Goal: Task Accomplishment & Management: Use online tool/utility

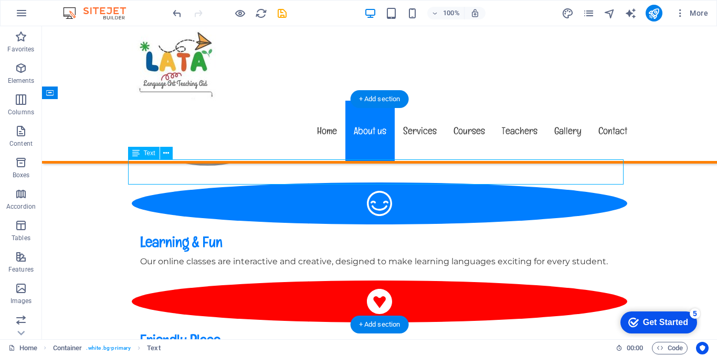
scroll to position [723, 0]
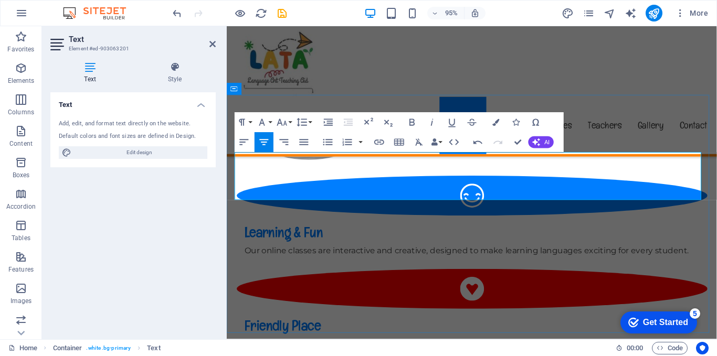
drag, startPoint x: 709, startPoint y: 178, endPoint x: 602, endPoint y: 181, distance: 107.1
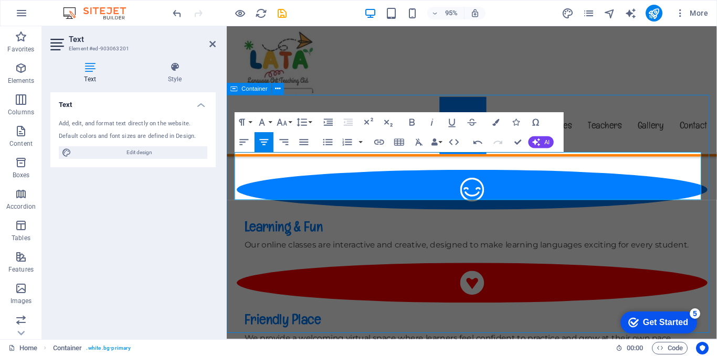
scroll to position [725, 0]
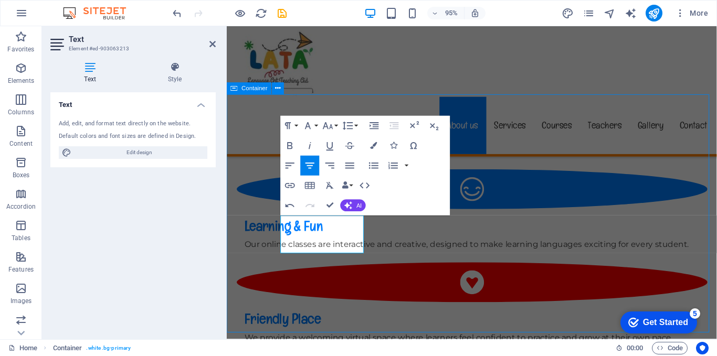
scroll to position [725, 0]
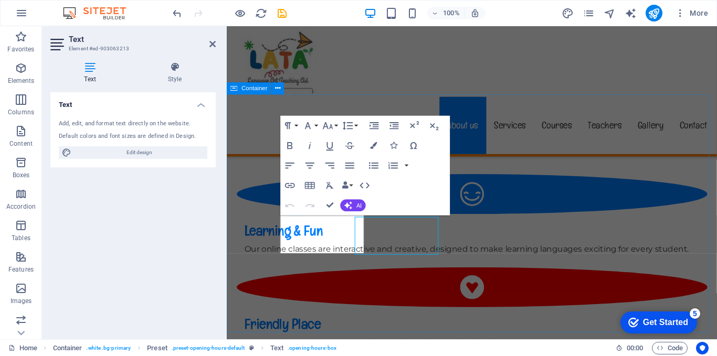
scroll to position [724, 0]
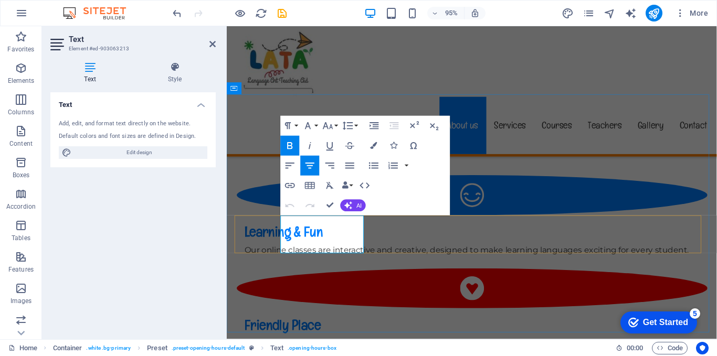
drag, startPoint x: 364, startPoint y: 250, endPoint x: 291, endPoint y: 250, distance: 72.9
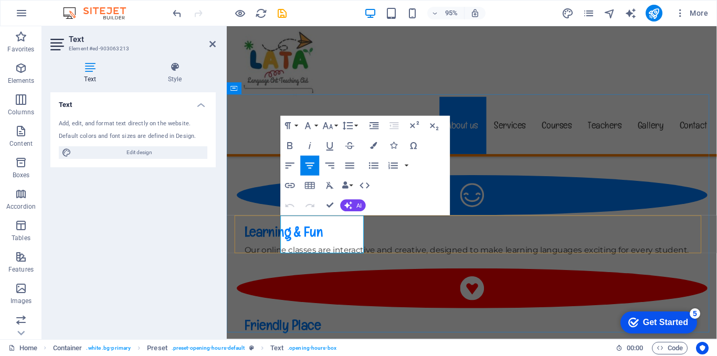
copy p "06:00pm - 06:00am"
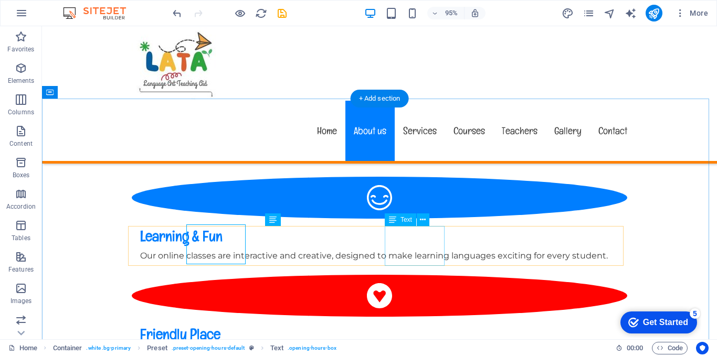
scroll to position [725, 0]
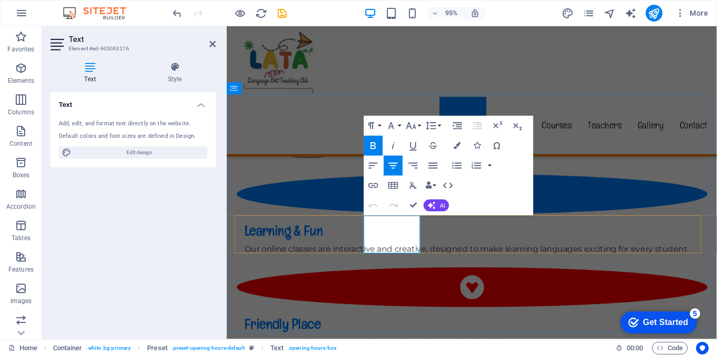
scroll to position [724, 0]
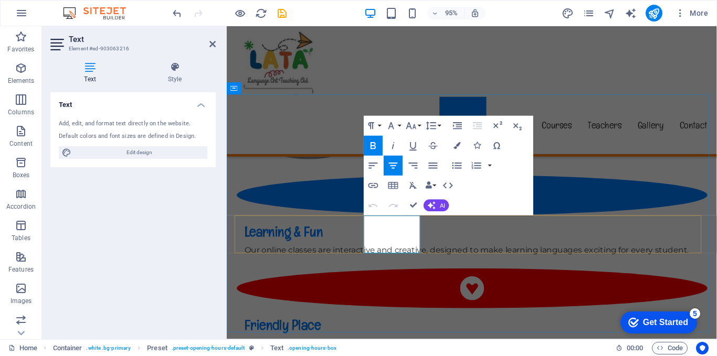
drag, startPoint x: 422, startPoint y: 249, endPoint x: 378, endPoint y: 251, distance: 43.6
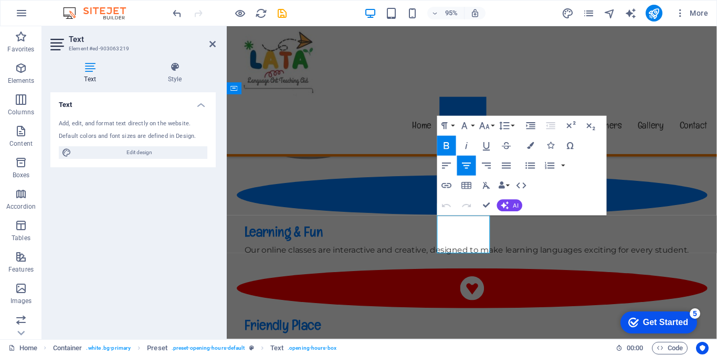
drag, startPoint x: 498, startPoint y: 253, endPoint x: 453, endPoint y: 254, distance: 45.2
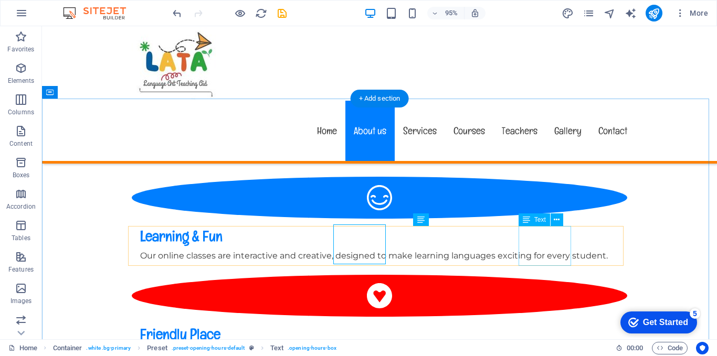
scroll to position [725, 0]
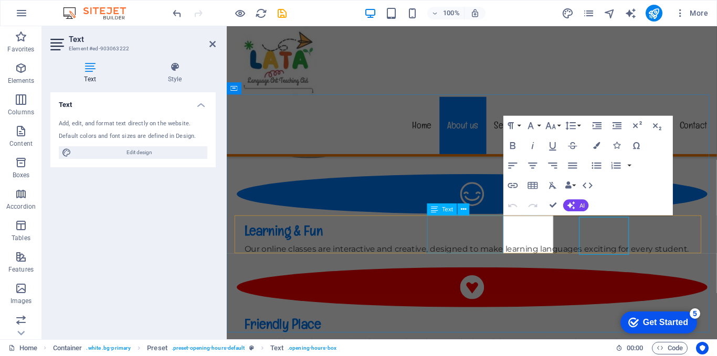
scroll to position [724, 0]
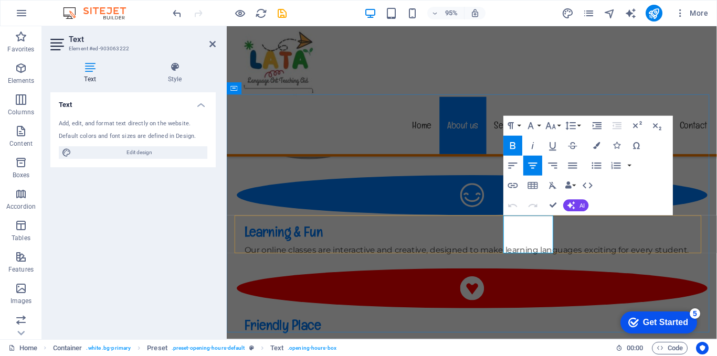
drag, startPoint x: 567, startPoint y: 250, endPoint x: 522, endPoint y: 250, distance: 44.6
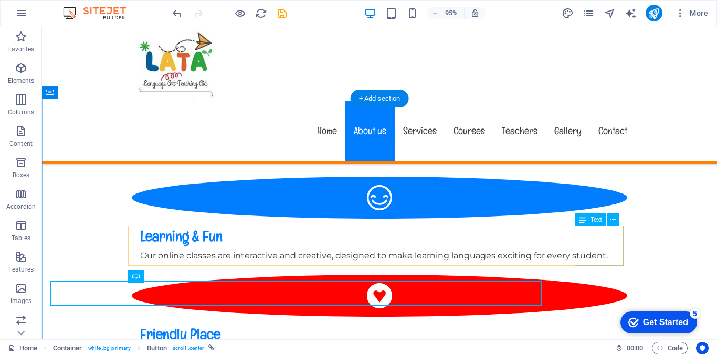
scroll to position [725, 0]
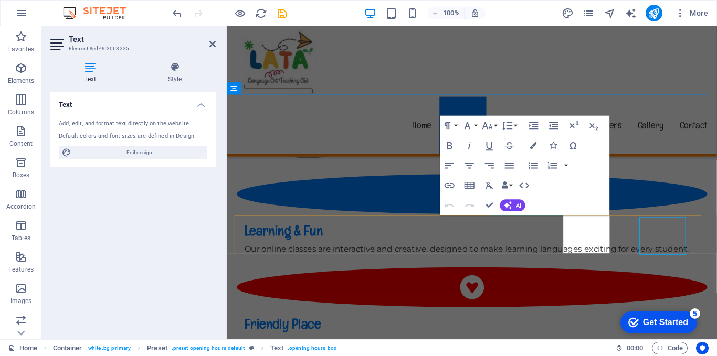
scroll to position [724, 0]
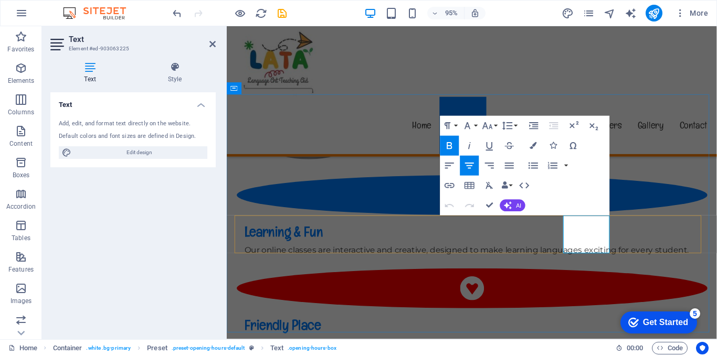
drag, startPoint x: 627, startPoint y: 249, endPoint x: 584, endPoint y: 249, distance: 43.0
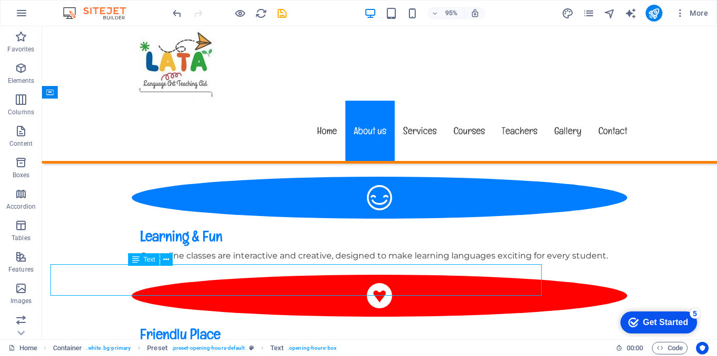
scroll to position [725, 0]
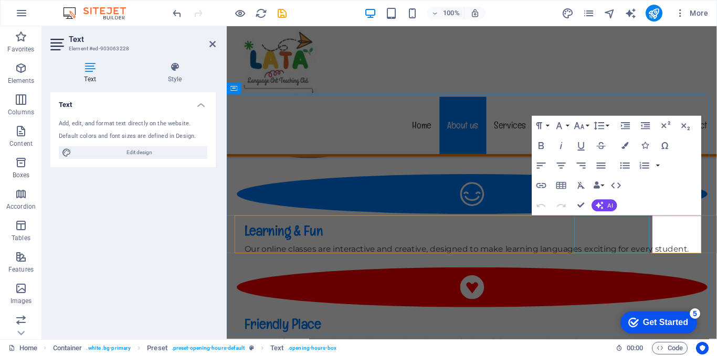
scroll to position [724, 0]
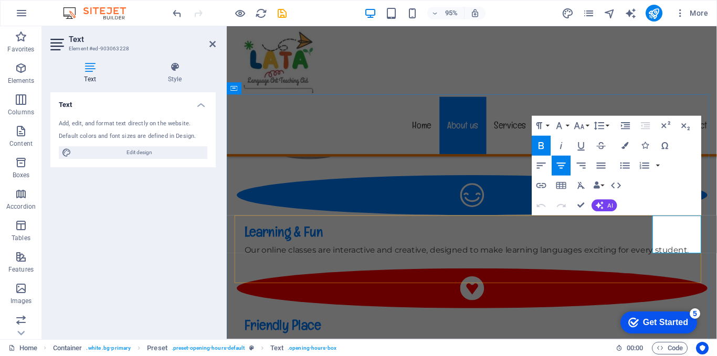
drag, startPoint x: 677, startPoint y: 251, endPoint x: 725, endPoint y: 251, distance: 48.3
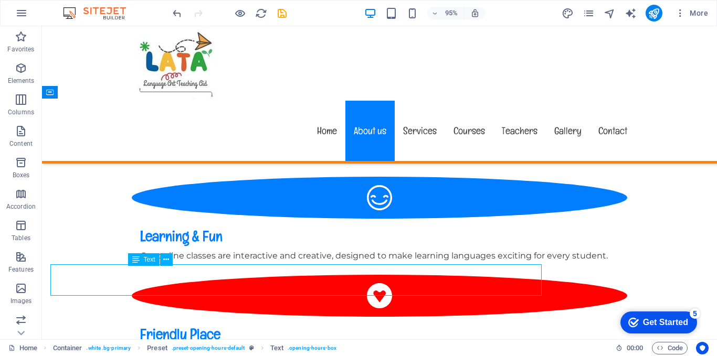
scroll to position [725, 0]
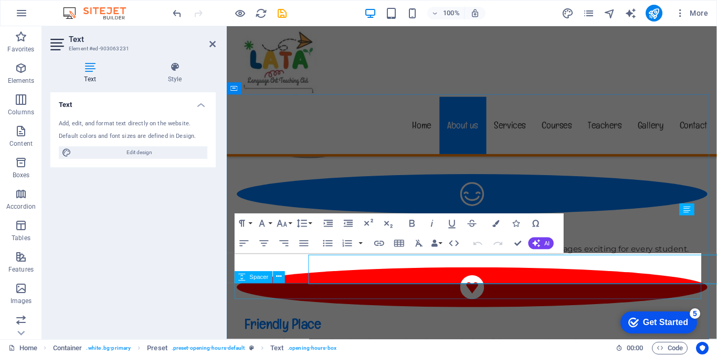
scroll to position [724, 0]
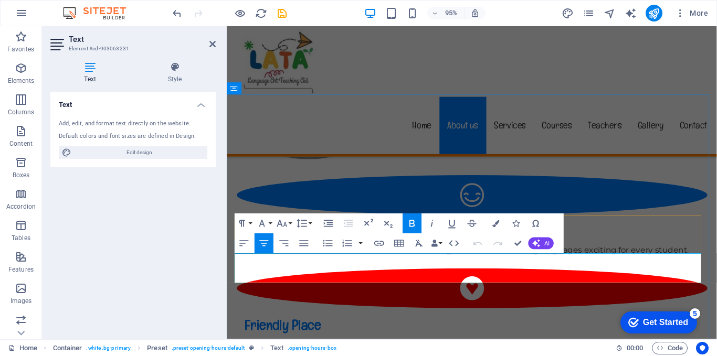
drag, startPoint x: 503, startPoint y: 286, endPoint x: 459, endPoint y: 288, distance: 44.1
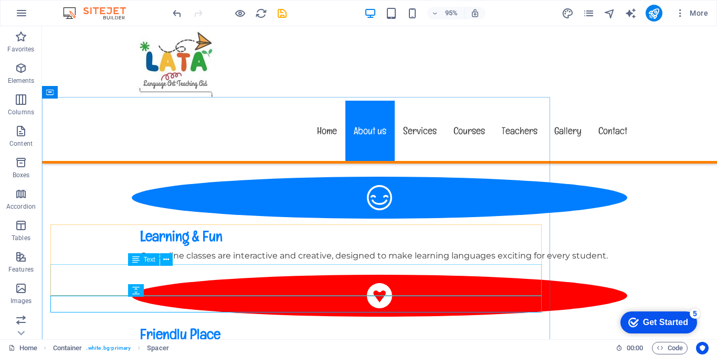
scroll to position [725, 0]
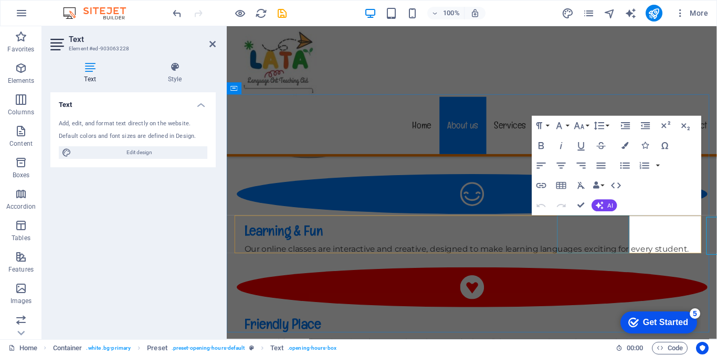
scroll to position [724, 0]
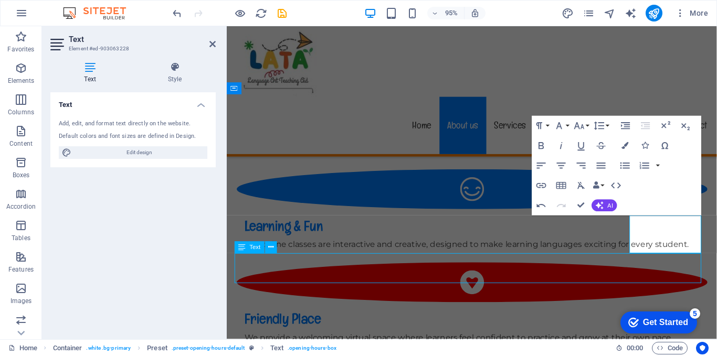
scroll to position [725, 0]
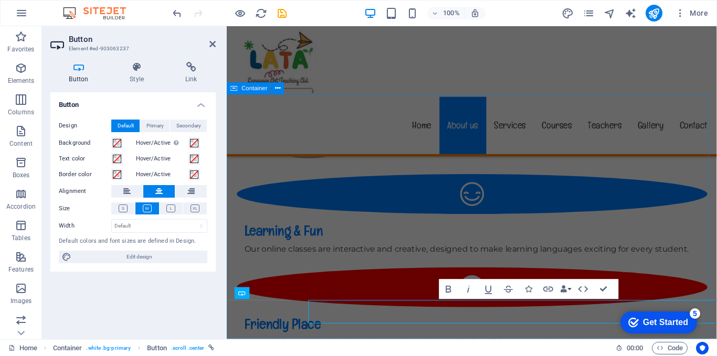
scroll to position [724, 0]
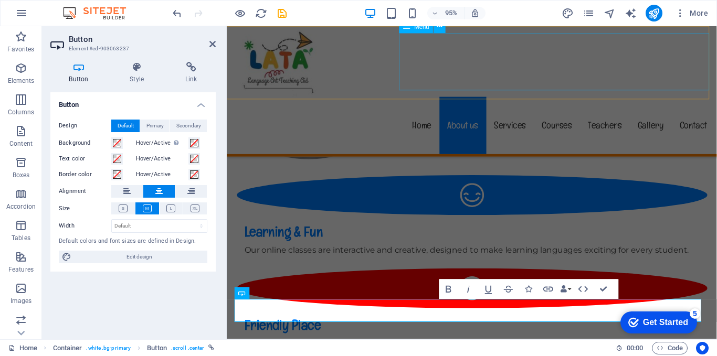
click at [685, 101] on nav "Home About us Services Courses Teachers Gallery Contact" at bounding box center [485, 131] width 512 height 60
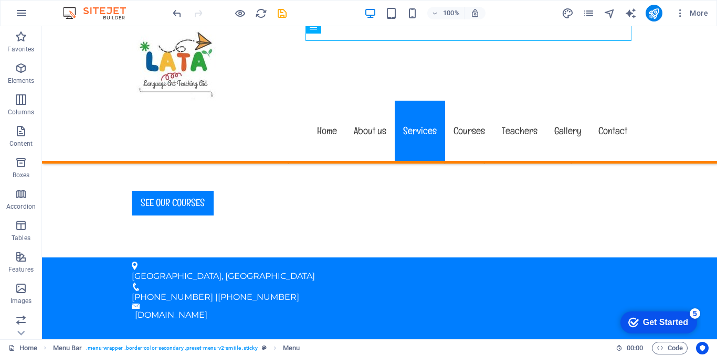
scroll to position [1097, 0]
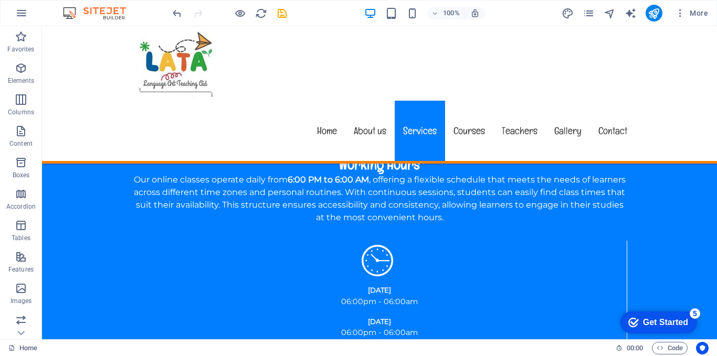
scroll to position [1362, 0]
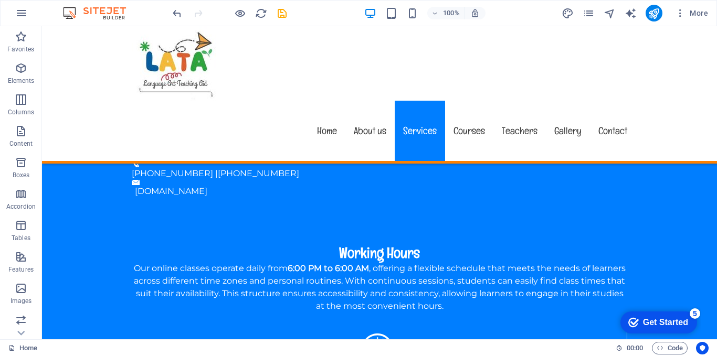
scroll to position [1185, 0]
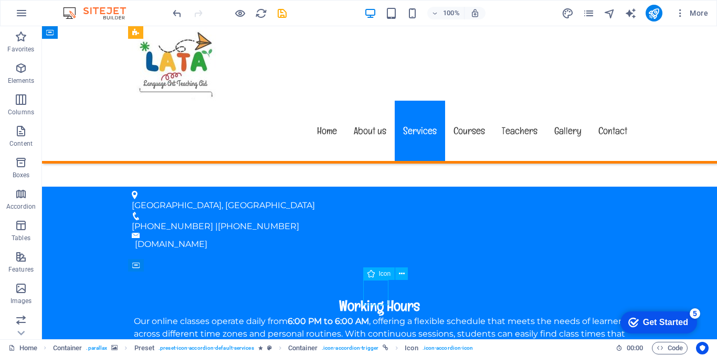
select select "xMidYMid"
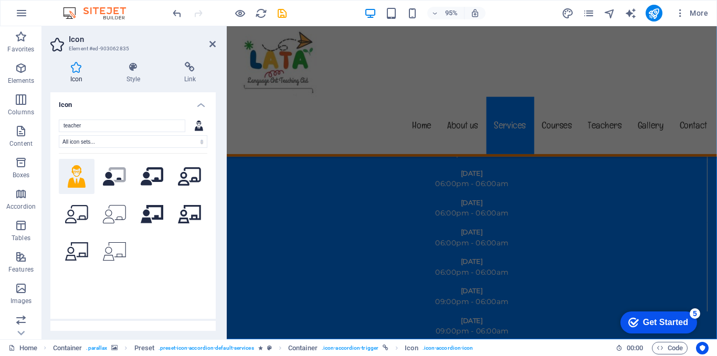
scroll to position [1762, 0]
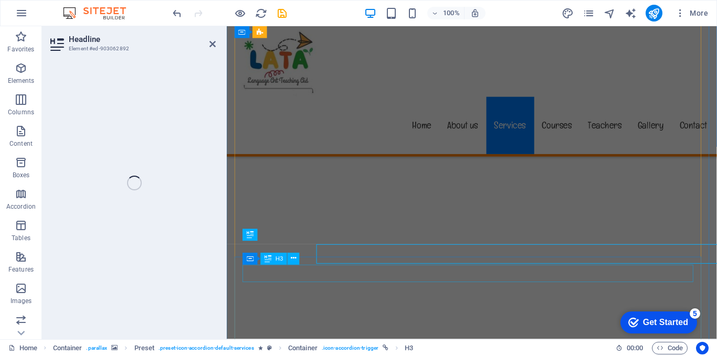
scroll to position [1759, 0]
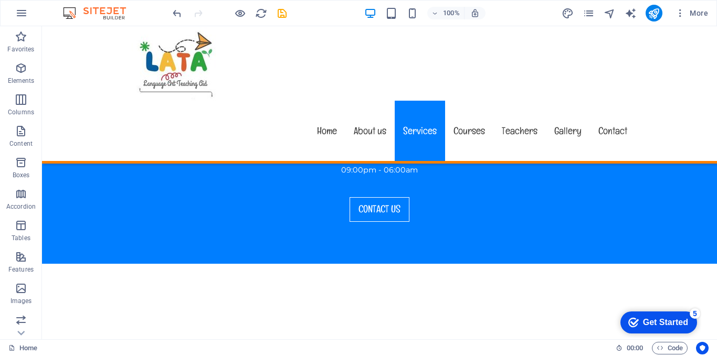
scroll to position [1610, 0]
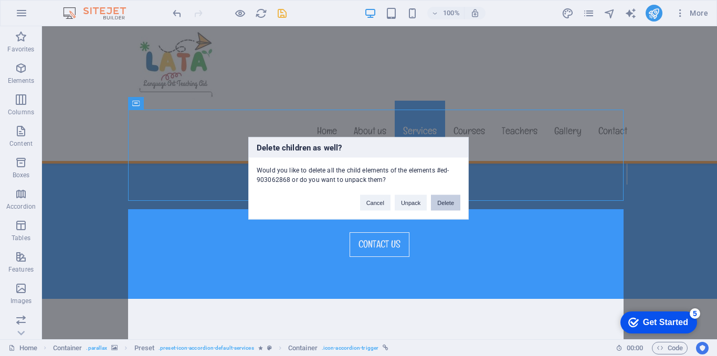
click at [435, 201] on button "Delete" at bounding box center [445, 203] width 29 height 16
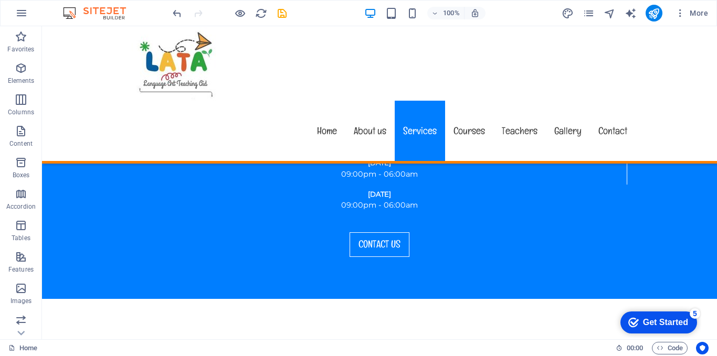
drag, startPoint x: 667, startPoint y: 153, endPoint x: 696, endPoint y: 124, distance: 40.4
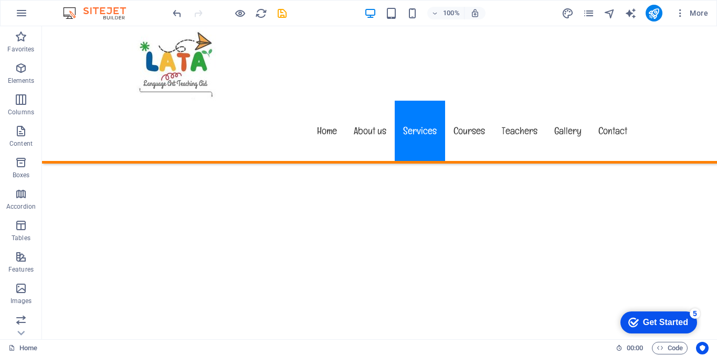
scroll to position [1799, 0]
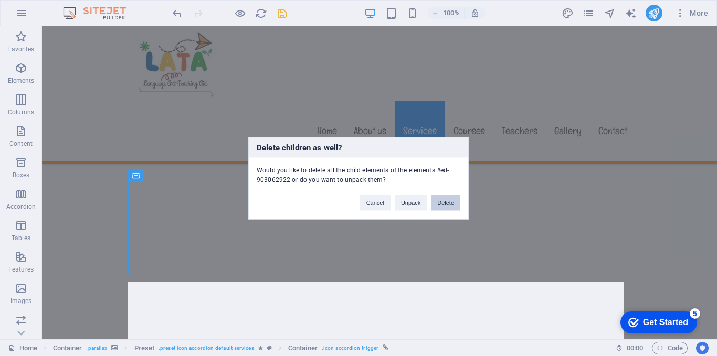
click at [440, 209] on button "Delete" at bounding box center [445, 203] width 29 height 16
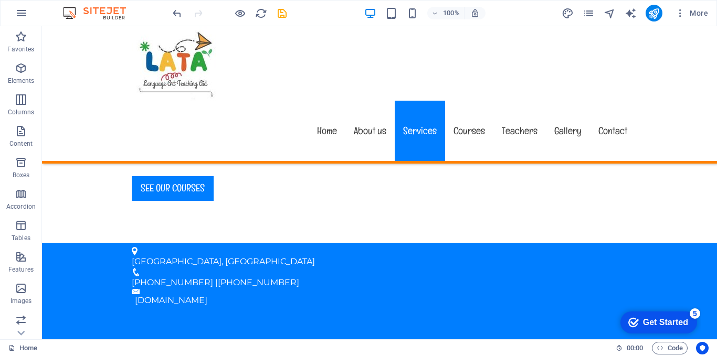
scroll to position [1112, 0]
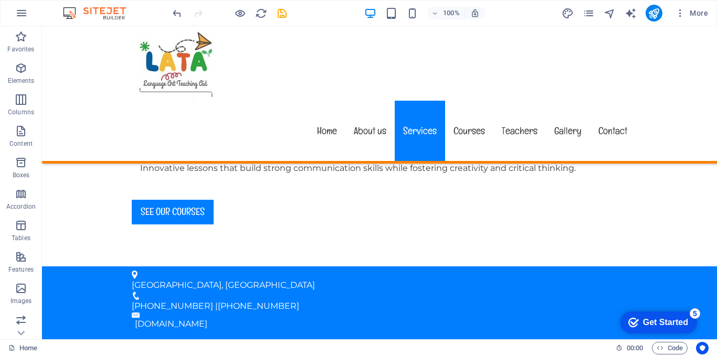
scroll to position [1123, 0]
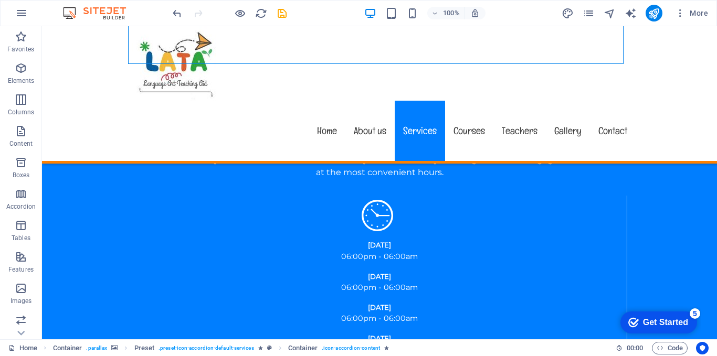
scroll to position [1389, 0]
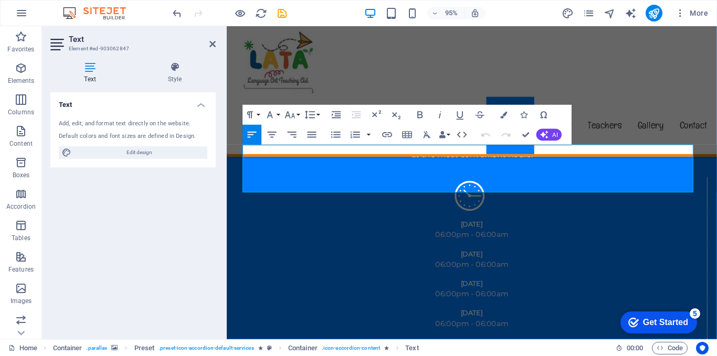
copy p "Lorem ipsum dolor sit amet, consectetur adipisicing elit. Natus, dolores, at, n…"
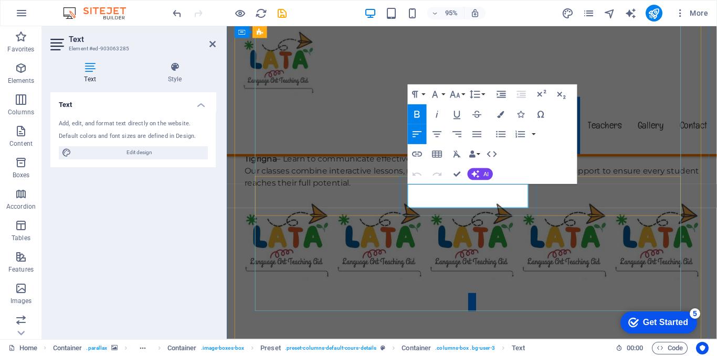
drag, startPoint x: 455, startPoint y: 210, endPoint x: 419, endPoint y: 209, distance: 36.7
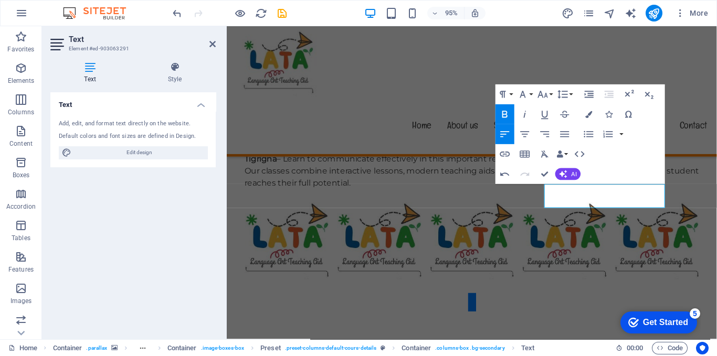
click at [195, 219] on div "Text Add, edit, and format text directly on the website. Default colors and fon…" at bounding box center [132, 211] width 165 height 239
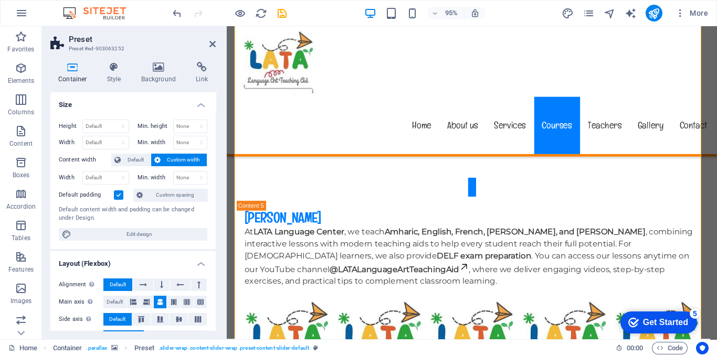
scroll to position [3225, 0]
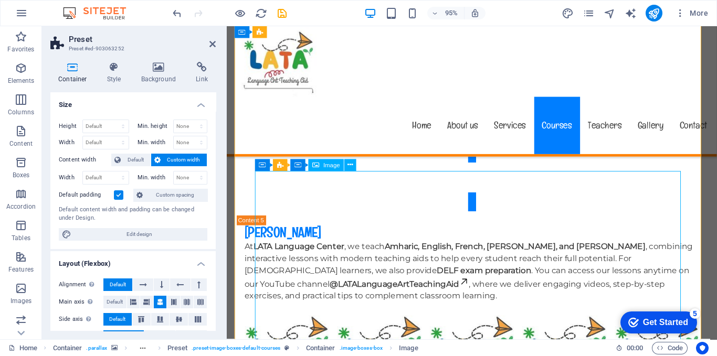
select select "%"
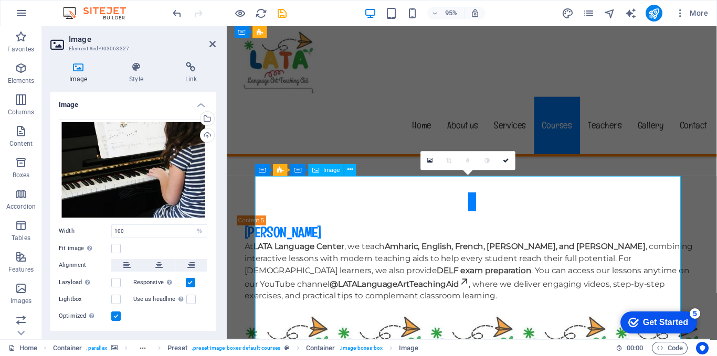
scroll to position [3220, 0]
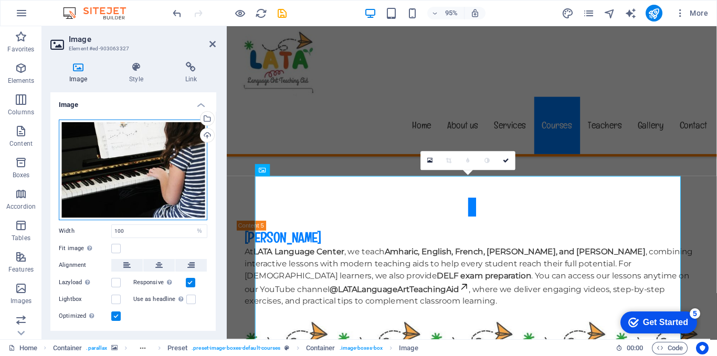
click at [133, 173] on div "Drag files here, click to choose files or select files from Files or our free s…" at bounding box center [133, 170] width 148 height 101
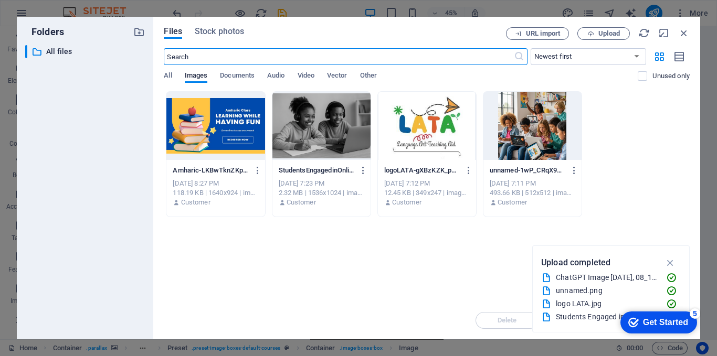
scroll to position [3333, 0]
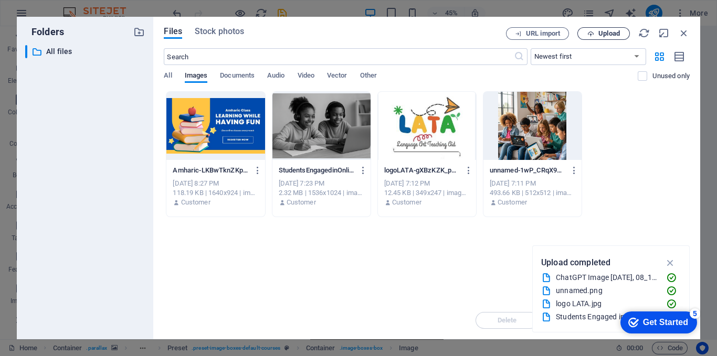
click at [589, 33] on icon "button" at bounding box center [590, 33] width 7 height 7
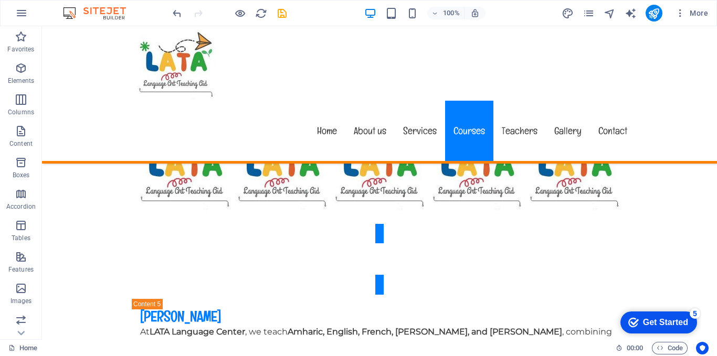
scroll to position [3130, 0]
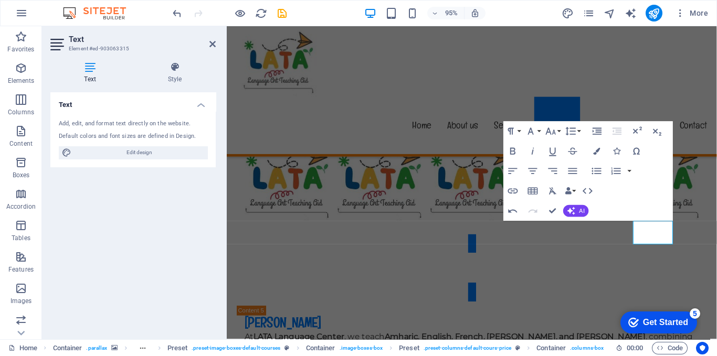
click at [199, 204] on div "Text Add, edit, and format text directly on the website. Default colors and fon…" at bounding box center [132, 211] width 165 height 239
click at [215, 256] on div "Text Add, edit, and format text directly on the website. Default colors and fon…" at bounding box center [132, 211] width 165 height 239
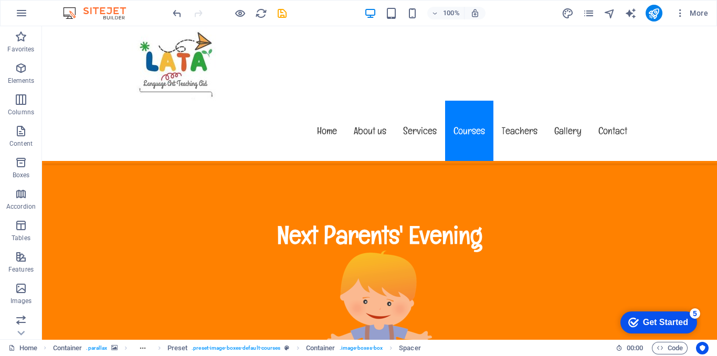
scroll to position [3524, 0]
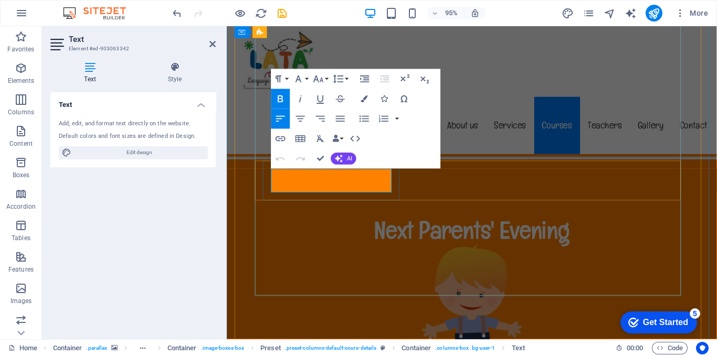
drag, startPoint x: 314, startPoint y: 195, endPoint x: 275, endPoint y: 194, distance: 38.3
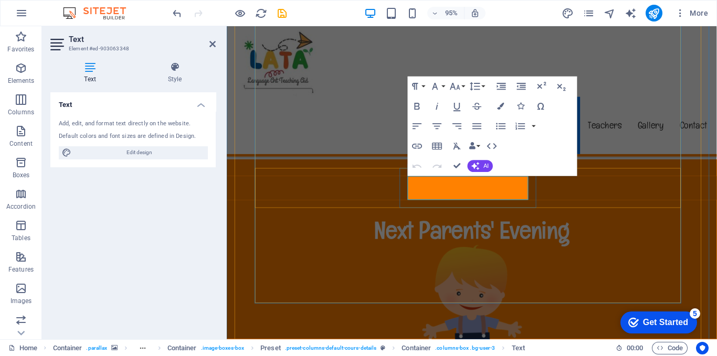
scroll to position [3516, 0]
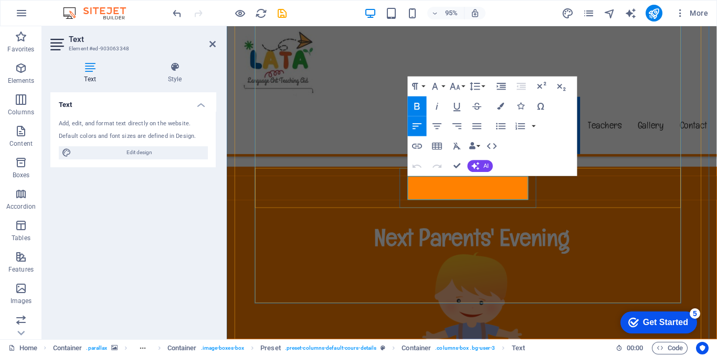
drag, startPoint x: 459, startPoint y: 200, endPoint x: 427, endPoint y: 201, distance: 32.0
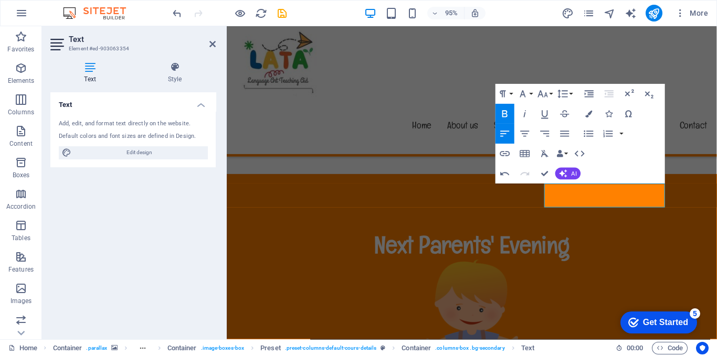
click at [157, 218] on div "Text Add, edit, and format text directly on the website. Default colors and fon…" at bounding box center [132, 211] width 165 height 239
click at [196, 215] on div "Text Add, edit, and format text directly on the website. Default colors and fon…" at bounding box center [132, 211] width 165 height 239
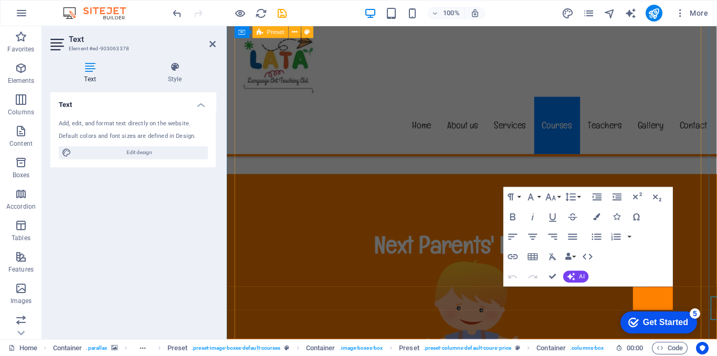
scroll to position [3500, 0]
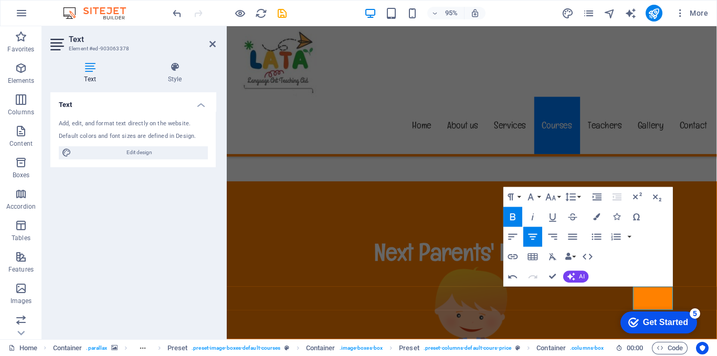
click at [192, 273] on div "Text Add, edit, and format text directly on the website. Default colors and fon…" at bounding box center [132, 211] width 165 height 239
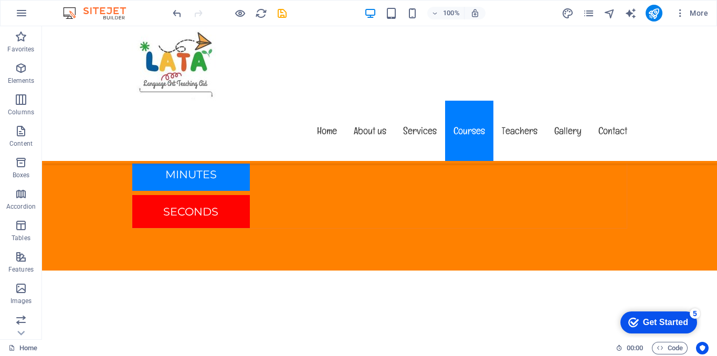
scroll to position [3807, 0]
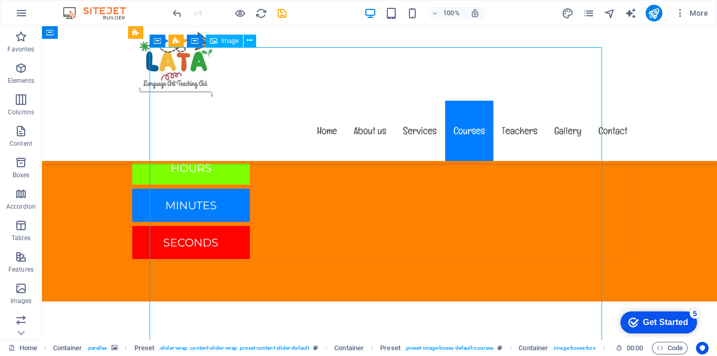
select select "%"
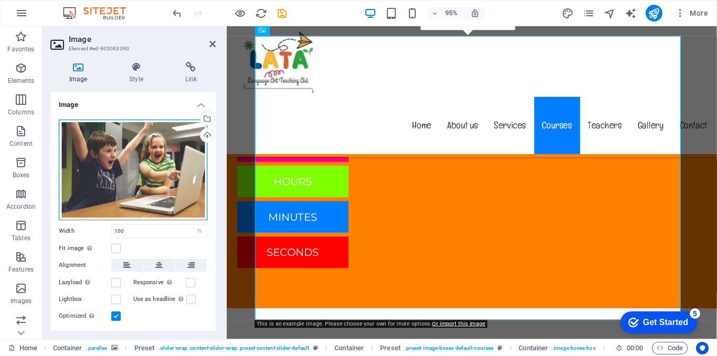
click at [131, 182] on div "Drag files here, click to choose files or select files from Files or our free s…" at bounding box center [133, 170] width 148 height 101
click at [131, 182] on body "latahub.com Home Favorites Elements Columns Content Boxes Accordion Tables Feat…" at bounding box center [358, 178] width 717 height 356
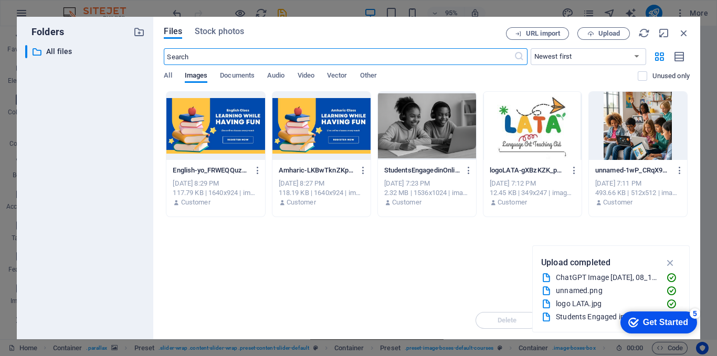
scroll to position [3920, 0]
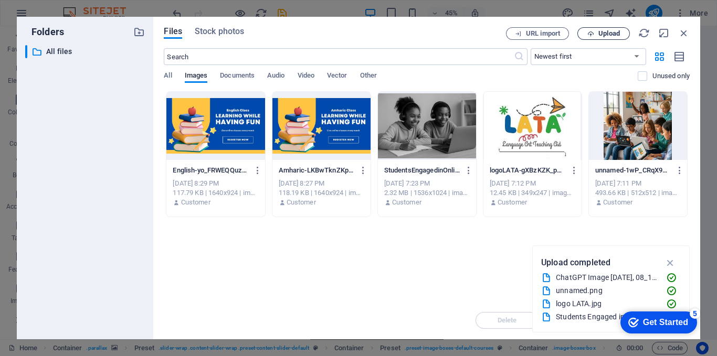
click at [599, 31] on span "Upload" at bounding box center [609, 33] width 22 height 6
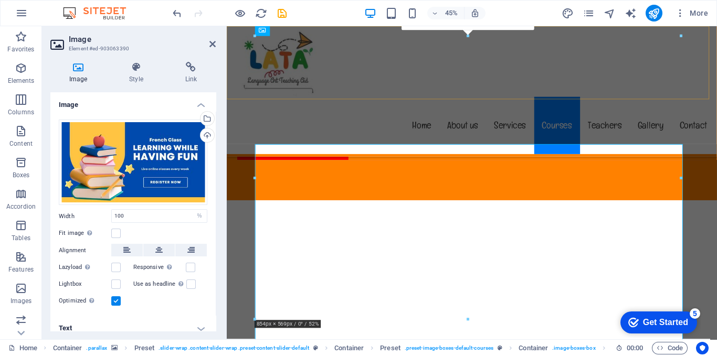
scroll to position [3807, 0]
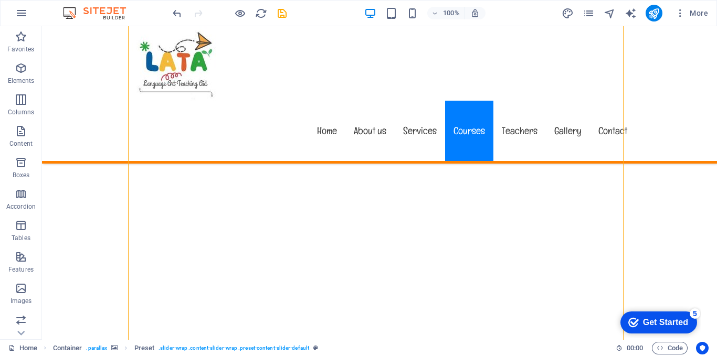
scroll to position [4005, 0]
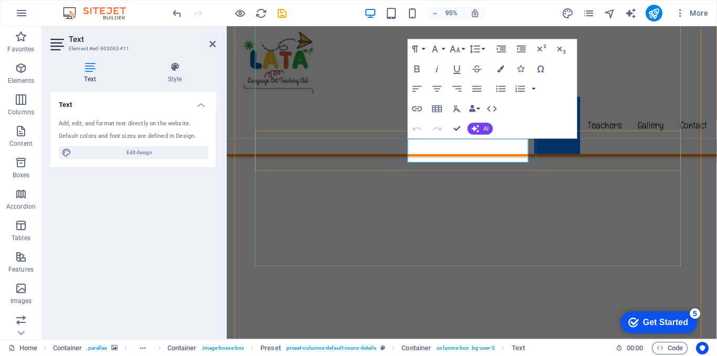
scroll to position [3994, 0]
drag, startPoint x: 454, startPoint y: 160, endPoint x: 418, endPoint y: 162, distance: 35.7
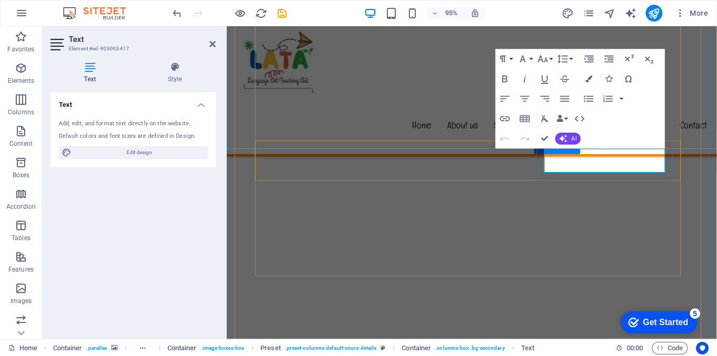
scroll to position [3984, 0]
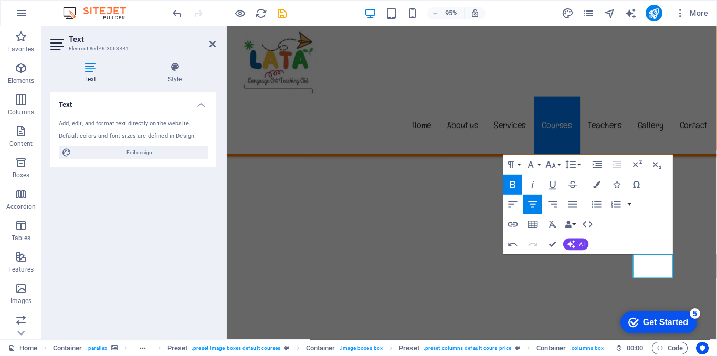
click at [190, 241] on div "Text Add, edit, and format text directly on the website. Default colors and fon…" at bounding box center [132, 211] width 165 height 239
click at [188, 248] on div "Text Add, edit, and format text directly on the website. Default colors and fon…" at bounding box center [132, 211] width 165 height 239
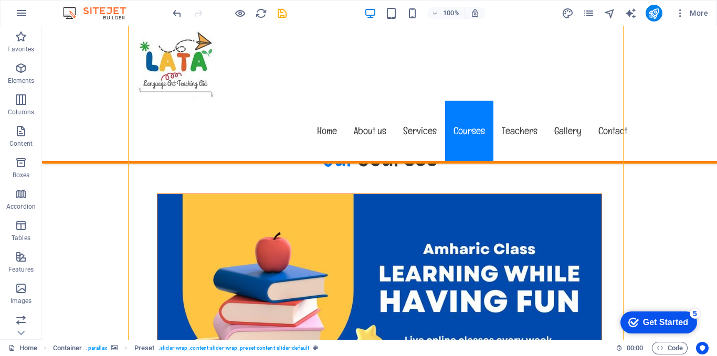
scroll to position [4333, 0]
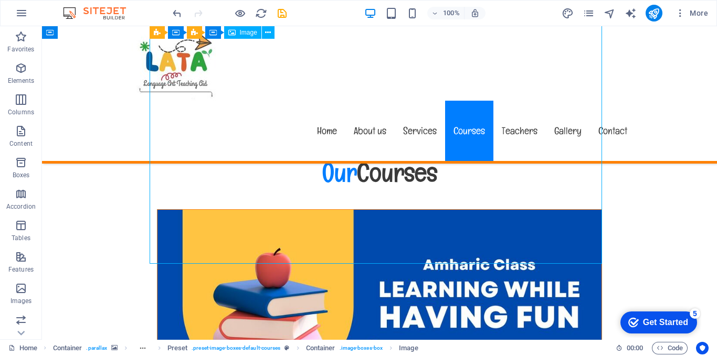
select select "%"
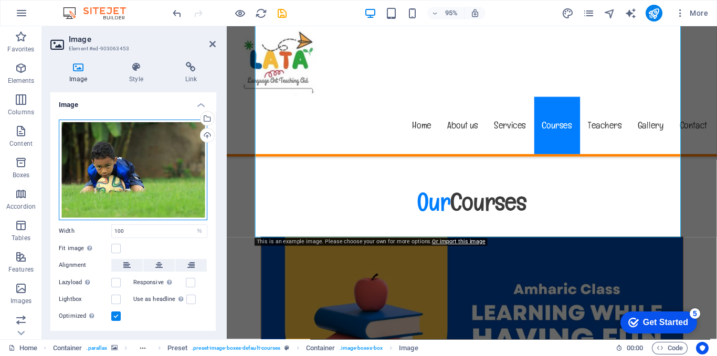
click at [112, 156] on div "Drag files here, click to choose files or select files from Files or our free s…" at bounding box center [133, 170] width 148 height 101
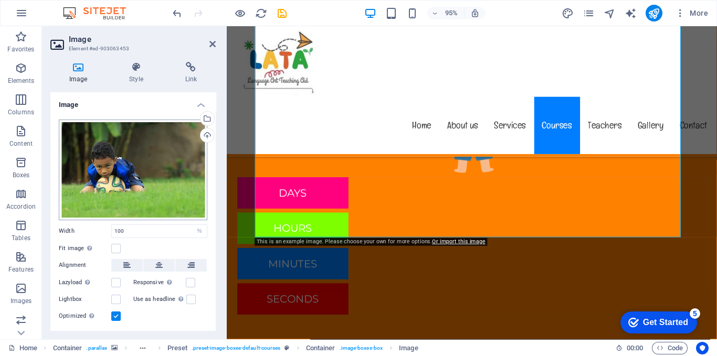
scroll to position [4448, 0]
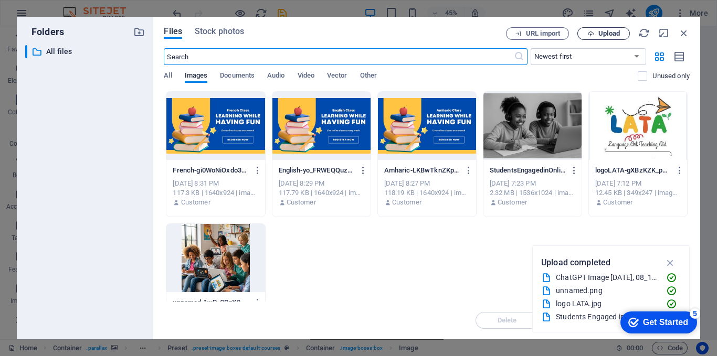
click at [593, 35] on icon "button" at bounding box center [590, 33] width 7 height 7
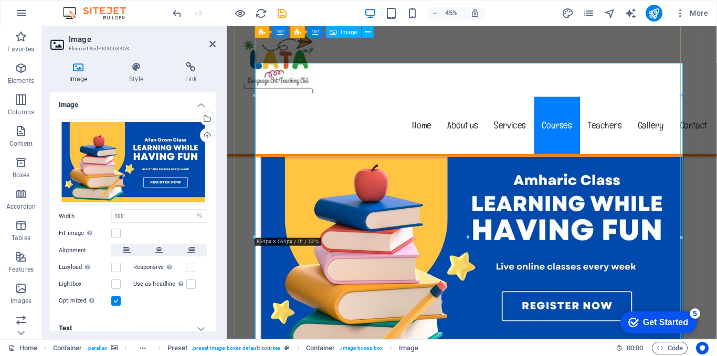
scroll to position [4333, 0]
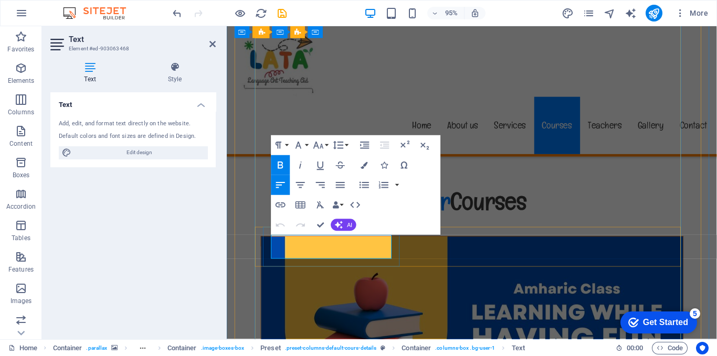
drag, startPoint x: 316, startPoint y: 265, endPoint x: 275, endPoint y: 262, distance: 41.1
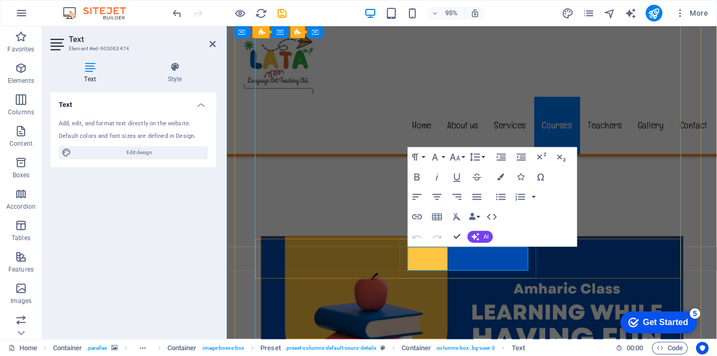
scroll to position [4320, 0]
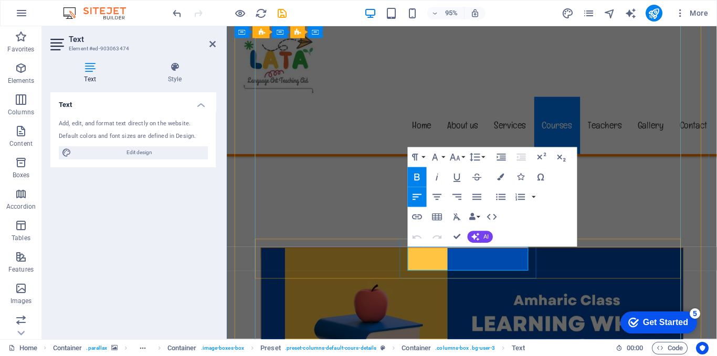
drag, startPoint x: 452, startPoint y: 278, endPoint x: 419, endPoint y: 277, distance: 33.1
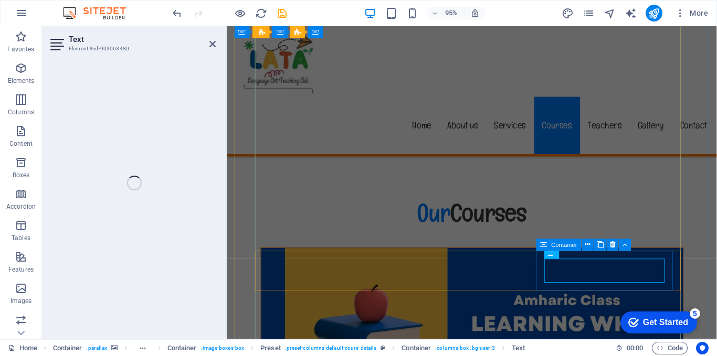
scroll to position [4308, 0]
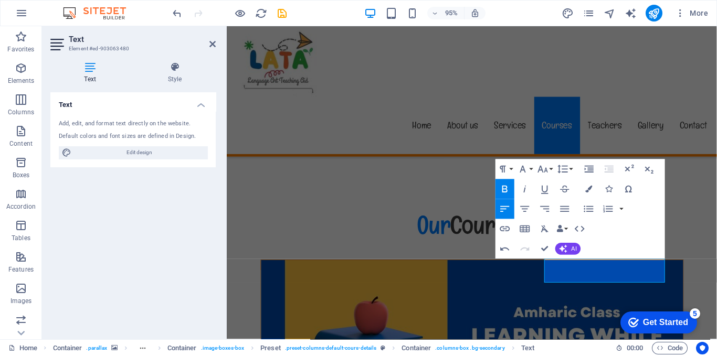
click at [165, 247] on div "Text Add, edit, and format text directly on the website. Default colors and fon…" at bounding box center [132, 211] width 165 height 239
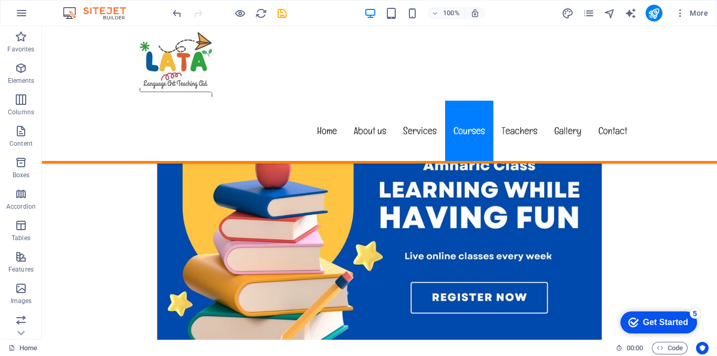
scroll to position [4417, 0]
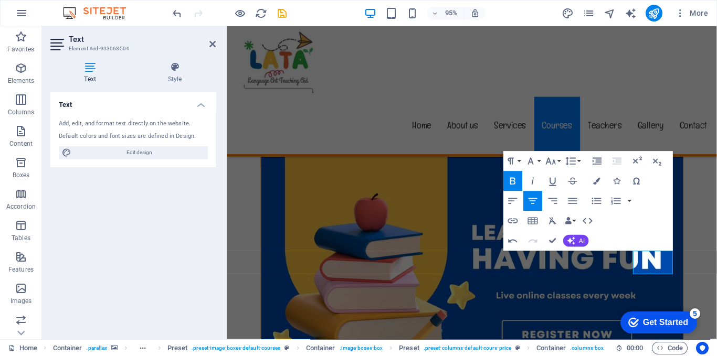
click at [200, 251] on div "Text Add, edit, and format text directly on the website. Default colors and fon…" at bounding box center [132, 211] width 165 height 239
click at [210, 41] on icon at bounding box center [212, 44] width 6 height 8
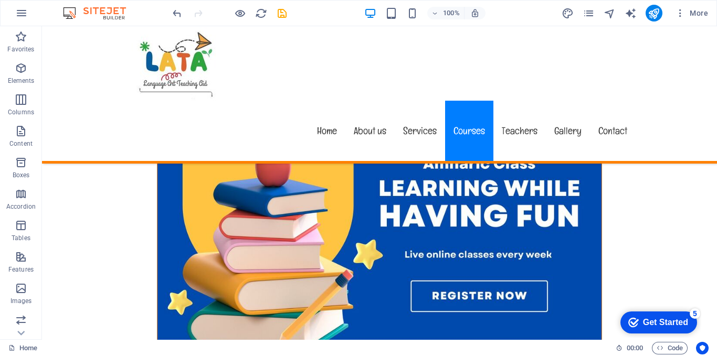
scroll to position [4543, 0]
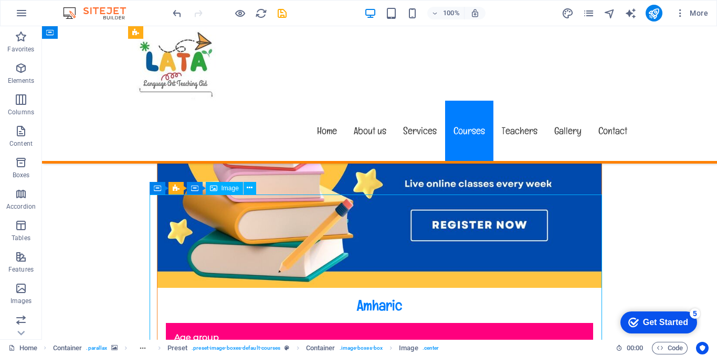
select select "%"
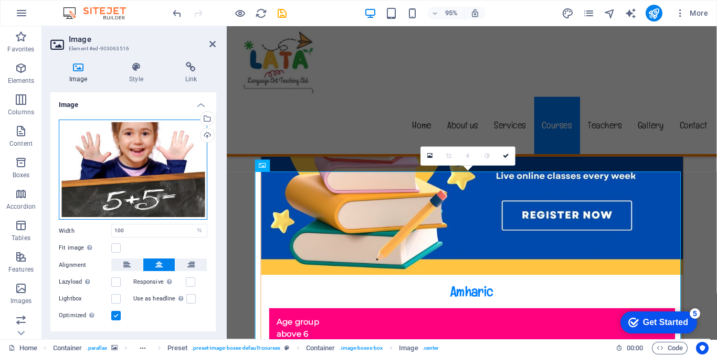
click at [171, 167] on div "Drag files here, click to choose files or select files from Files or our free s…" at bounding box center [133, 170] width 148 height 101
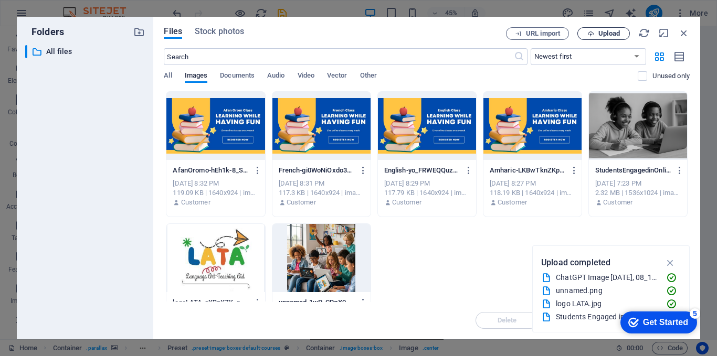
click at [602, 30] on span "Upload" at bounding box center [609, 33] width 22 height 6
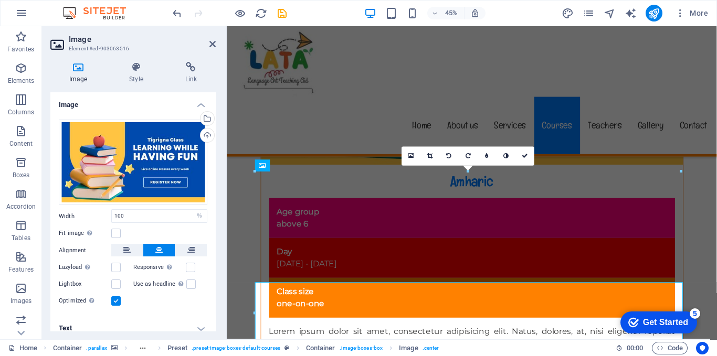
scroll to position [4543, 0]
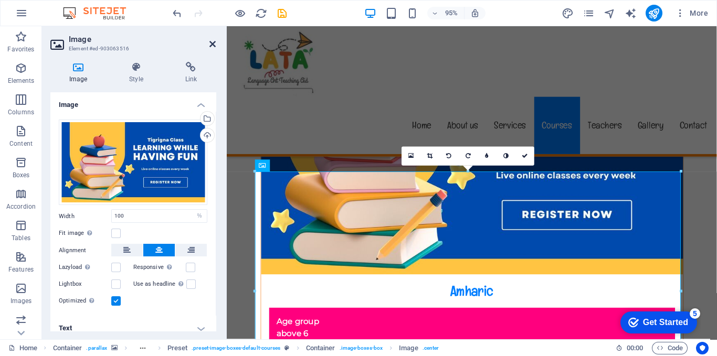
click at [215, 44] on icon at bounding box center [212, 44] width 6 height 8
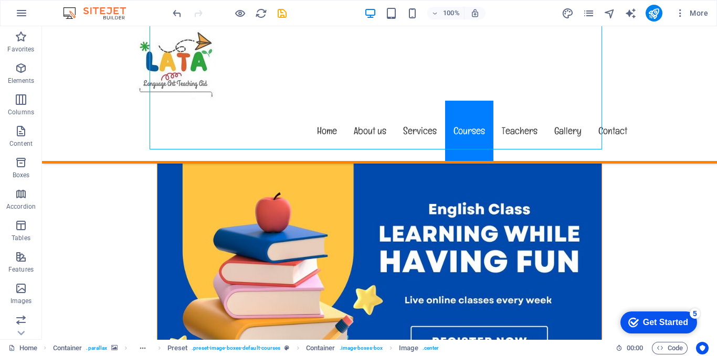
scroll to position [4842, 0]
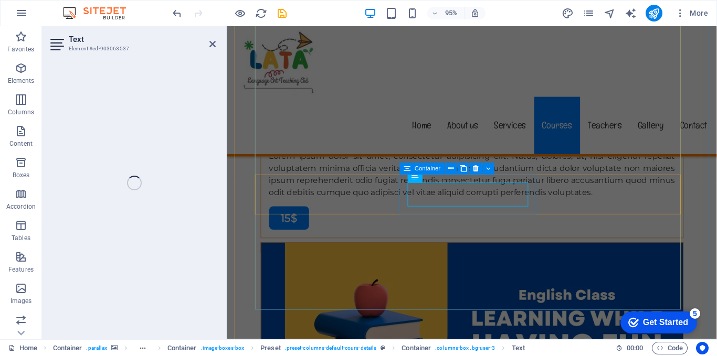
scroll to position [4827, 0]
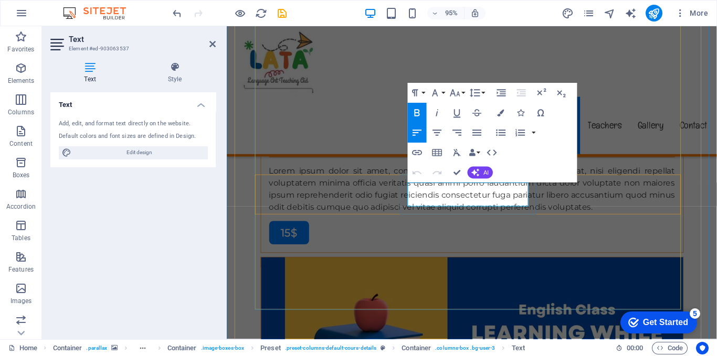
drag, startPoint x: 458, startPoint y: 207, endPoint x: 425, endPoint y: 209, distance: 33.1
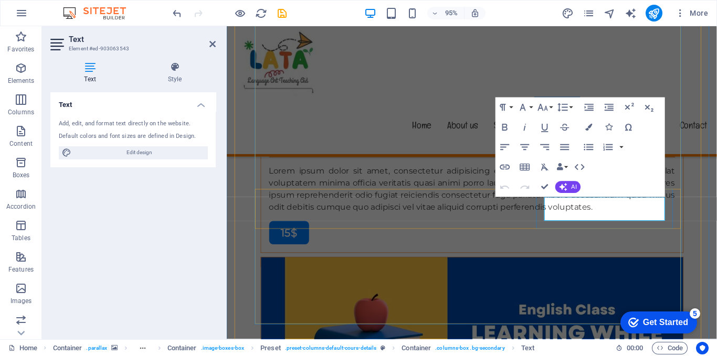
scroll to position [4812, 0]
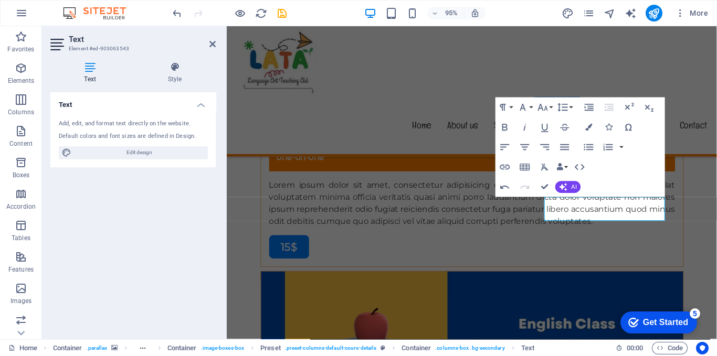
click at [103, 217] on div "Text Add, edit, and format text directly on the website. Default colors and fon…" at bounding box center [132, 211] width 165 height 239
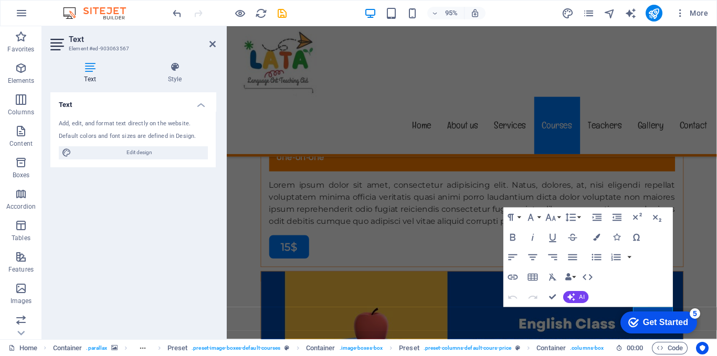
scroll to position [4797, 0]
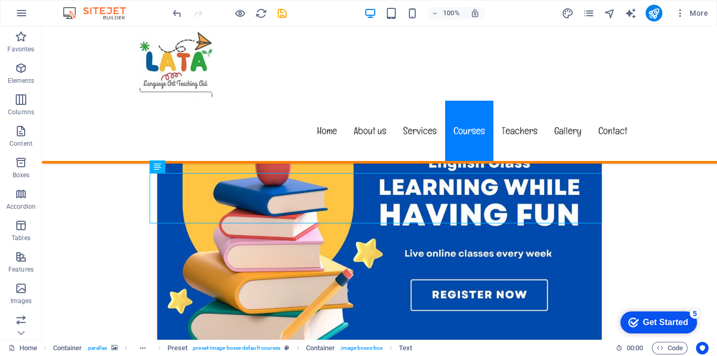
scroll to position [4966, 0]
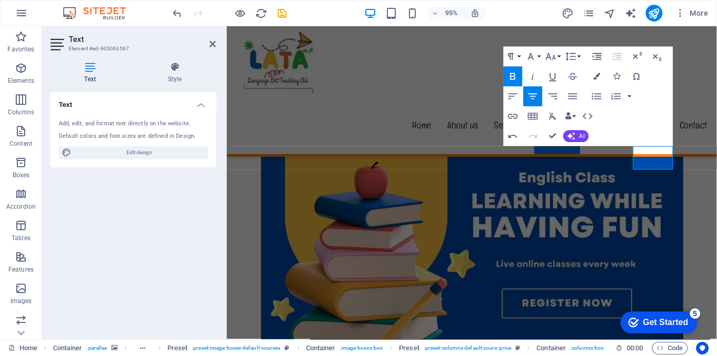
click at [152, 231] on div "Text Add, edit, and format text directly on the website. Default colors and fon…" at bounding box center [132, 211] width 165 height 239
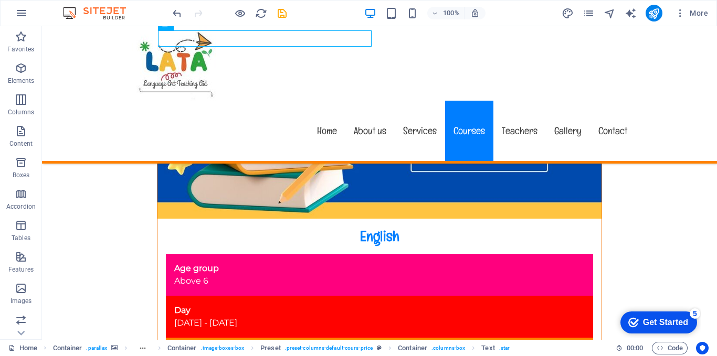
scroll to position [5121, 0]
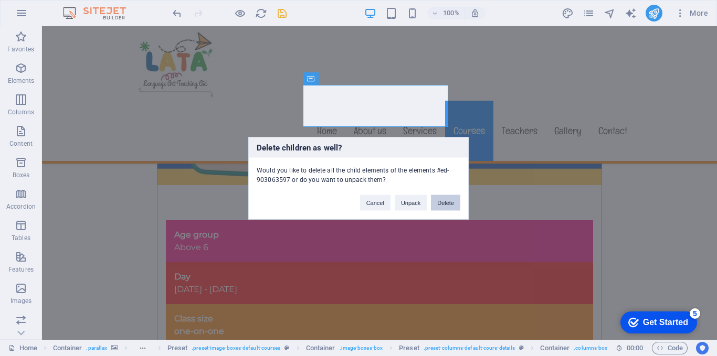
click at [444, 206] on button "Delete" at bounding box center [445, 203] width 29 height 16
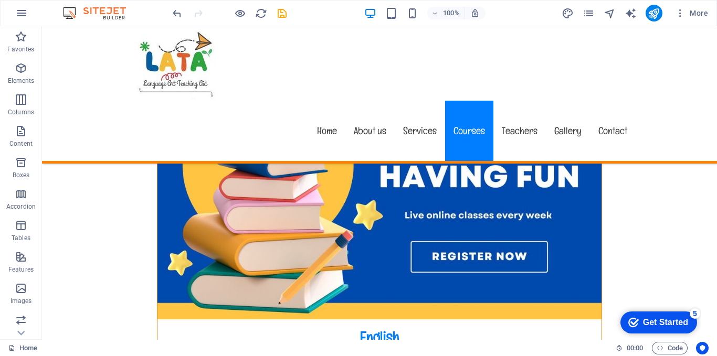
scroll to position [5002, 0]
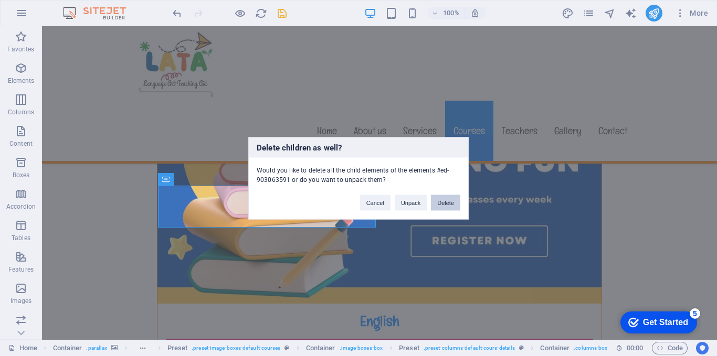
click at [434, 203] on button "Delete" at bounding box center [445, 203] width 29 height 16
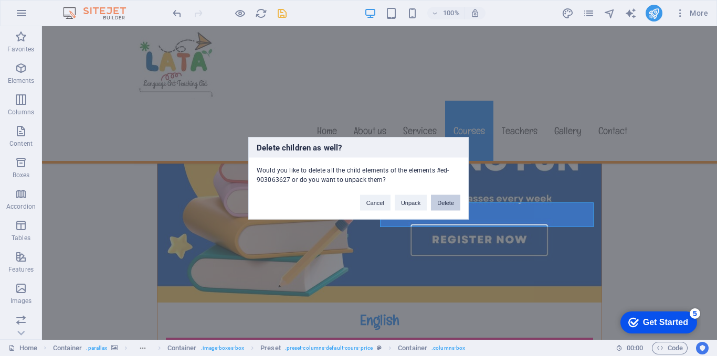
click at [454, 206] on button "Delete" at bounding box center [445, 203] width 29 height 16
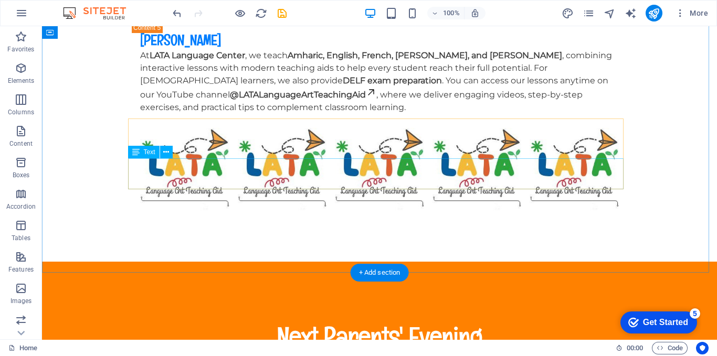
scroll to position [0, 0]
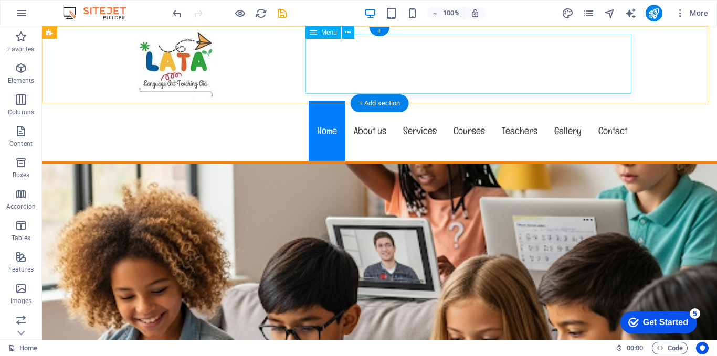
click at [458, 101] on nav "Home About us Services Courses Teachers Gallery Contact" at bounding box center [379, 131] width 512 height 60
click at [465, 101] on nav "Home About us Services Courses Teachers Gallery Contact" at bounding box center [379, 131] width 512 height 60
click at [469, 101] on nav "Home About us Services Courses Teachers Gallery Contact" at bounding box center [379, 131] width 512 height 60
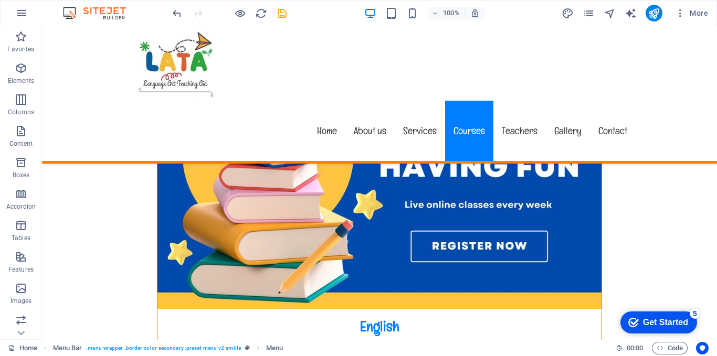
scroll to position [5055, 0]
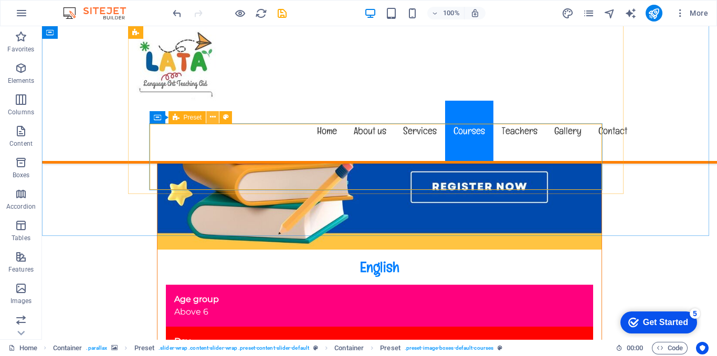
click at [212, 116] on icon at bounding box center [213, 117] width 6 height 11
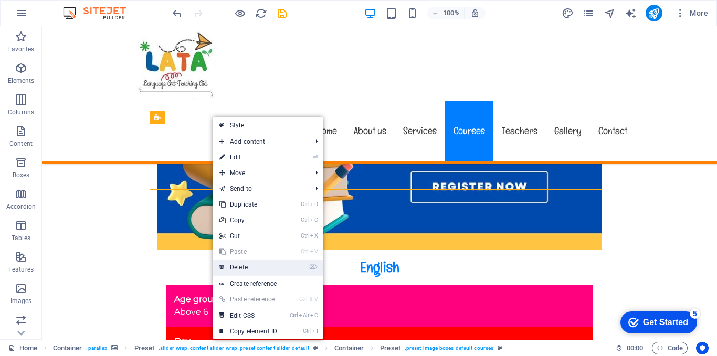
click at [241, 270] on link "⌦ Delete" at bounding box center [248, 268] width 70 height 16
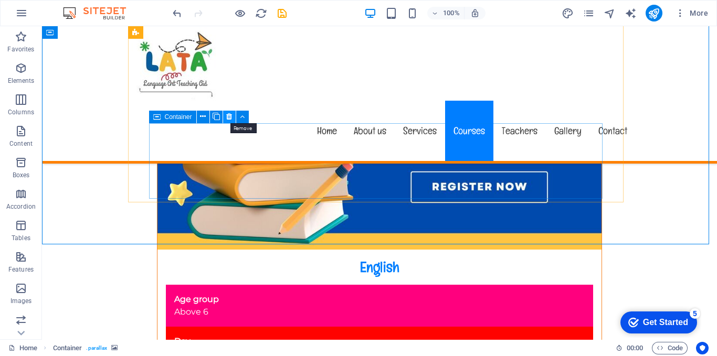
click at [227, 115] on icon at bounding box center [229, 116] width 6 height 11
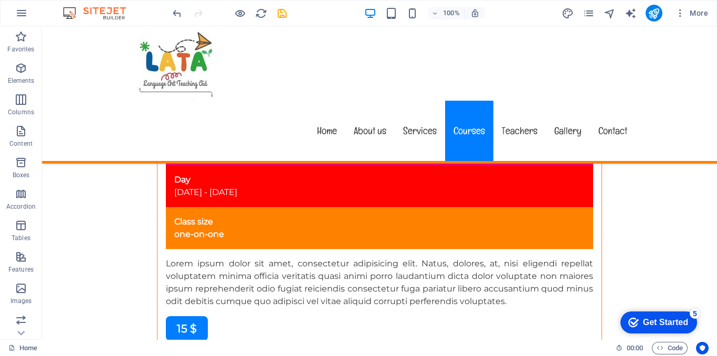
scroll to position [5172, 0]
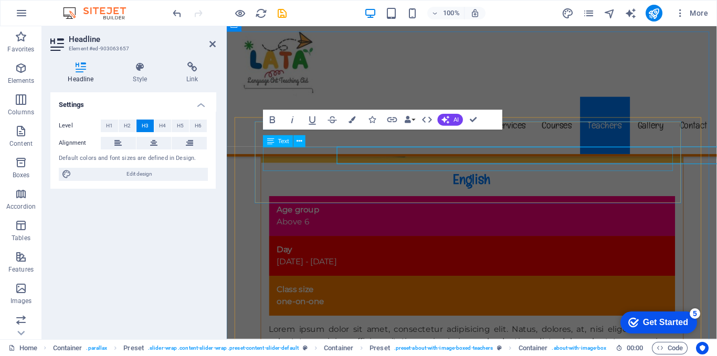
scroll to position [5167, 0]
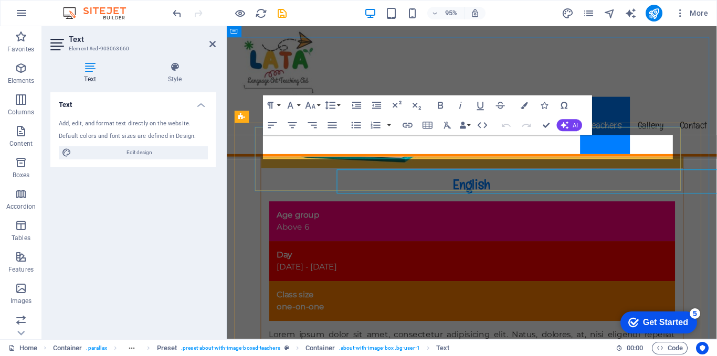
scroll to position [5161, 0]
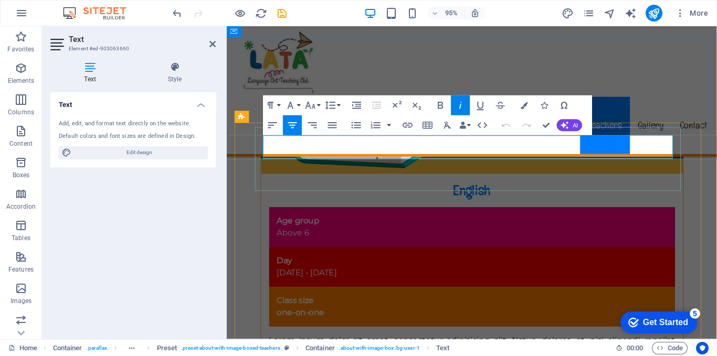
drag, startPoint x: 523, startPoint y: 159, endPoint x: 454, endPoint y: 145, distance: 70.2
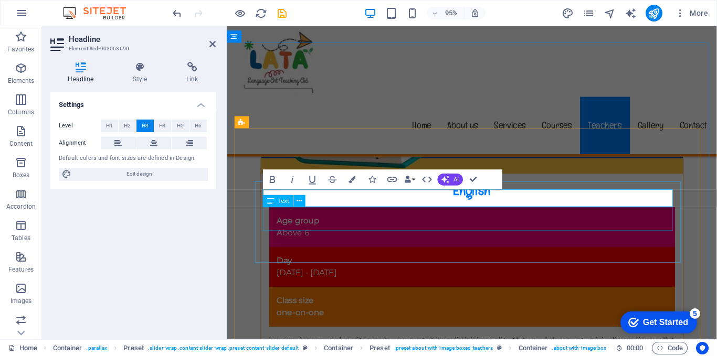
scroll to position [5155, 0]
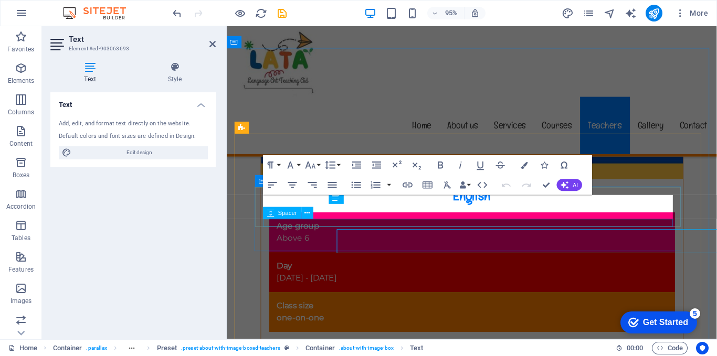
scroll to position [5149, 0]
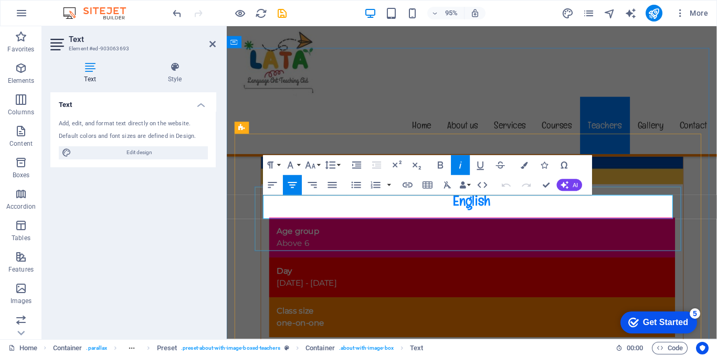
drag, startPoint x: 523, startPoint y: 221, endPoint x: 448, endPoint y: 214, distance: 75.4
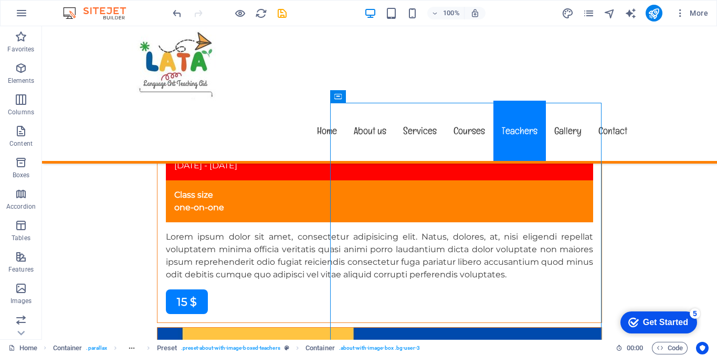
scroll to position [5311, 0]
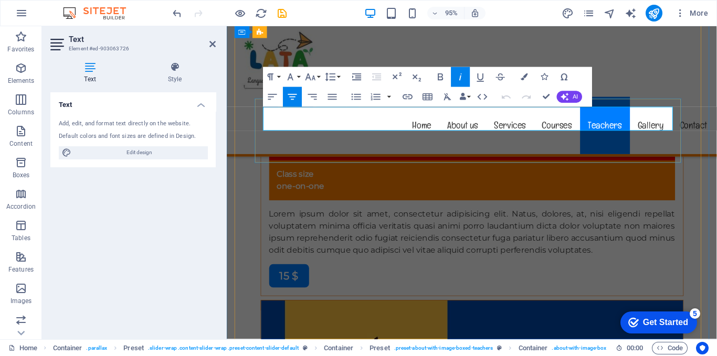
drag, startPoint x: 521, startPoint y: 127, endPoint x: 461, endPoint y: 112, distance: 62.4
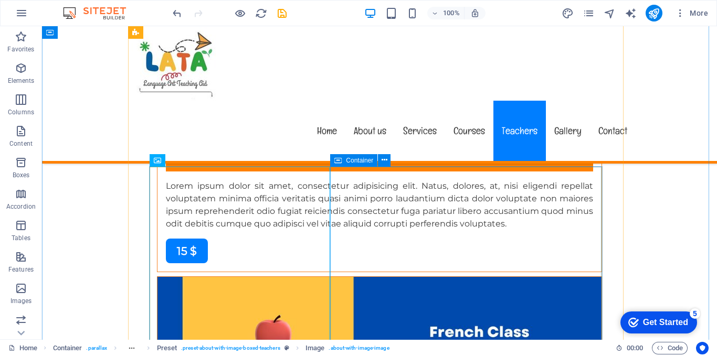
scroll to position [5311, 0]
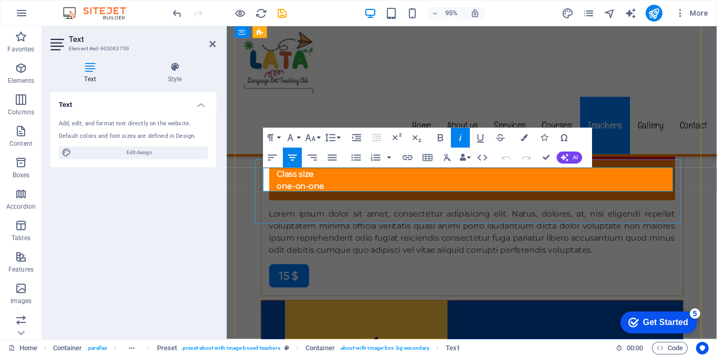
drag, startPoint x: 527, startPoint y: 195, endPoint x: 456, endPoint y: 182, distance: 71.9
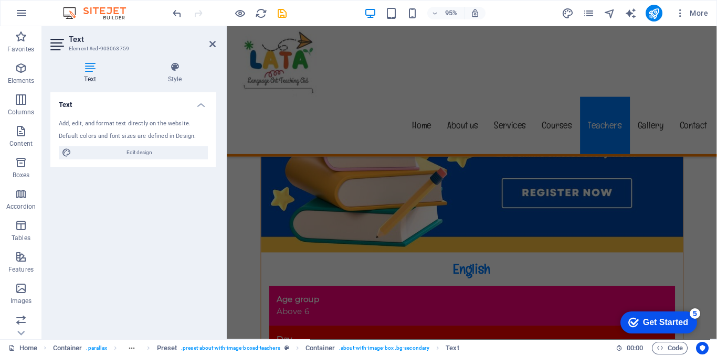
scroll to position [4967, 0]
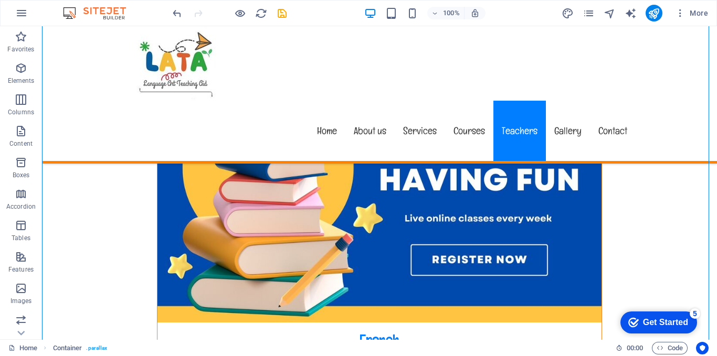
scroll to position [5381, 0]
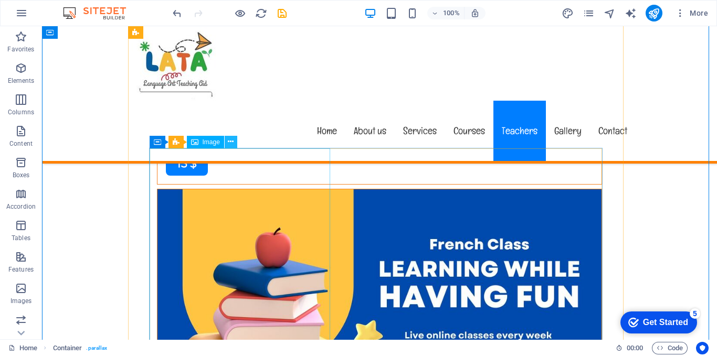
click at [229, 142] on icon at bounding box center [231, 141] width 6 height 11
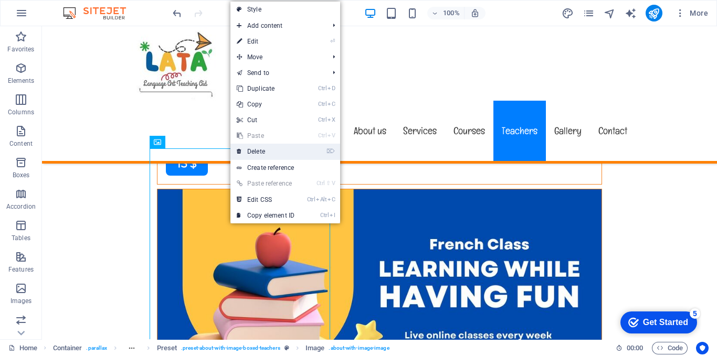
click at [247, 150] on link "⌦ Delete" at bounding box center [265, 152] width 70 height 16
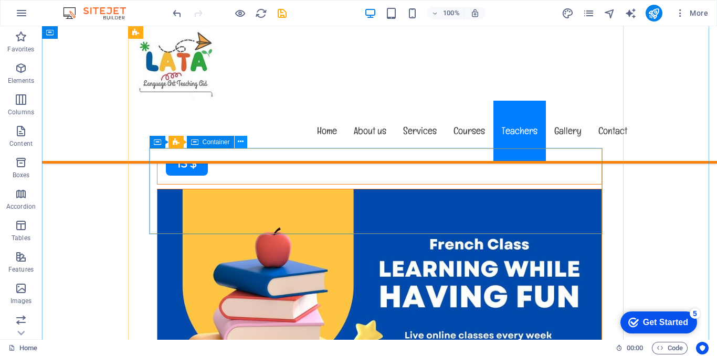
click at [241, 141] on icon at bounding box center [241, 141] width 6 height 11
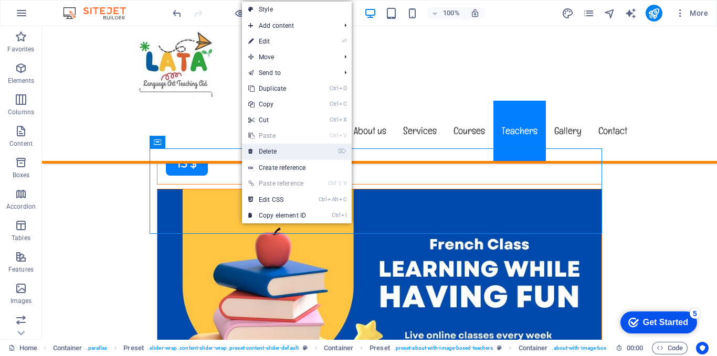
click at [263, 151] on link "⌦ Delete" at bounding box center [277, 152] width 70 height 16
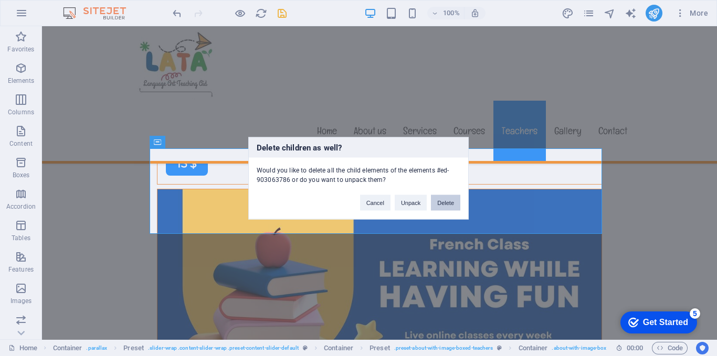
click at [440, 207] on button "Delete" at bounding box center [445, 203] width 29 height 16
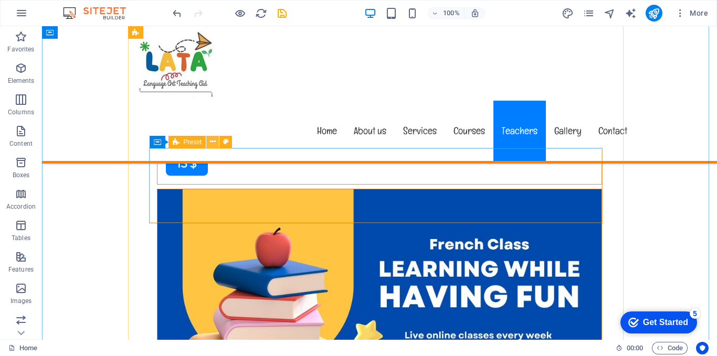
click at [210, 144] on icon at bounding box center [213, 141] width 6 height 11
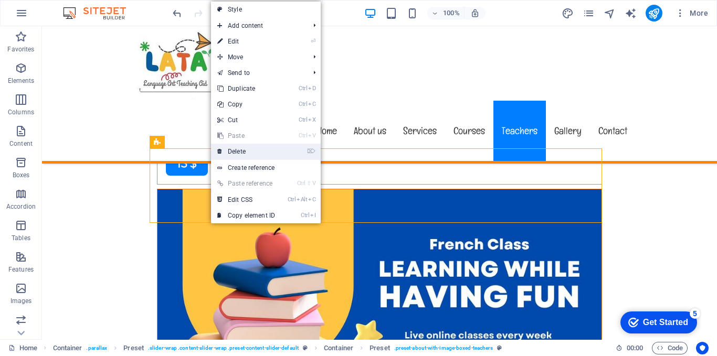
click at [229, 150] on link "⌦ Delete" at bounding box center [246, 152] width 70 height 16
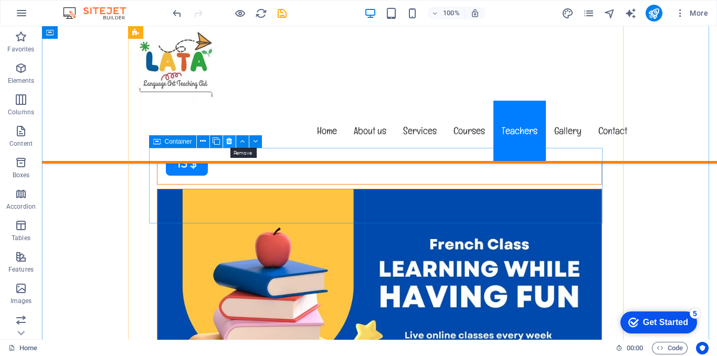
click at [226, 141] on icon at bounding box center [229, 141] width 6 height 11
click at [228, 145] on icon at bounding box center [231, 141] width 6 height 11
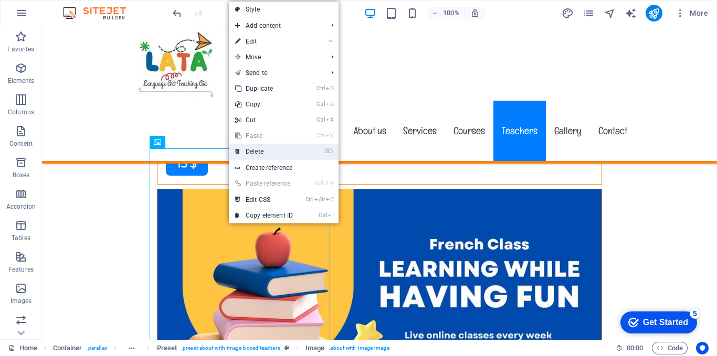
click at [243, 154] on link "⌦ Delete" at bounding box center [264, 152] width 70 height 16
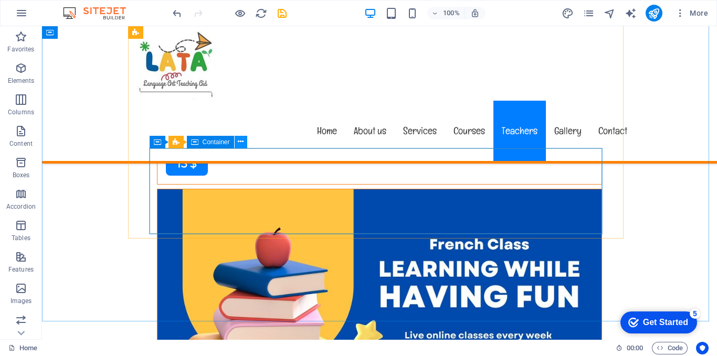
click at [239, 145] on icon at bounding box center [241, 141] width 6 height 11
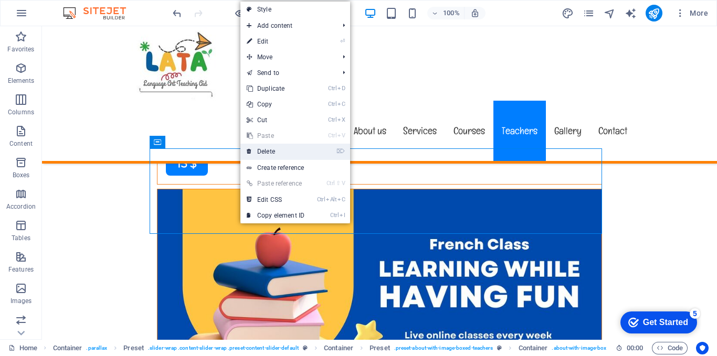
click at [251, 155] on icon at bounding box center [249, 152] width 5 height 16
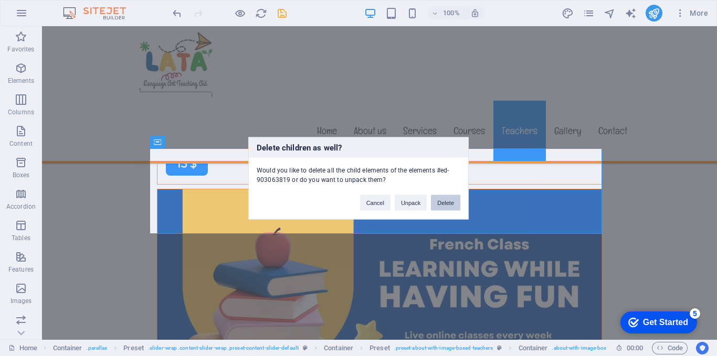
click at [435, 200] on button "Delete" at bounding box center [445, 203] width 29 height 16
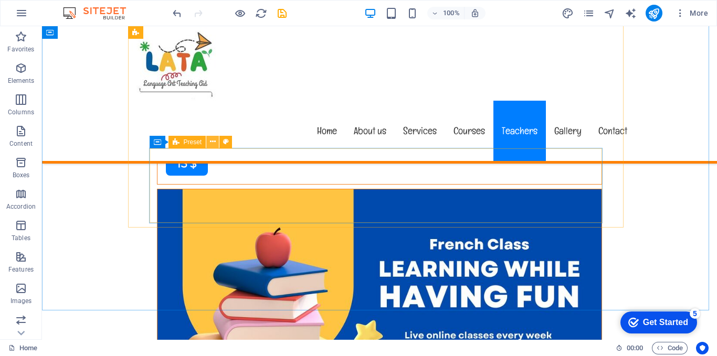
click at [210, 141] on icon at bounding box center [213, 141] width 6 height 11
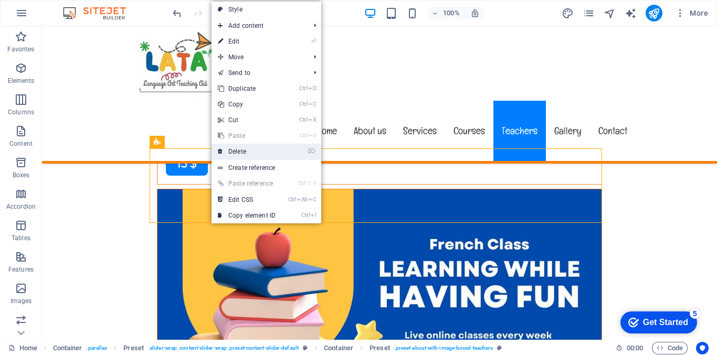
click at [235, 150] on link "⌦ Delete" at bounding box center [246, 152] width 70 height 16
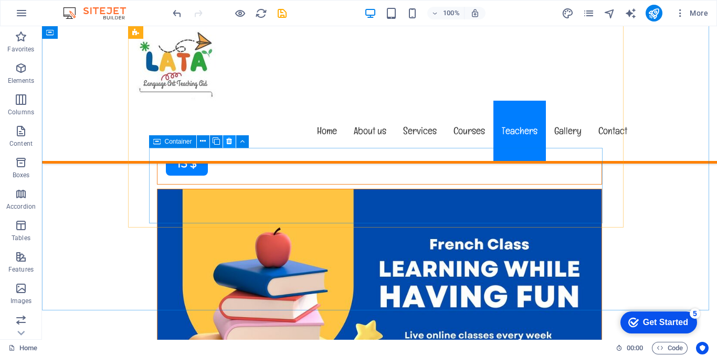
click at [229, 143] on icon at bounding box center [229, 141] width 6 height 11
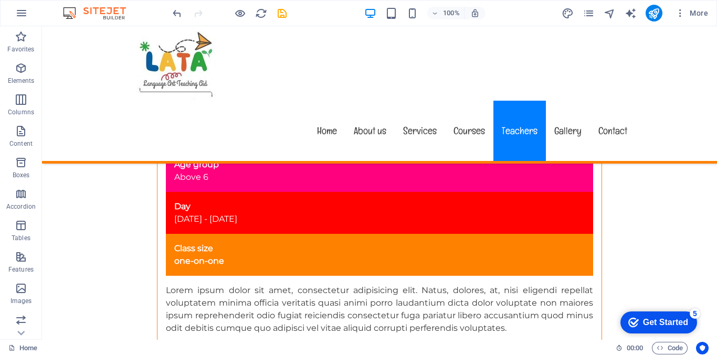
scroll to position [5165, 0]
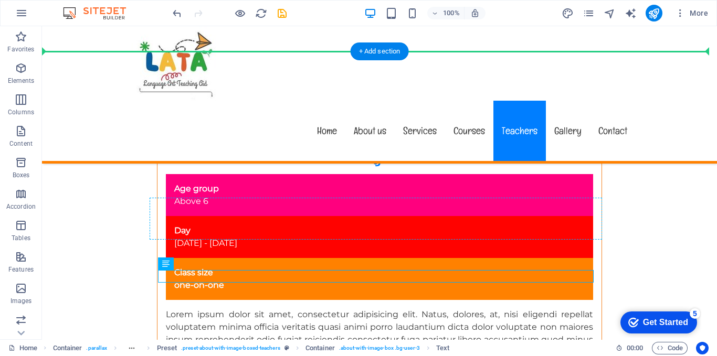
drag, startPoint x: 402, startPoint y: 272, endPoint x: 397, endPoint y: 201, distance: 71.0
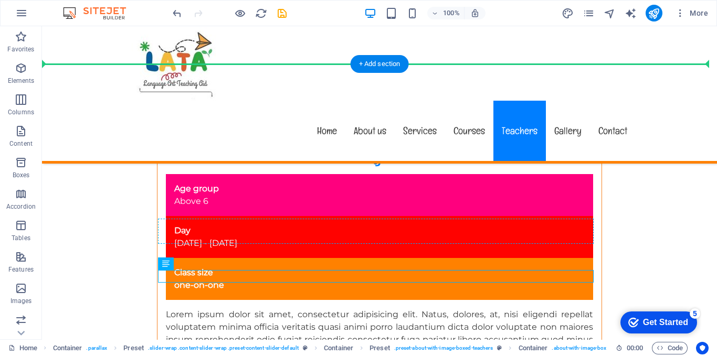
drag, startPoint x: 371, startPoint y: 275, endPoint x: 367, endPoint y: 218, distance: 57.4
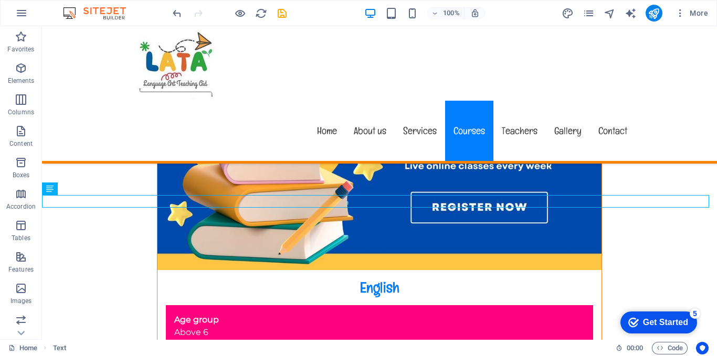
scroll to position [5070, 0]
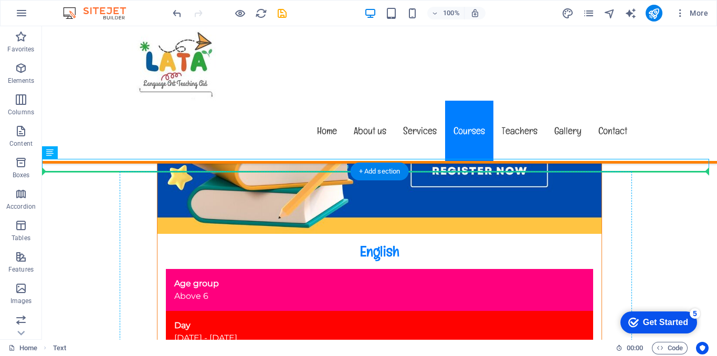
drag, startPoint x: 420, startPoint y: 164, endPoint x: 413, endPoint y: 267, distance: 102.5
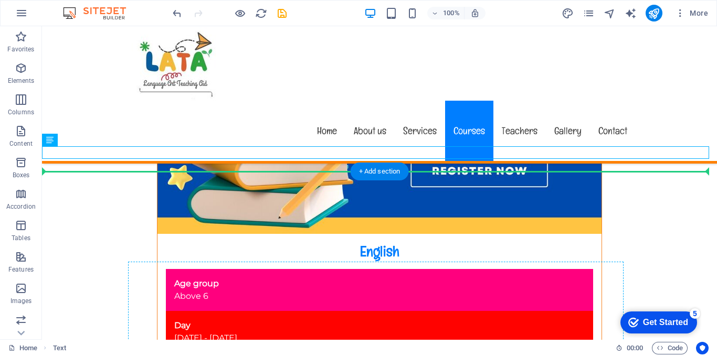
drag, startPoint x: 386, startPoint y: 151, endPoint x: 386, endPoint y: 265, distance: 113.9
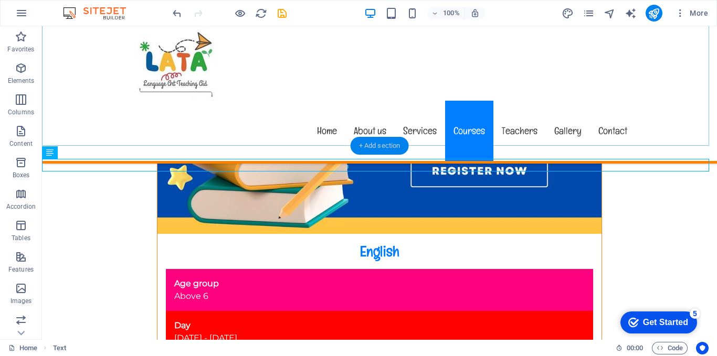
drag, startPoint x: 387, startPoint y: 149, endPoint x: 217, endPoint y: 154, distance: 170.1
click at [387, 149] on div "+ Add section" at bounding box center [379, 146] width 58 height 18
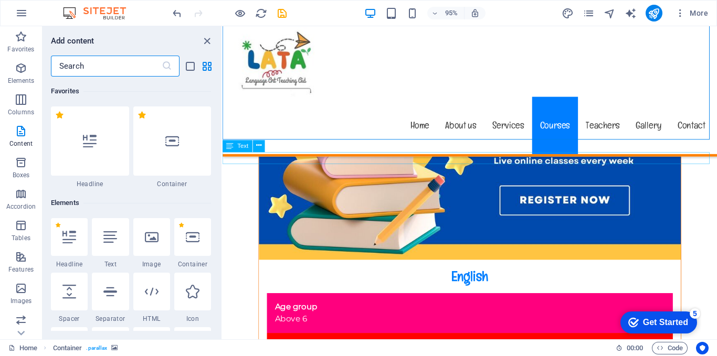
scroll to position [1836, 0]
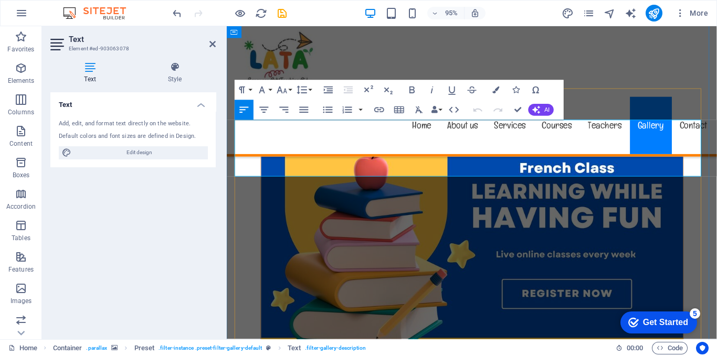
drag, startPoint x: 297, startPoint y: 160, endPoint x: 254, endPoint y: 148, distance: 43.9
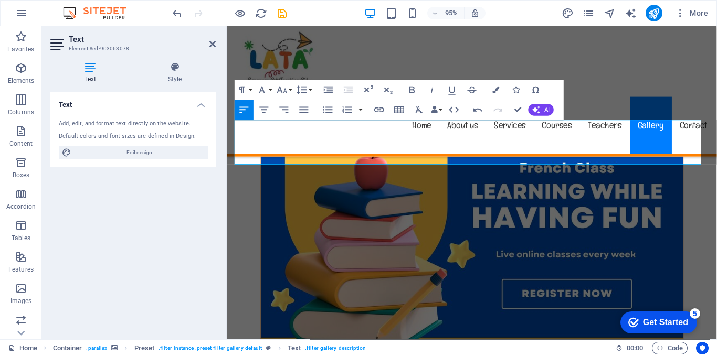
click at [217, 46] on aside "Text Element #ed-903063078 Text Style Text Add, edit, and format text directly …" at bounding box center [134, 182] width 185 height 313
click at [213, 45] on icon at bounding box center [212, 44] width 6 height 8
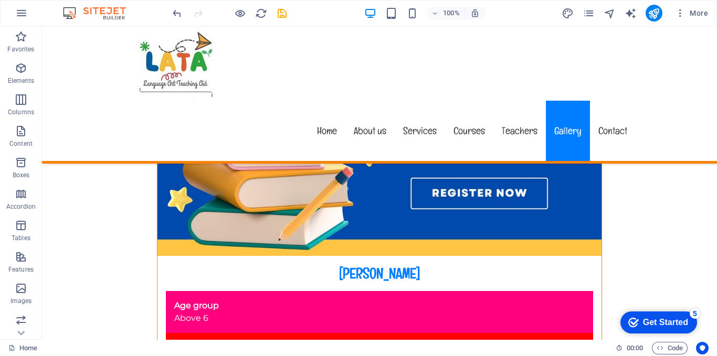
scroll to position [6098, 0]
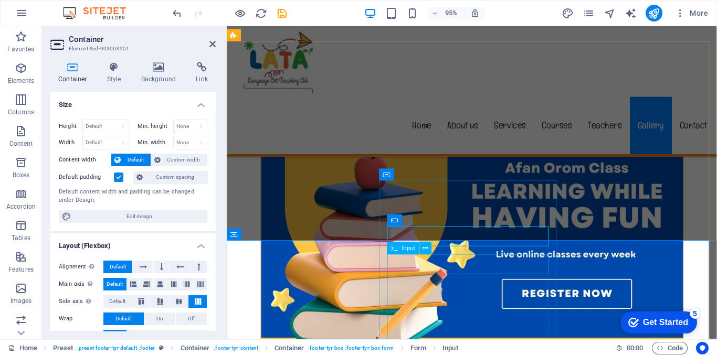
type input "Samson Gebrehiwot"
type input "+251936575040"
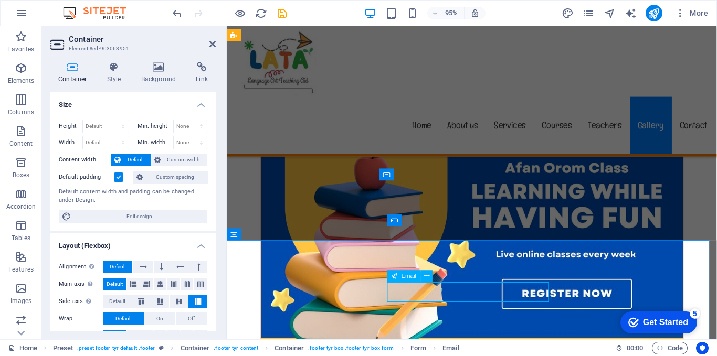
type input "[EMAIL_ADDRESS][DOMAIN_NAME]"
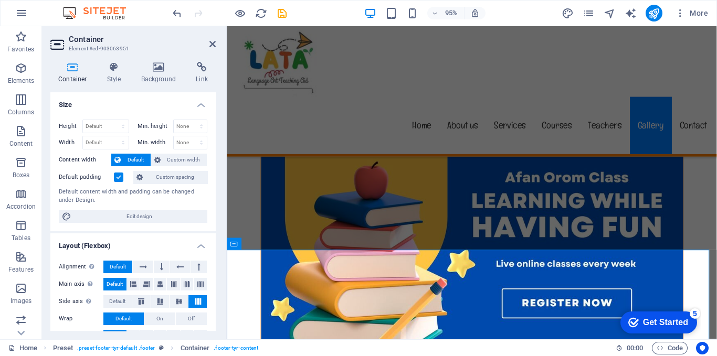
scroll to position [6104, 0]
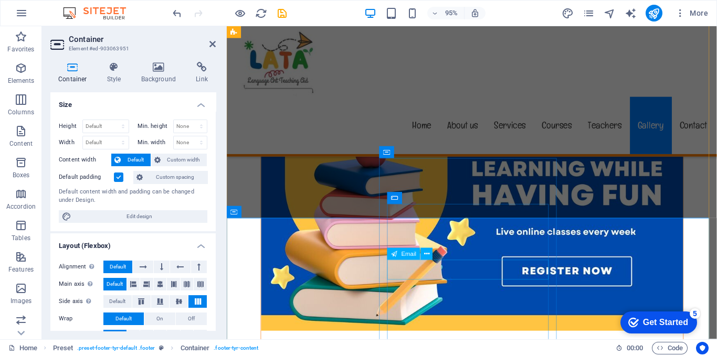
drag, startPoint x: 518, startPoint y: 282, endPoint x: 404, endPoint y: 282, distance: 114.4
drag, startPoint x: 480, startPoint y: 253, endPoint x: 406, endPoint y: 252, distance: 74.0
drag, startPoint x: 496, startPoint y: 227, endPoint x: 407, endPoint y: 223, distance: 89.3
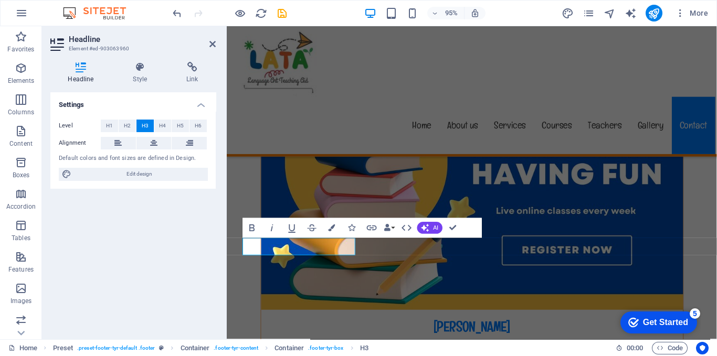
scroll to position [6238, 0]
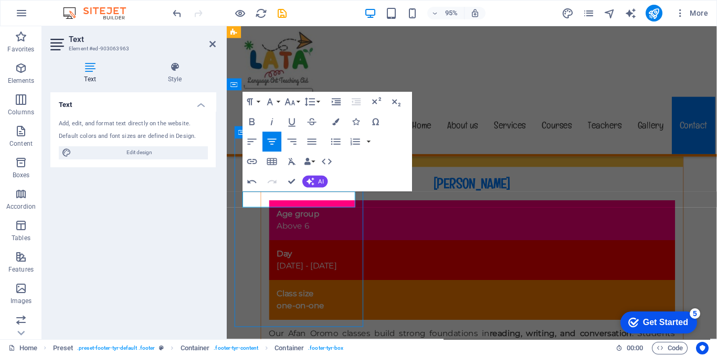
scroll to position [6259, 0]
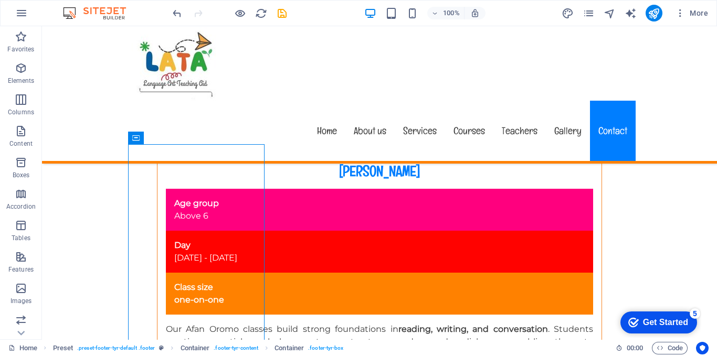
drag, startPoint x: 209, startPoint y: 162, endPoint x: 206, endPoint y: 210, distance: 48.4
drag, startPoint x: 176, startPoint y: 163, endPoint x: 131, endPoint y: 162, distance: 45.1
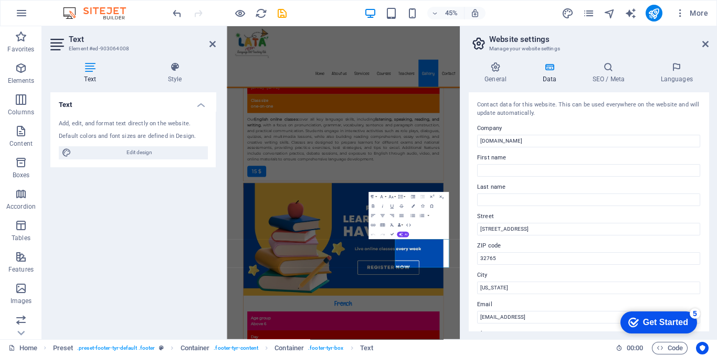
scroll to position [6058, 0]
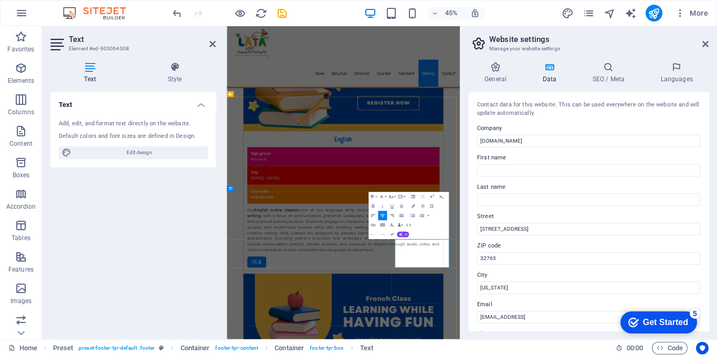
click at [704, 39] on h2 "Website settings" at bounding box center [598, 39] width 219 height 9
click at [705, 45] on icon at bounding box center [705, 44] width 6 height 8
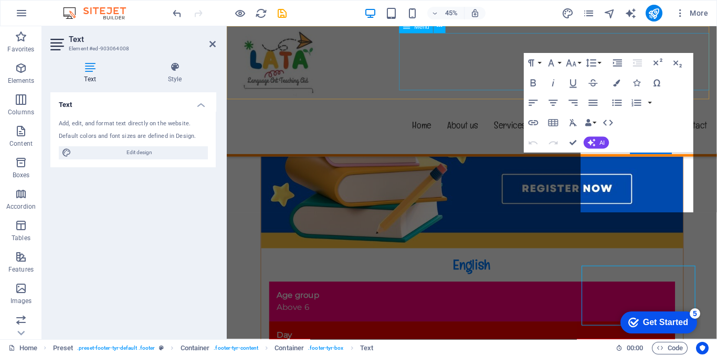
scroll to position [6279, 0]
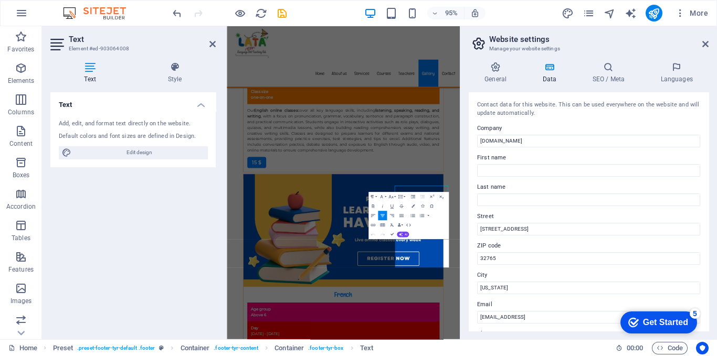
scroll to position [6058, 0]
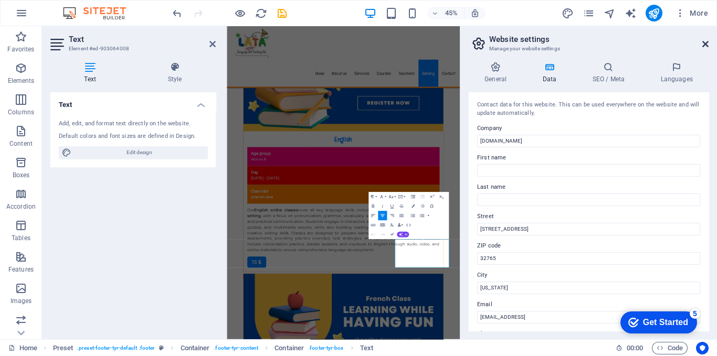
click at [706, 45] on icon at bounding box center [705, 44] width 6 height 8
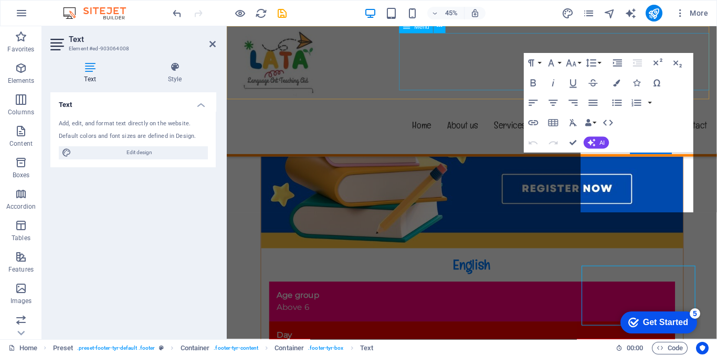
scroll to position [6279, 0]
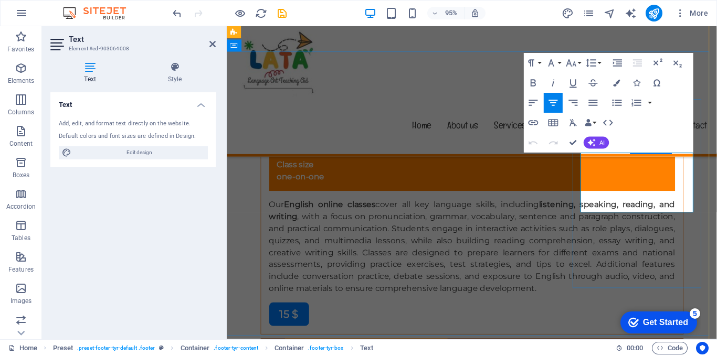
scroll to position [6058, 0]
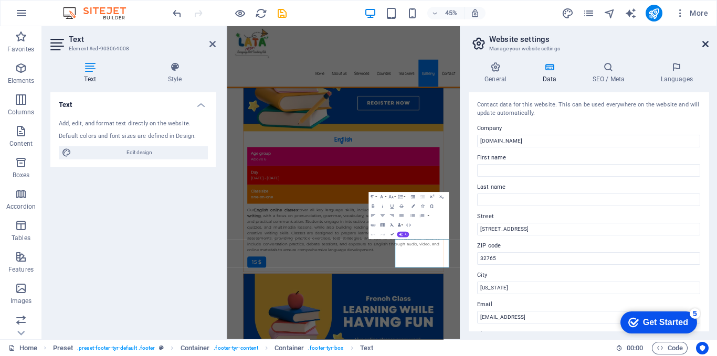
click at [706, 42] on icon at bounding box center [705, 44] width 6 height 8
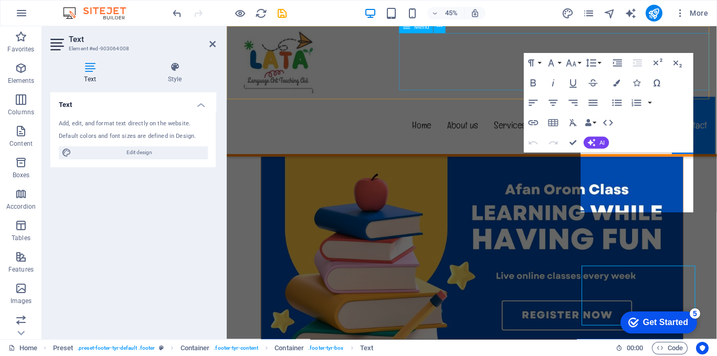
scroll to position [6279, 0]
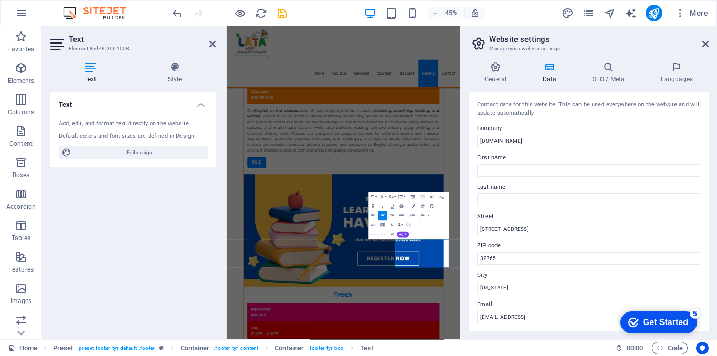
scroll to position [6058, 0]
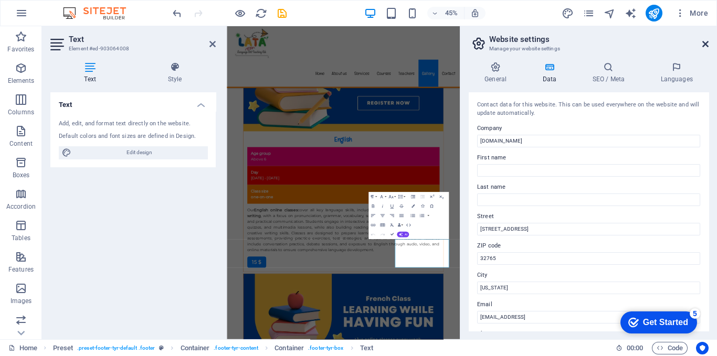
click at [704, 42] on icon at bounding box center [705, 44] width 6 height 8
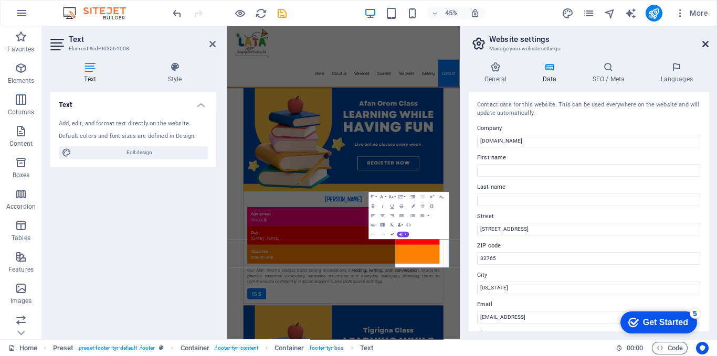
scroll to position [6279, 0]
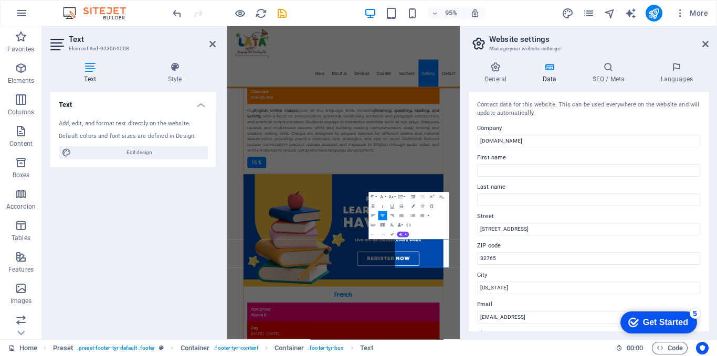
scroll to position [6058, 0]
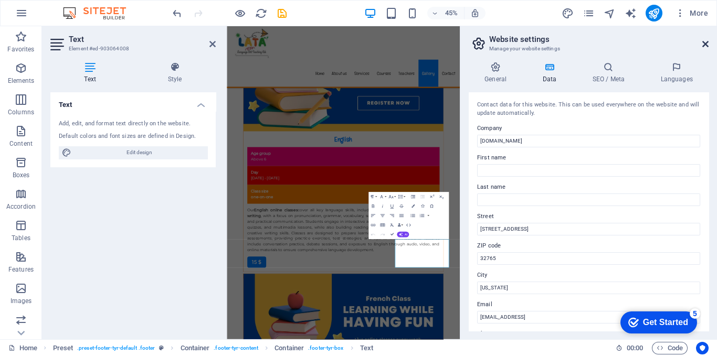
click at [702, 45] on icon at bounding box center [705, 44] width 6 height 8
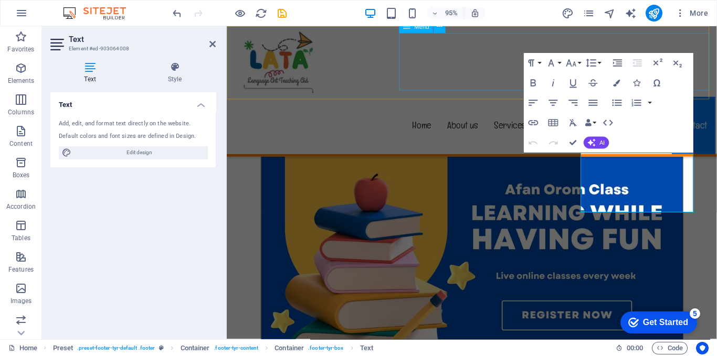
scroll to position [6279, 0]
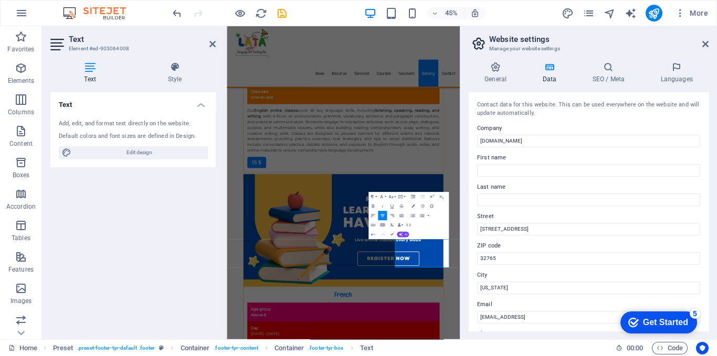
scroll to position [6058, 0]
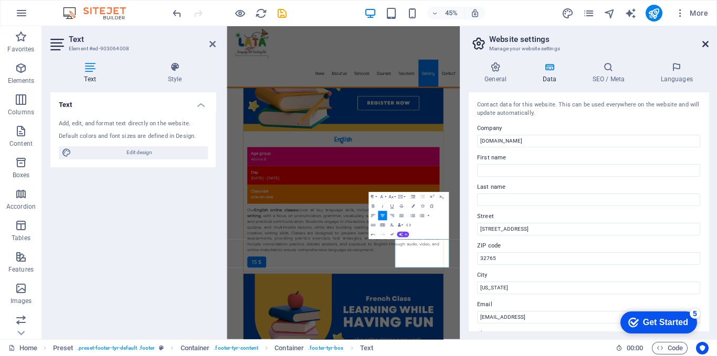
click at [702, 45] on icon at bounding box center [705, 44] width 6 height 8
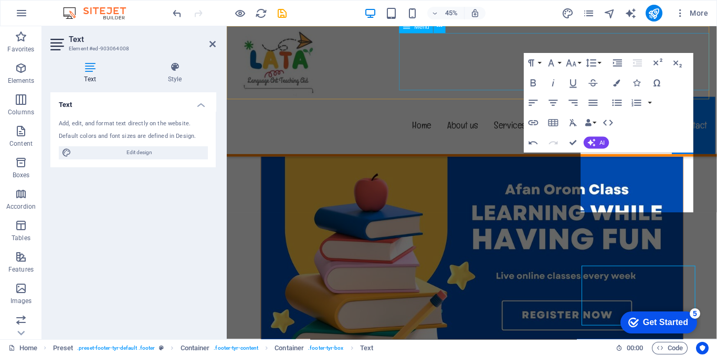
scroll to position [6279, 0]
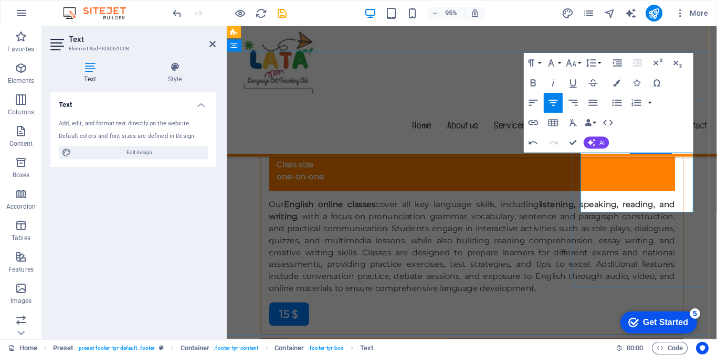
scroll to position [6058, 0]
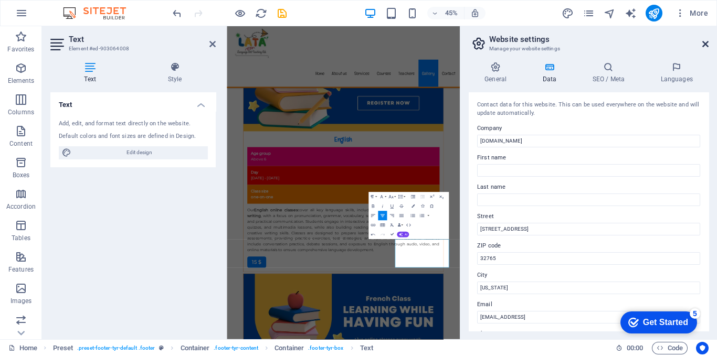
click at [702, 47] on icon at bounding box center [705, 44] width 6 height 8
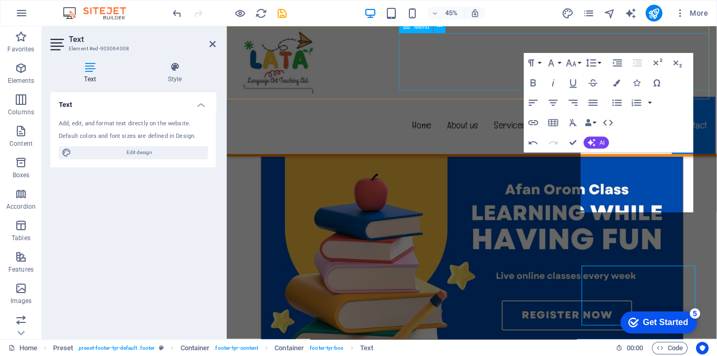
scroll to position [6279, 0]
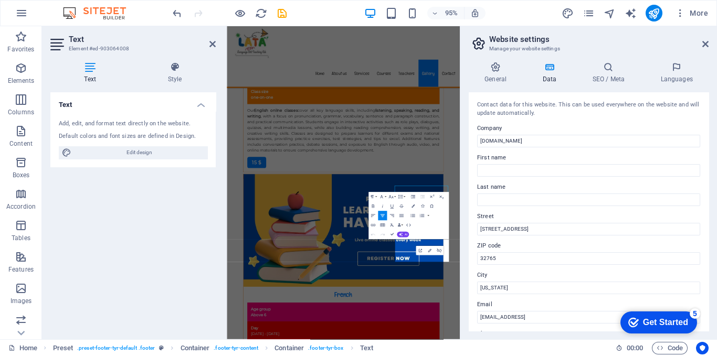
scroll to position [6058, 0]
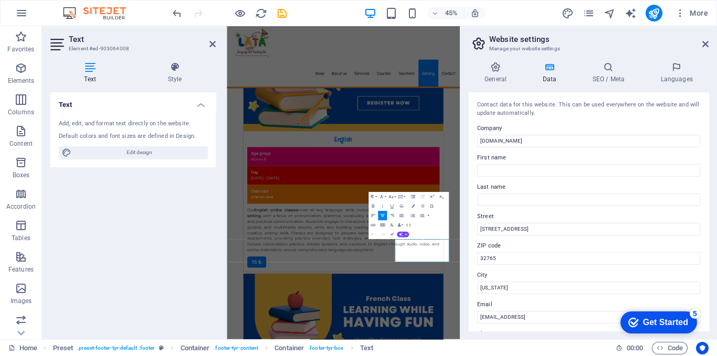
click at [703, 37] on h2 "Website settings" at bounding box center [598, 39] width 219 height 9
click at [705, 40] on icon at bounding box center [705, 44] width 6 height 8
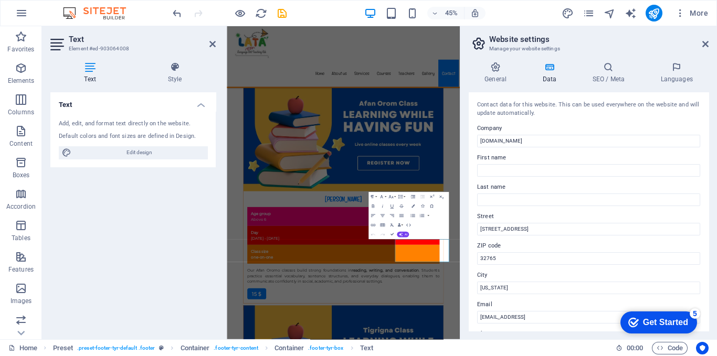
scroll to position [6273, 0]
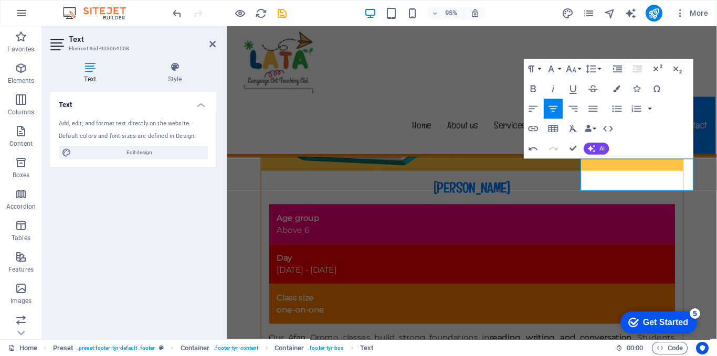
click at [154, 240] on div "Text Add, edit, and format text directly on the website. Default colors and fon…" at bounding box center [132, 211] width 165 height 239
click at [164, 231] on div "Text Add, edit, and format text directly on the website. Default colors and fon…" at bounding box center [132, 211] width 165 height 239
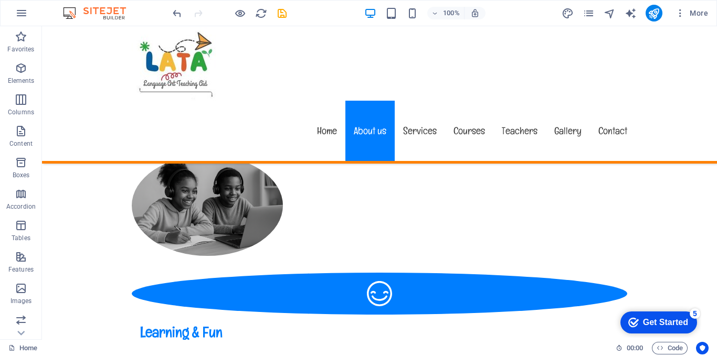
scroll to position [593, 0]
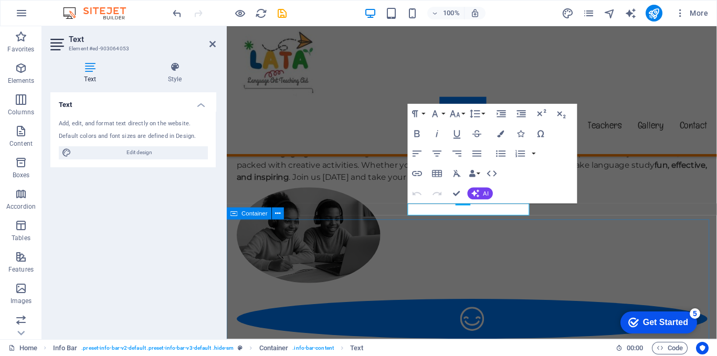
scroll to position [592, 0]
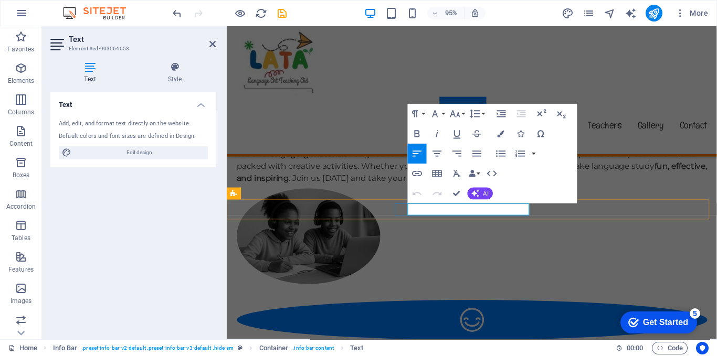
drag, startPoint x: 483, startPoint y: 218, endPoint x: 417, endPoint y: 218, distance: 66.1
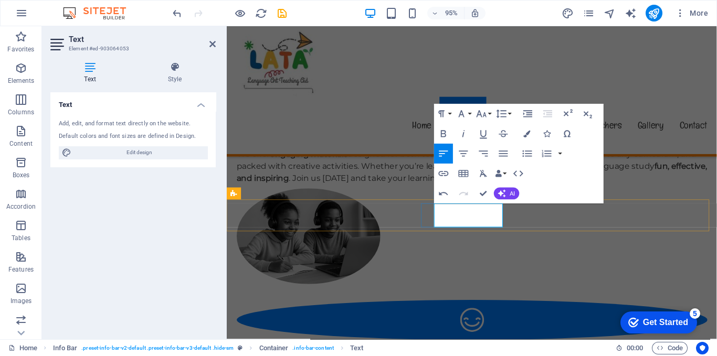
drag, startPoint x: 507, startPoint y: 231, endPoint x: 466, endPoint y: 231, distance: 41.5
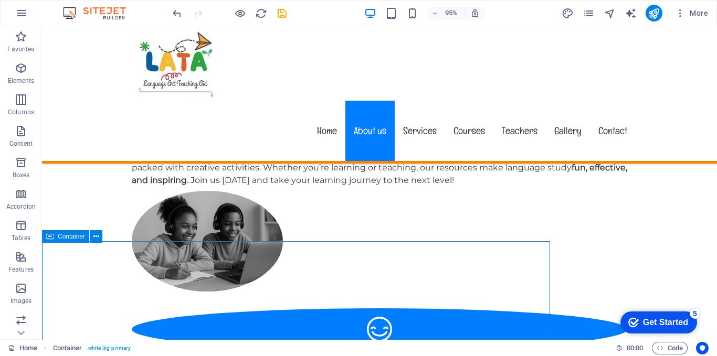
scroll to position [593, 0]
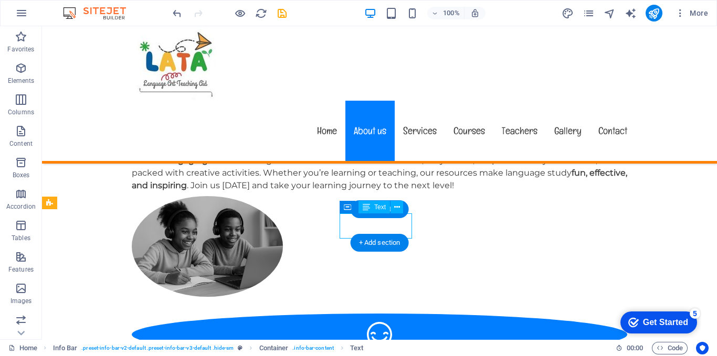
scroll to position [592, 0]
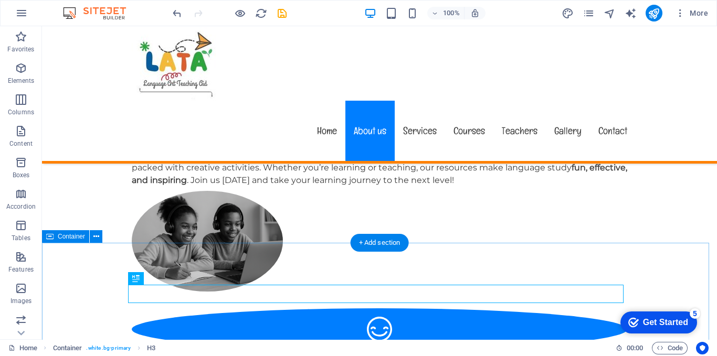
scroll to position [593, 0]
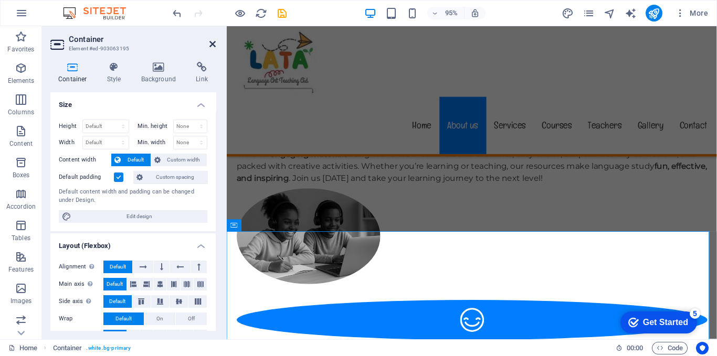
click at [212, 41] on icon at bounding box center [212, 44] width 6 height 8
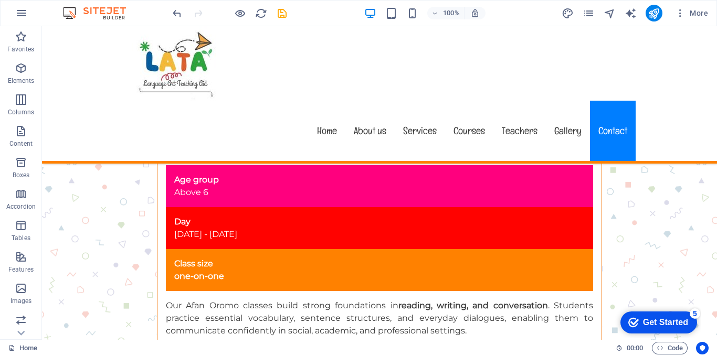
scroll to position [6308, 0]
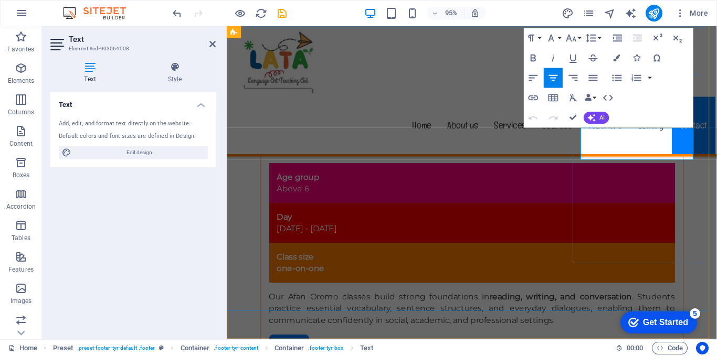
scroll to position [6318, 0]
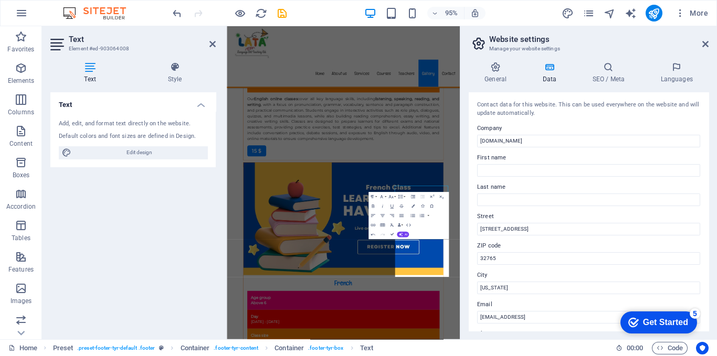
scroll to position [6071, 0]
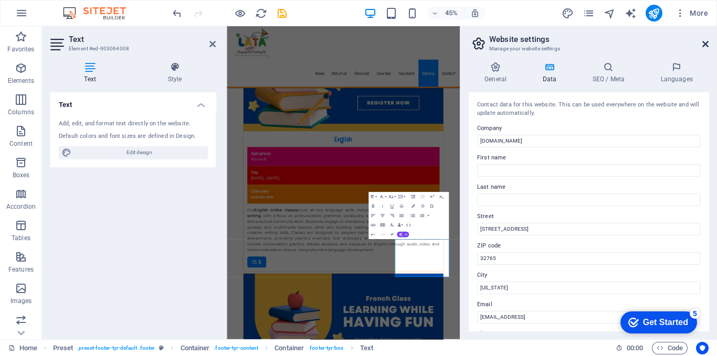
click at [705, 44] on icon at bounding box center [705, 44] width 6 height 8
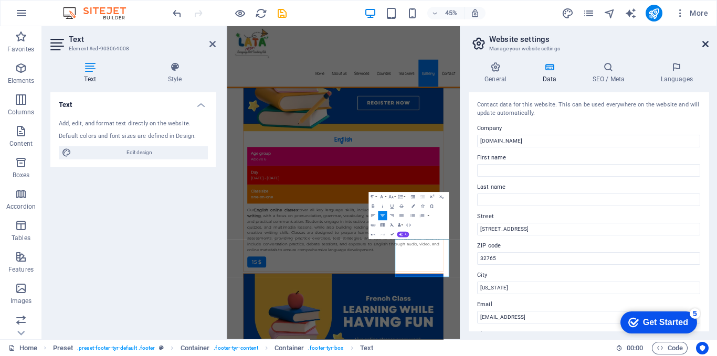
click at [707, 42] on icon at bounding box center [705, 44] width 6 height 8
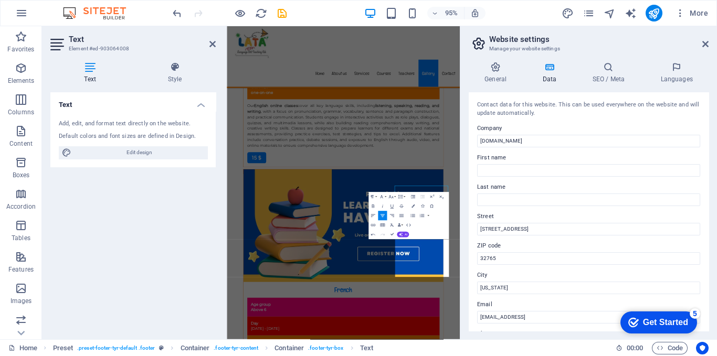
scroll to position [6071, 0]
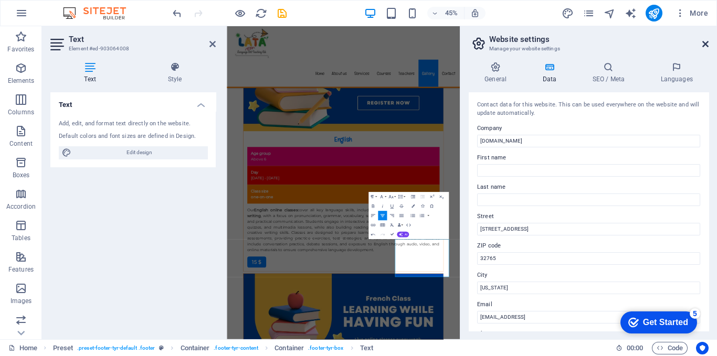
drag, startPoint x: 703, startPoint y: 42, endPoint x: 501, endPoint y: 18, distance: 203.9
click at [703, 42] on icon at bounding box center [705, 44] width 6 height 8
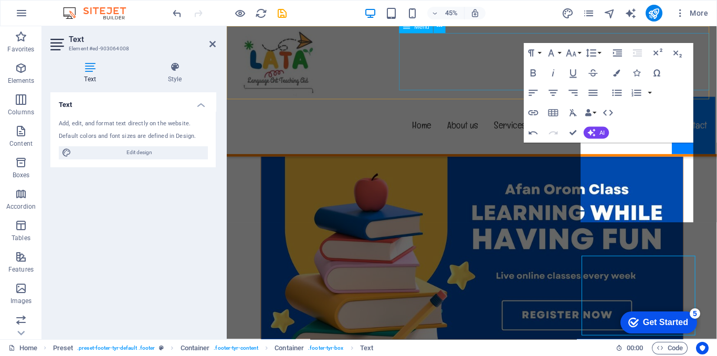
scroll to position [6302, 0]
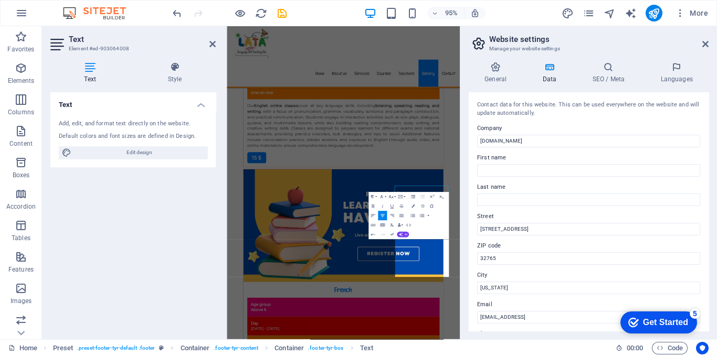
scroll to position [6071, 0]
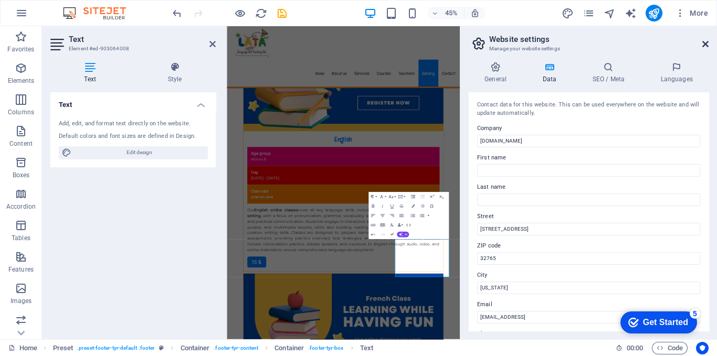
click at [704, 42] on icon at bounding box center [705, 44] width 6 height 8
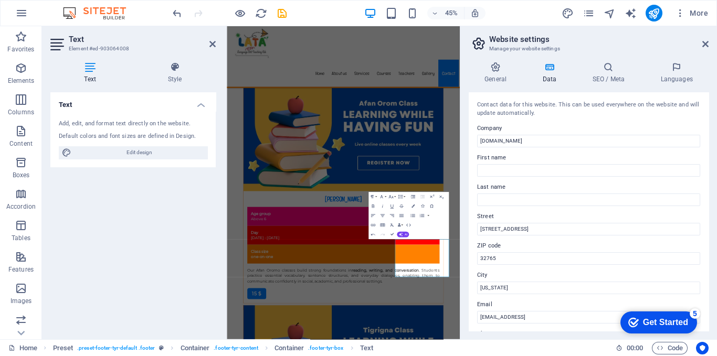
scroll to position [6302, 0]
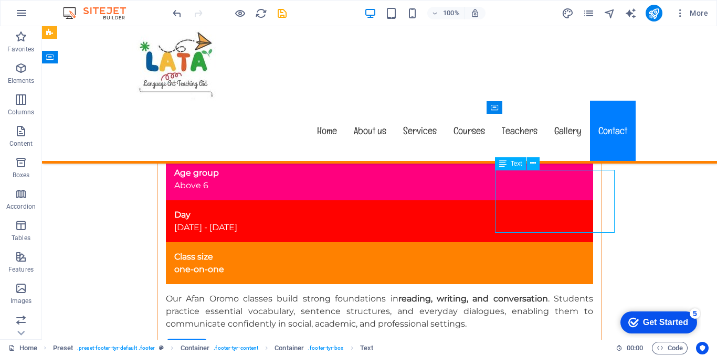
drag, startPoint x: 562, startPoint y: 188, endPoint x: 558, endPoint y: 198, distance: 10.3
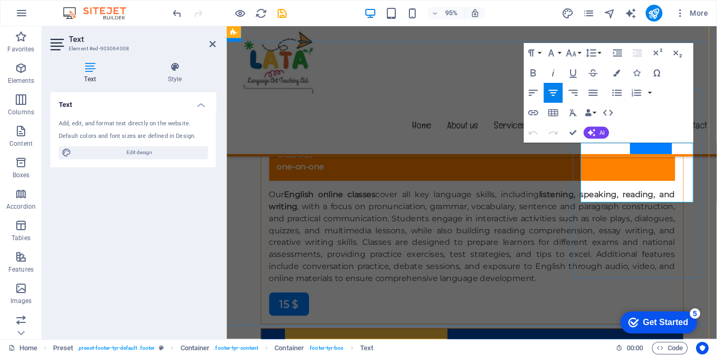
scroll to position [6071, 0]
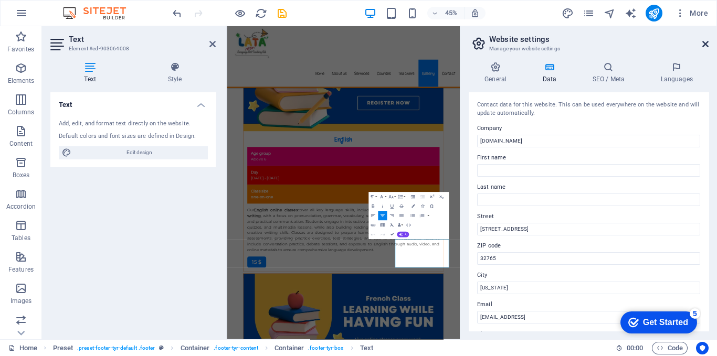
click at [706, 43] on icon at bounding box center [705, 44] width 6 height 8
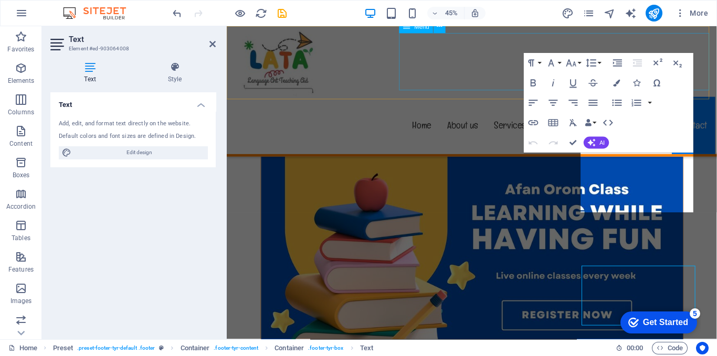
scroll to position [6292, 0]
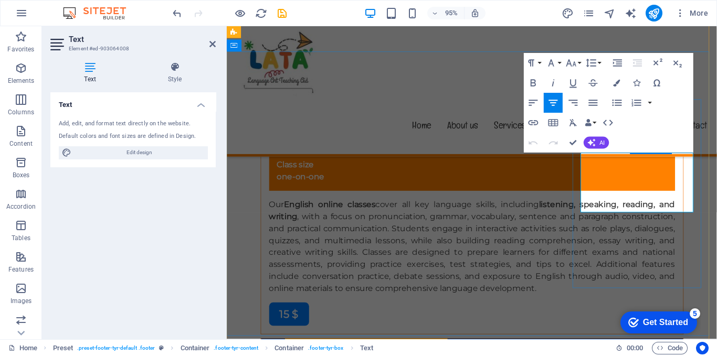
scroll to position [6071, 0]
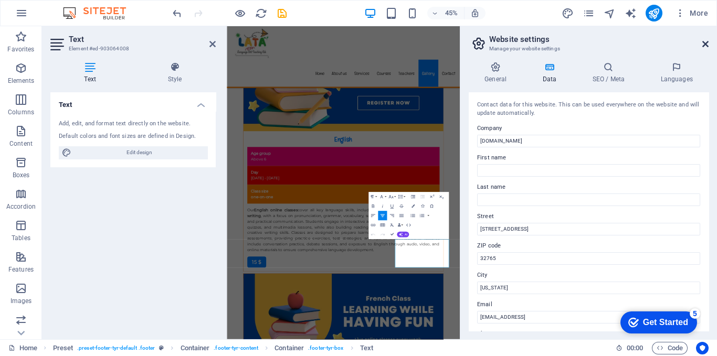
click at [707, 43] on icon at bounding box center [705, 44] width 6 height 8
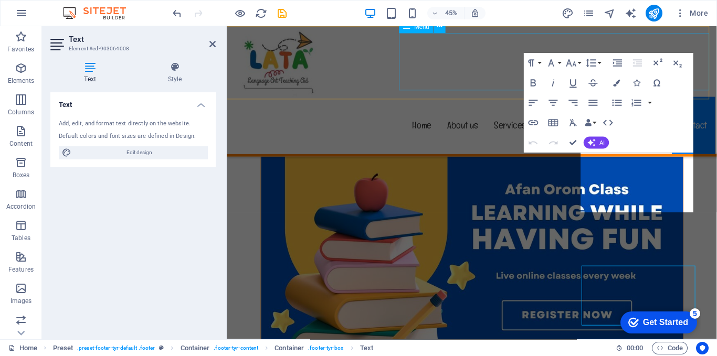
scroll to position [6292, 0]
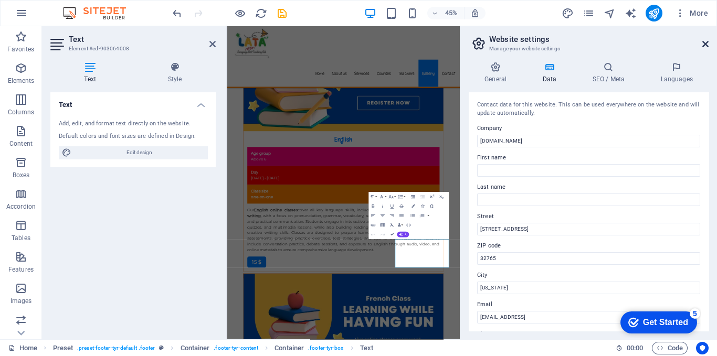
click at [706, 42] on icon at bounding box center [705, 44] width 6 height 8
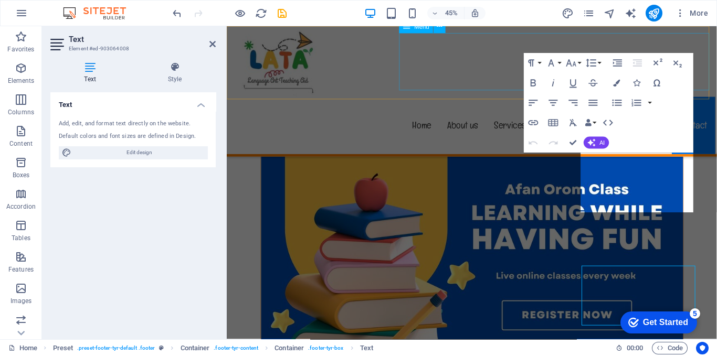
scroll to position [6292, 0]
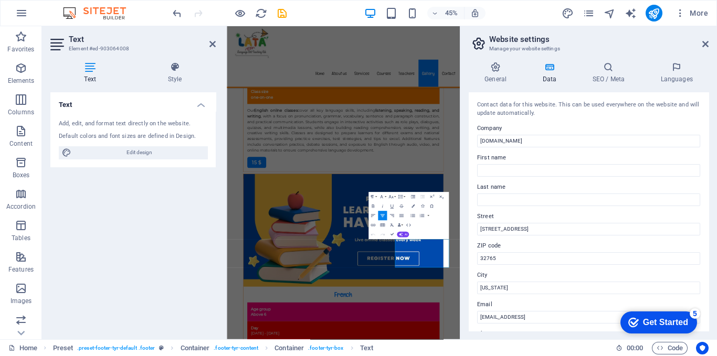
scroll to position [6071, 0]
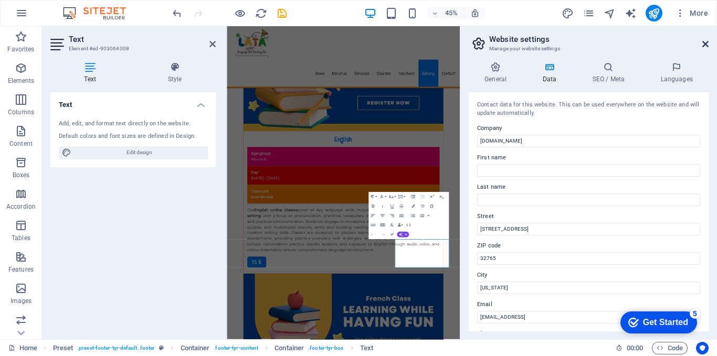
click at [704, 41] on icon at bounding box center [705, 44] width 6 height 8
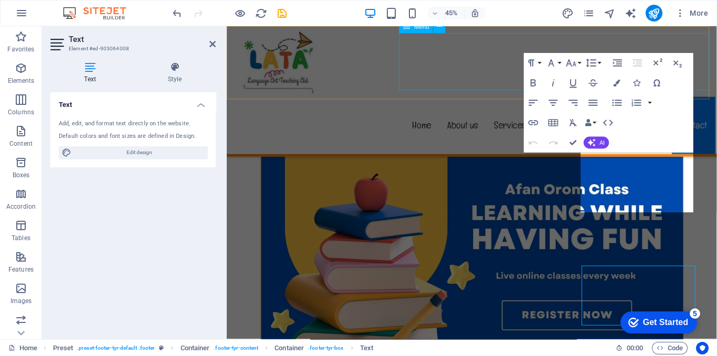
scroll to position [6292, 0]
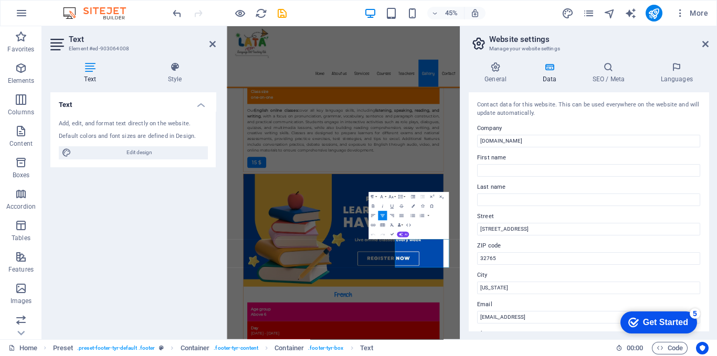
scroll to position [6071, 0]
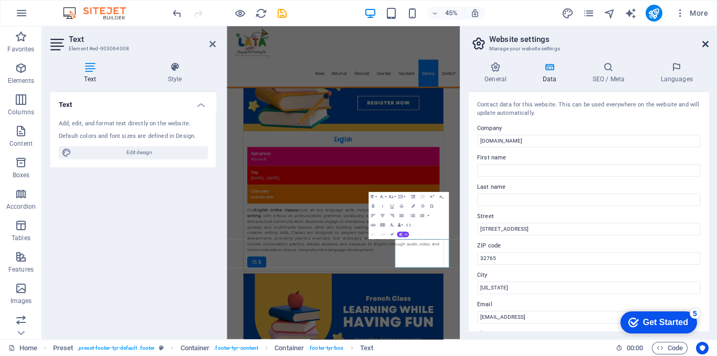
click at [707, 41] on icon at bounding box center [705, 44] width 6 height 8
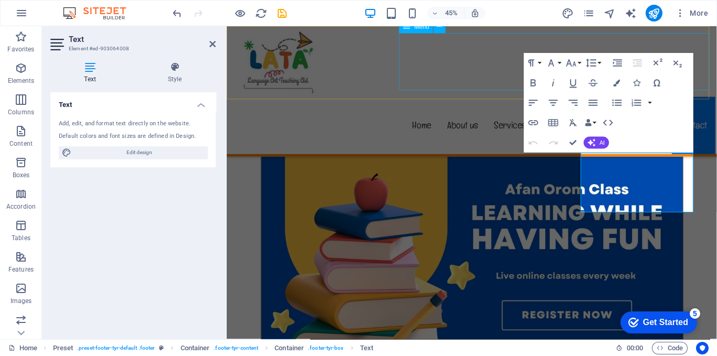
scroll to position [6292, 0]
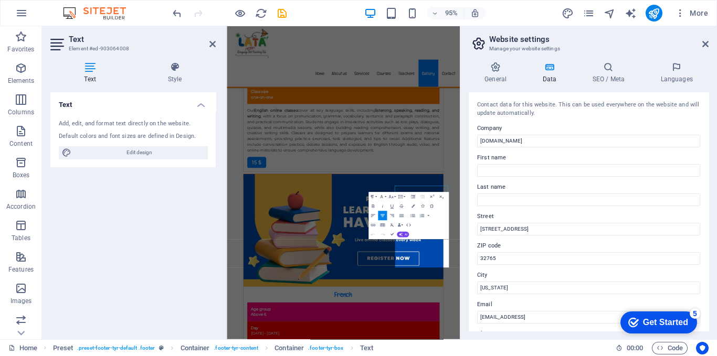
scroll to position [6071, 0]
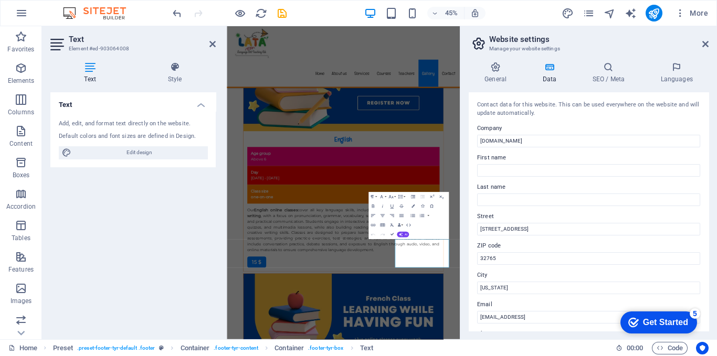
click at [699, 43] on h2 "Website settings" at bounding box center [598, 39] width 219 height 9
click at [703, 43] on icon at bounding box center [705, 44] width 6 height 8
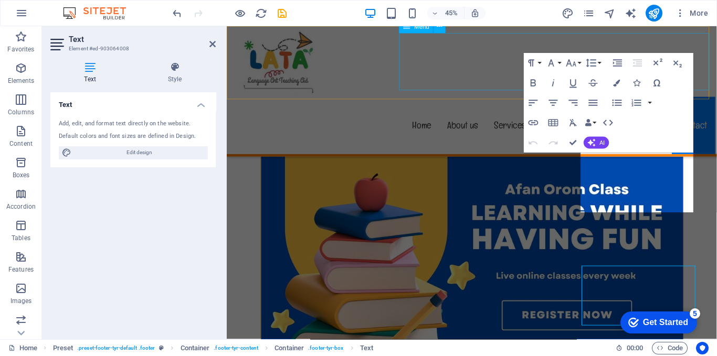
scroll to position [6292, 0]
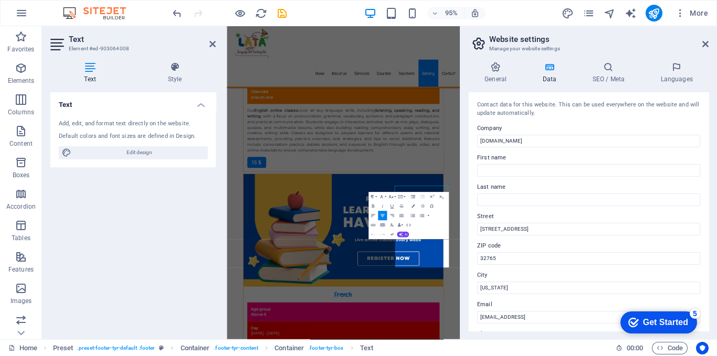
scroll to position [6071, 0]
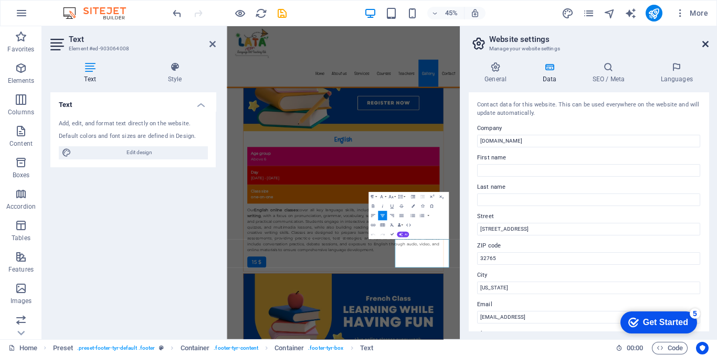
click at [707, 40] on icon at bounding box center [705, 44] width 6 height 8
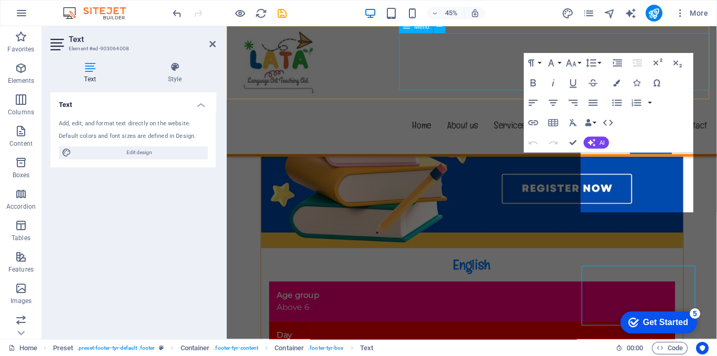
scroll to position [6292, 0]
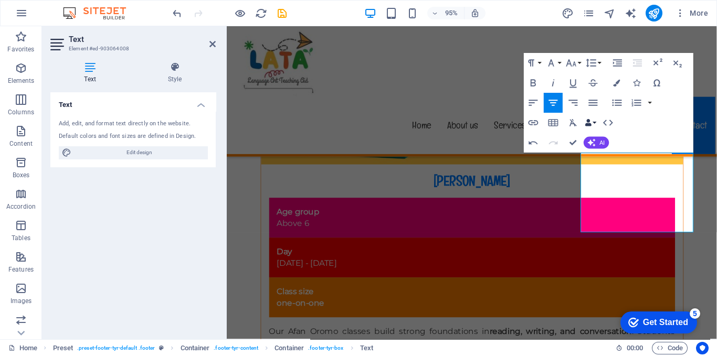
click at [595, 120] on button "Data Bindings" at bounding box center [590, 123] width 14 height 20
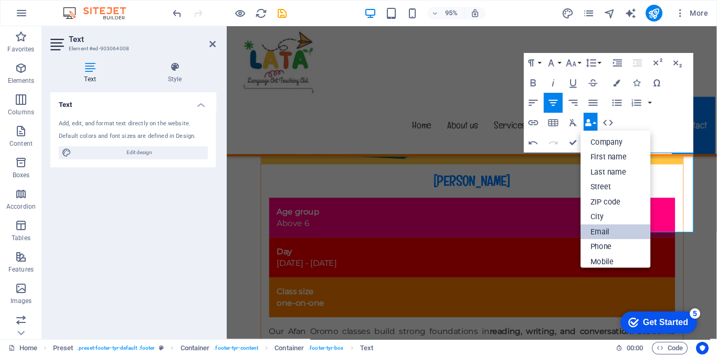
click at [611, 232] on link "Email" at bounding box center [615, 232] width 70 height 15
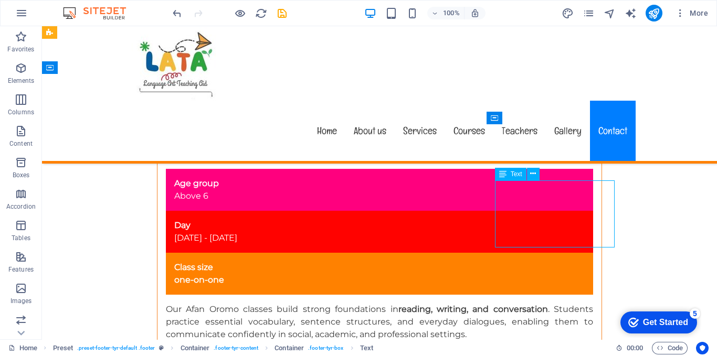
drag, startPoint x: 516, startPoint y: 188, endPoint x: 564, endPoint y: 184, distance: 47.9
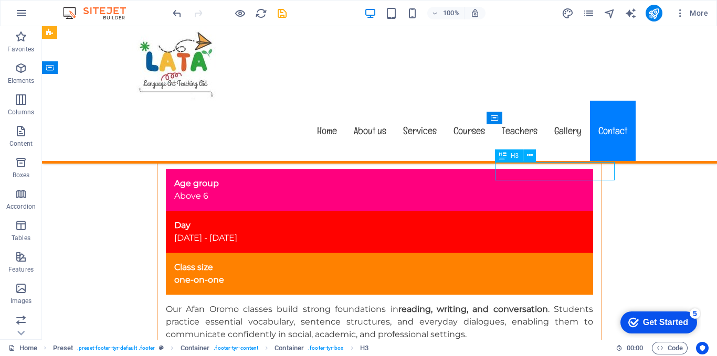
drag, startPoint x: 558, startPoint y: 168, endPoint x: 536, endPoint y: 169, distance: 22.0
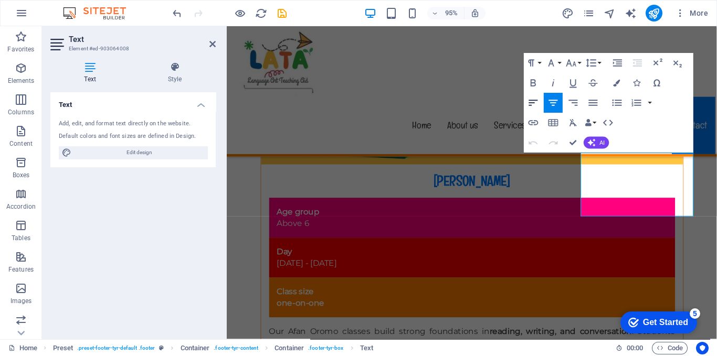
click at [529, 100] on icon "button" at bounding box center [532, 103] width 9 height 6
click at [587, 101] on icon "button" at bounding box center [593, 103] width 12 height 12
click at [572, 102] on icon "button" at bounding box center [572, 103] width 9 height 6
click at [554, 103] on icon "button" at bounding box center [553, 103] width 12 height 12
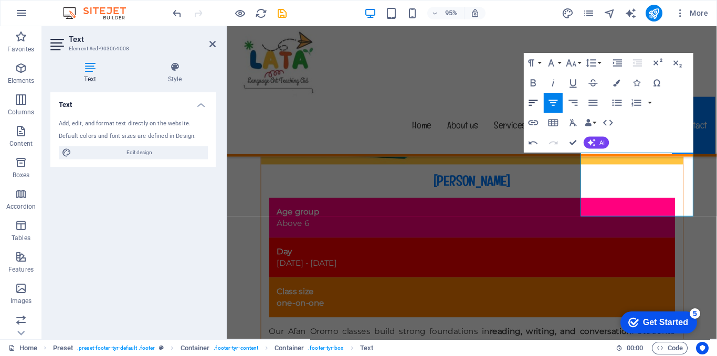
click at [533, 104] on icon "button" at bounding box center [533, 103] width 12 height 12
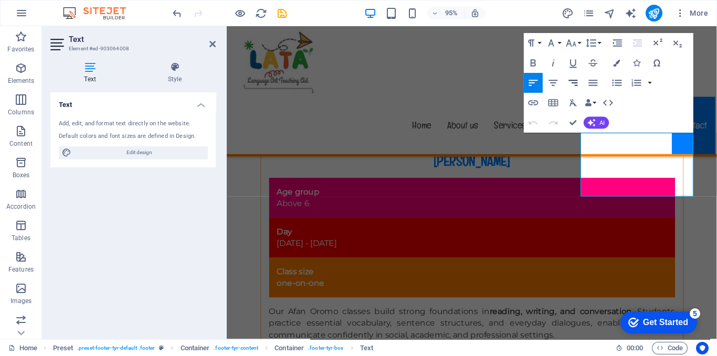
click at [575, 83] on icon "button" at bounding box center [573, 83] width 12 height 12
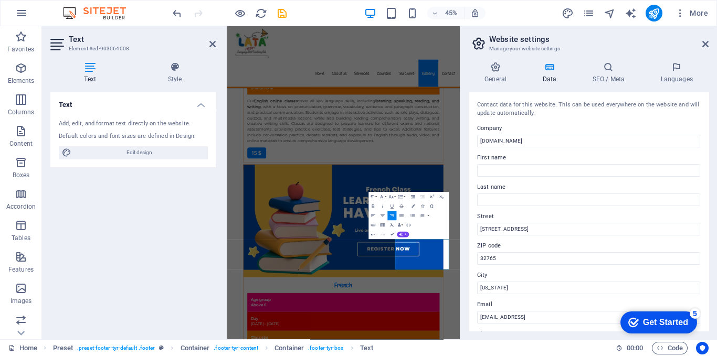
scroll to position [6071, 0]
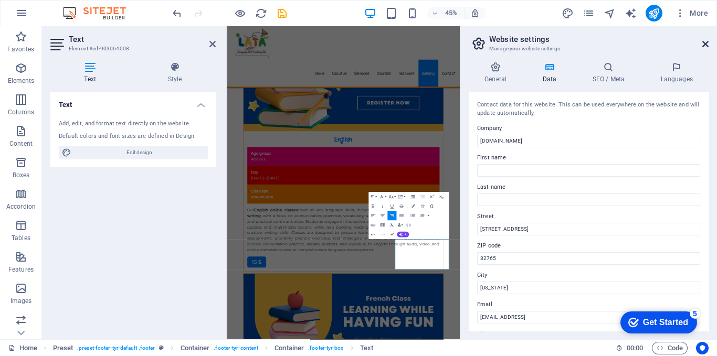
click at [706, 42] on icon at bounding box center [705, 44] width 6 height 8
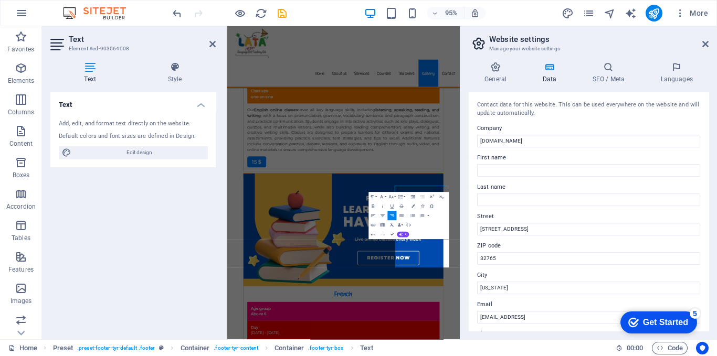
scroll to position [6071, 0]
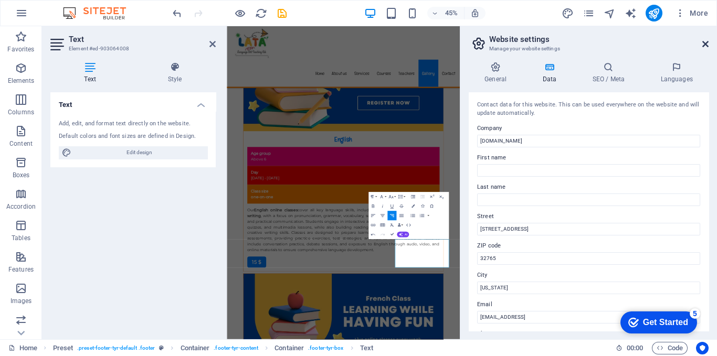
click at [705, 41] on icon at bounding box center [705, 44] width 6 height 8
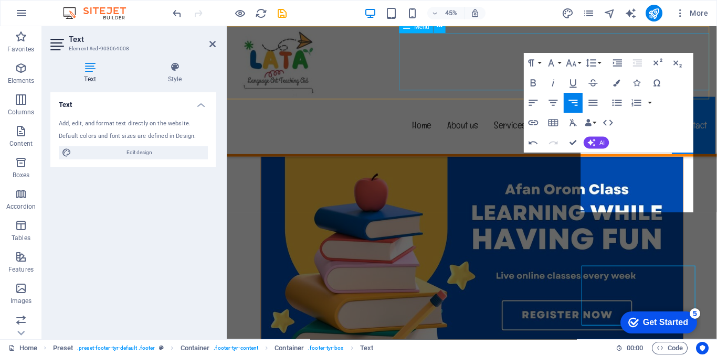
scroll to position [6292, 0]
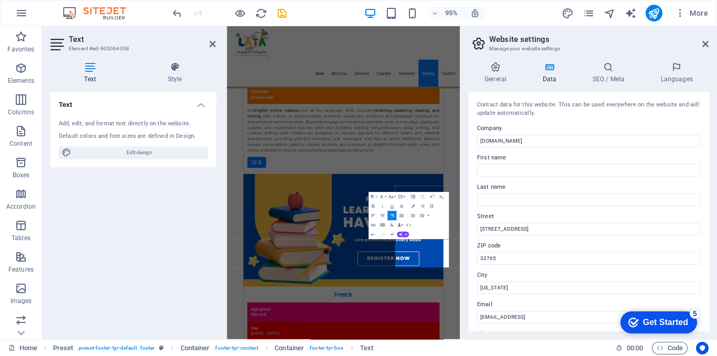
scroll to position [6071, 0]
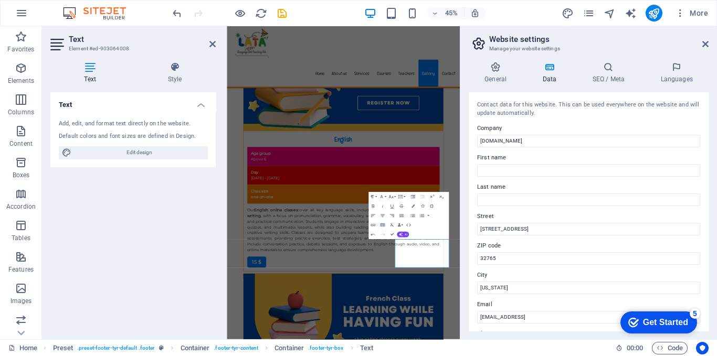
click at [698, 47] on header "Website settings Manage your website settings" at bounding box center [590, 39] width 238 height 27
drag, startPoint x: 703, startPoint y: 44, endPoint x: 501, endPoint y: 18, distance: 203.7
click at [703, 44] on icon at bounding box center [705, 44] width 6 height 8
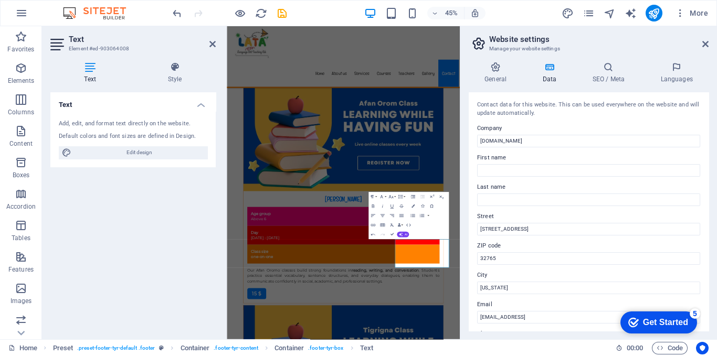
scroll to position [6292, 0]
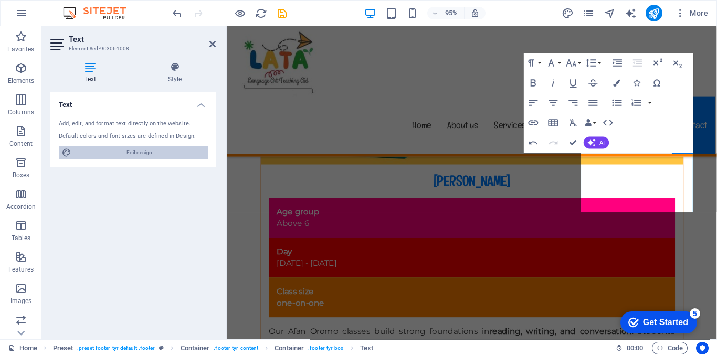
click at [167, 154] on span "Edit design" at bounding box center [140, 152] width 130 height 13
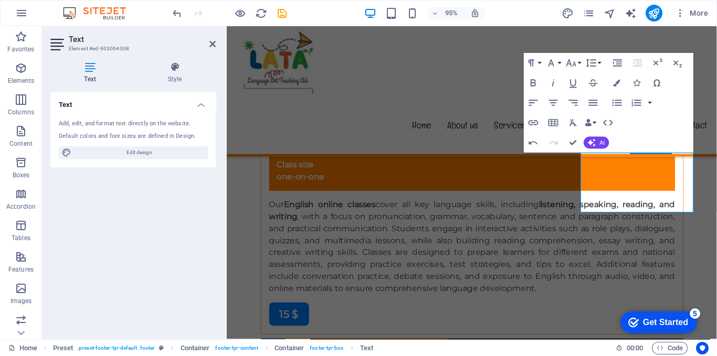
select select "px"
select select "400"
select select "px"
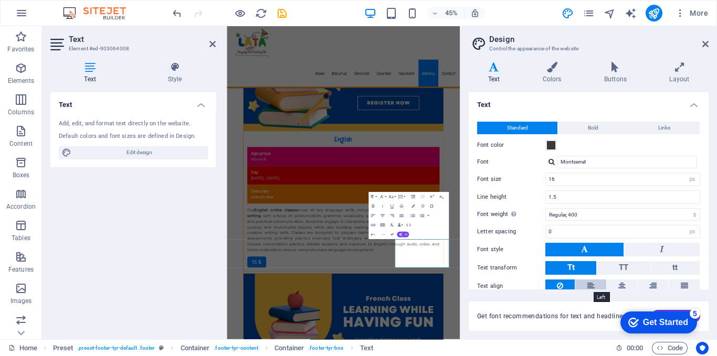
click at [588, 281] on icon at bounding box center [590, 286] width 7 height 13
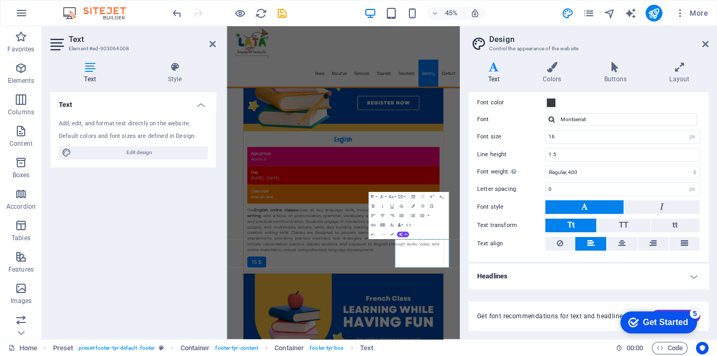
click at [157, 245] on div "Text Add, edit, and format text directly on the website. Default colors and fon…" at bounding box center [132, 211] width 165 height 239
click at [706, 42] on icon at bounding box center [705, 44] width 6 height 8
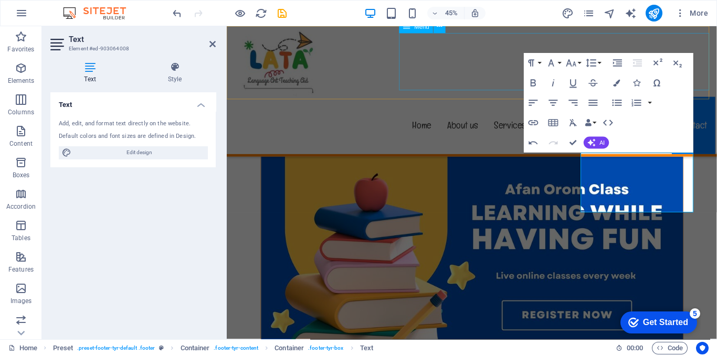
scroll to position [6292, 0]
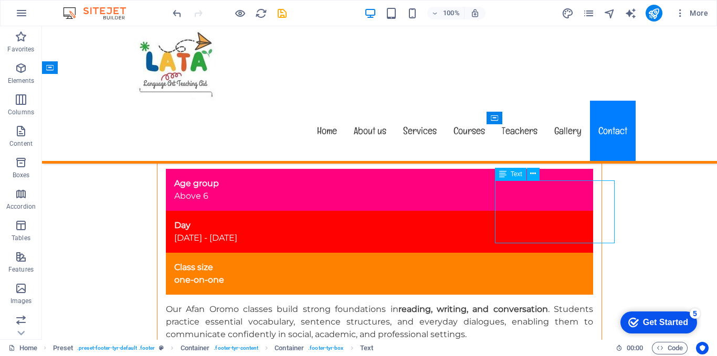
click at [532, 174] on icon at bounding box center [533, 173] width 6 height 11
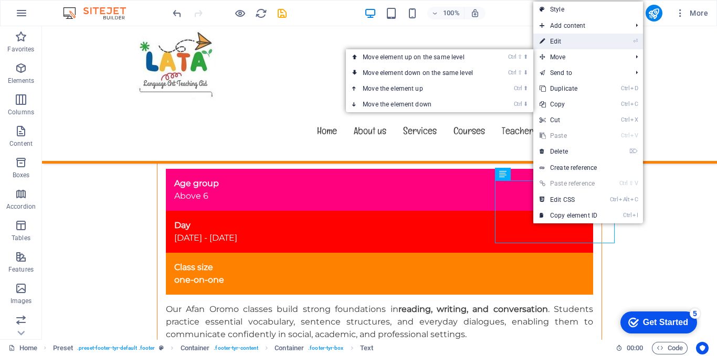
click at [549, 39] on link "⏎ Edit" at bounding box center [568, 42] width 70 height 16
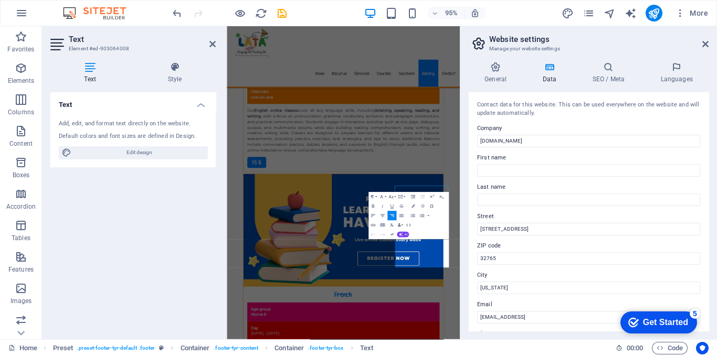
scroll to position [6071, 0]
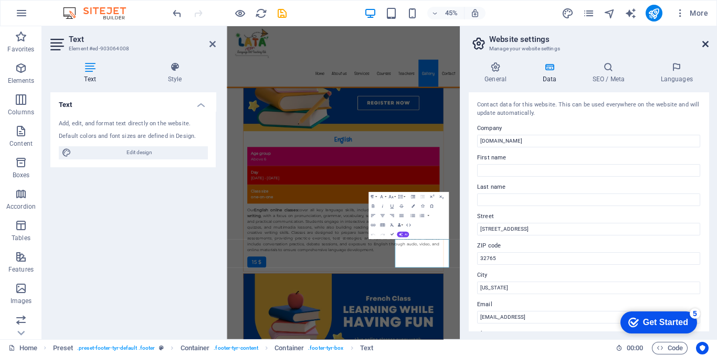
click at [705, 42] on icon at bounding box center [705, 44] width 6 height 8
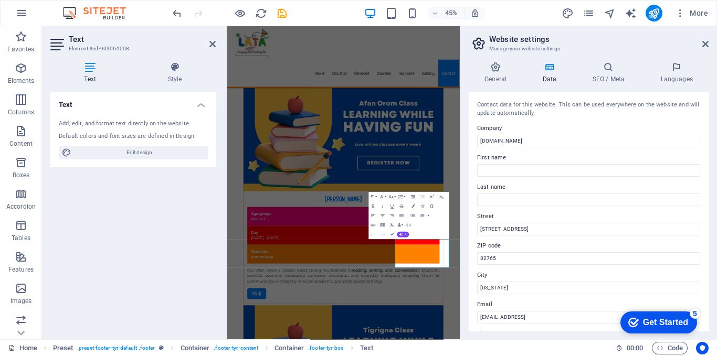
scroll to position [6292, 0]
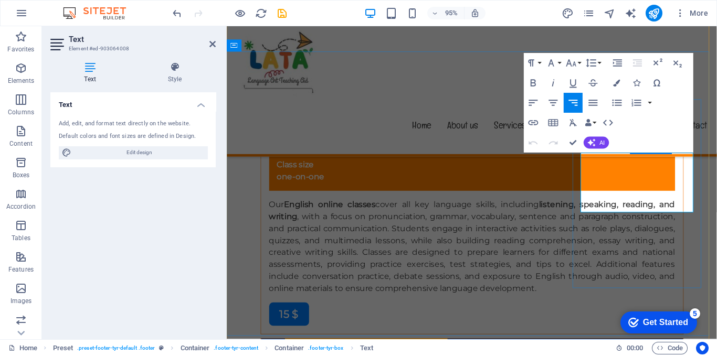
scroll to position [6071, 0]
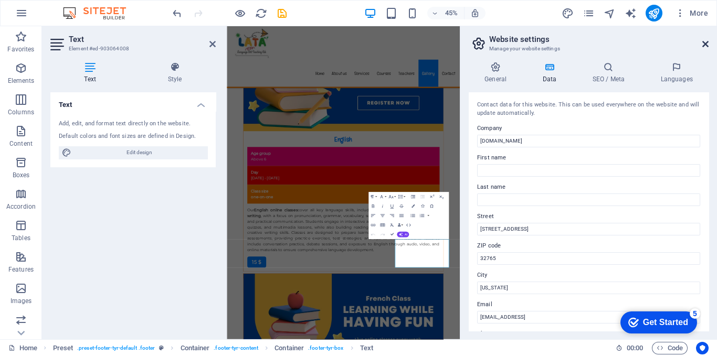
click at [703, 46] on icon at bounding box center [705, 44] width 6 height 8
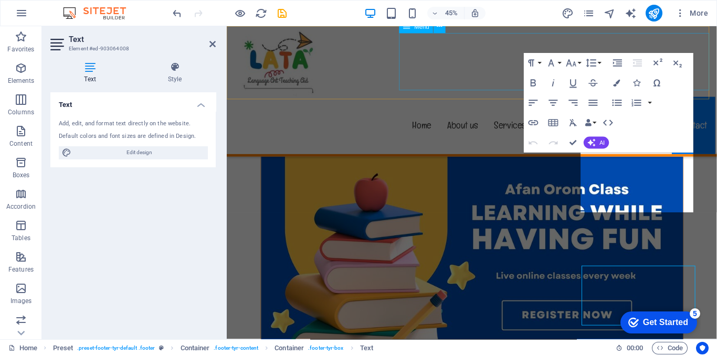
scroll to position [6292, 0]
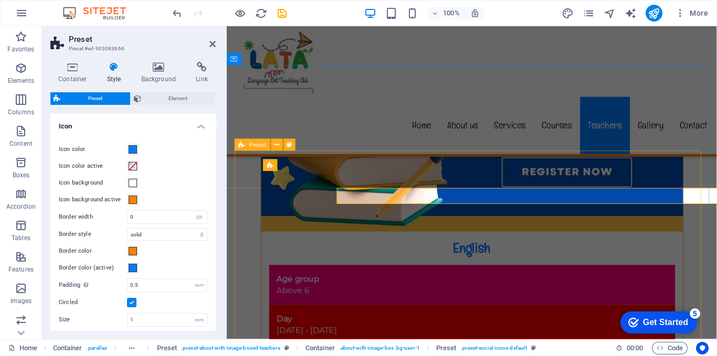
scroll to position [5144, 0]
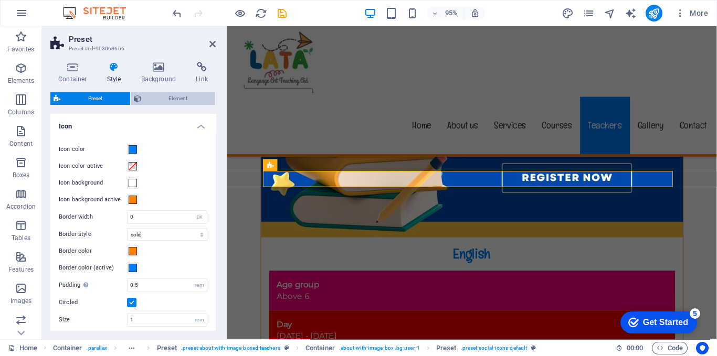
click at [168, 102] on span "Element" at bounding box center [178, 98] width 68 height 13
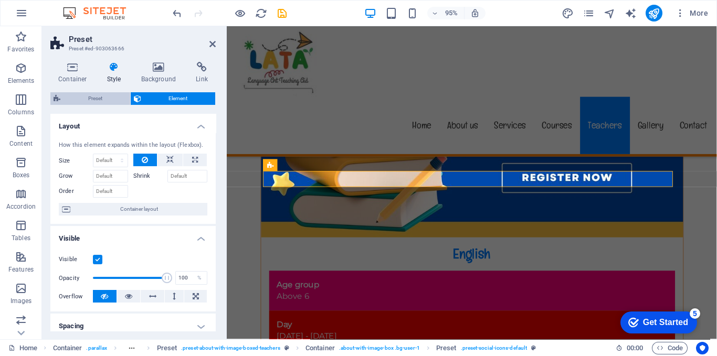
click at [102, 93] on span "Preset" at bounding box center [94, 98] width 63 height 13
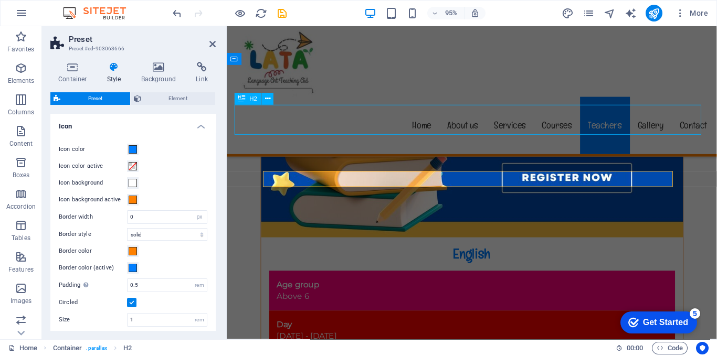
scroll to position [5150, 0]
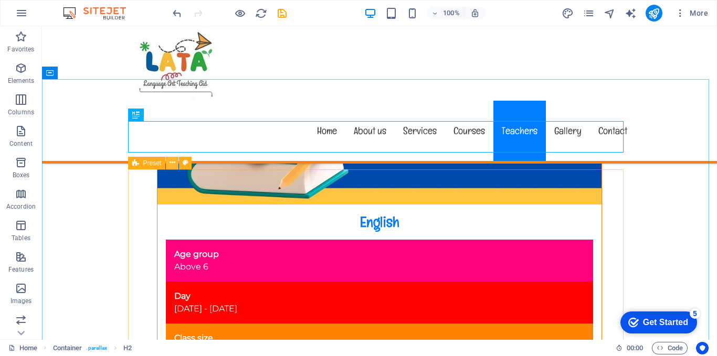
click at [171, 161] on icon at bounding box center [172, 162] width 6 height 11
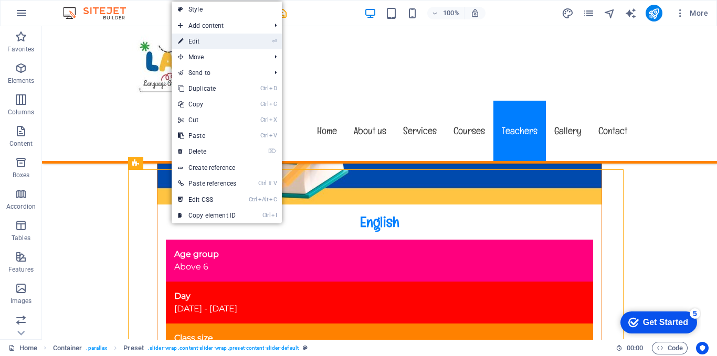
click at [193, 46] on link "⏎ Edit" at bounding box center [207, 42] width 71 height 16
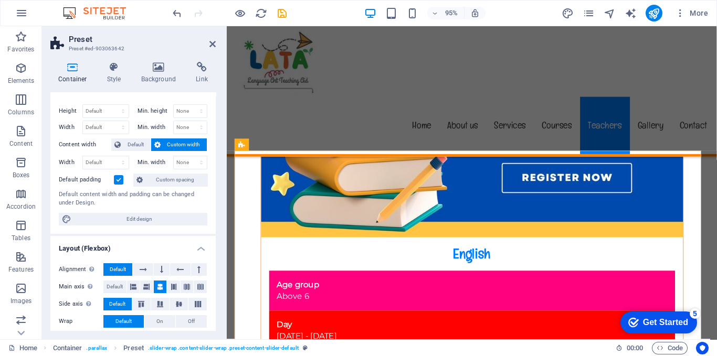
scroll to position [0, 0]
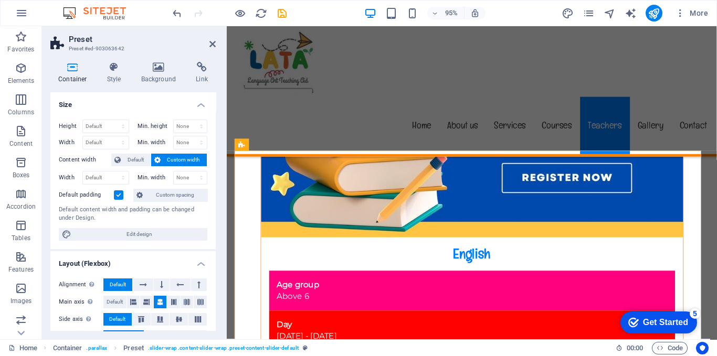
click at [74, 70] on icon at bounding box center [72, 67] width 45 height 10
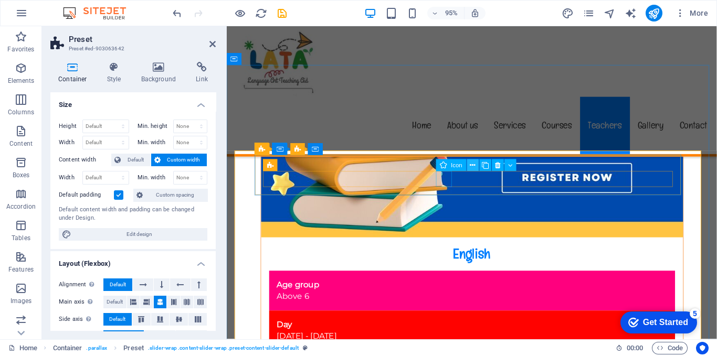
click at [473, 165] on icon at bounding box center [472, 165] width 5 height 10
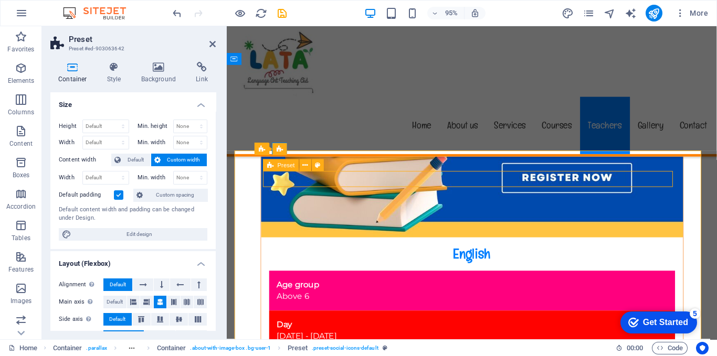
select select "px"
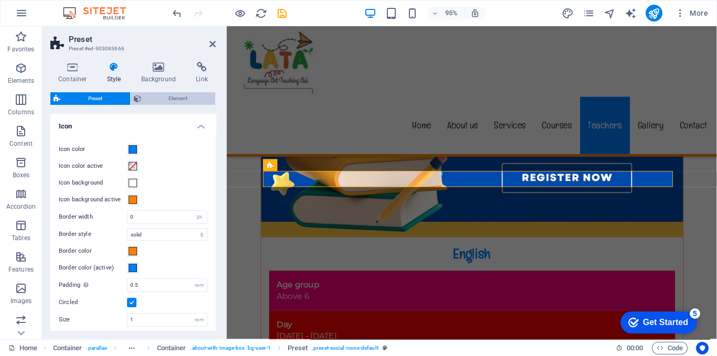
click at [160, 101] on span "Element" at bounding box center [178, 98] width 68 height 13
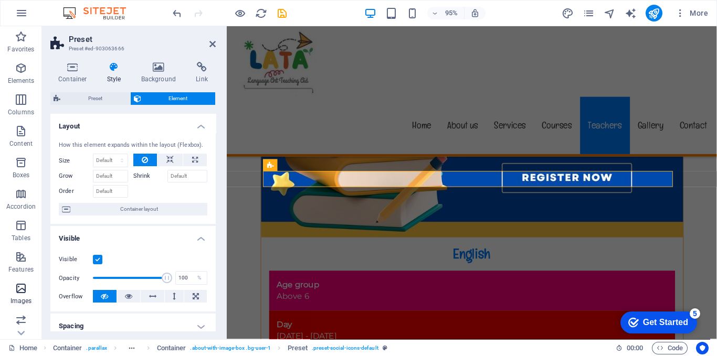
click at [19, 289] on icon "button" at bounding box center [21, 288] width 13 height 13
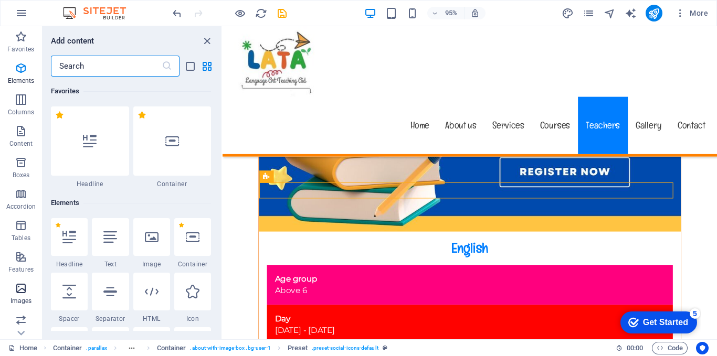
scroll to position [5320, 0]
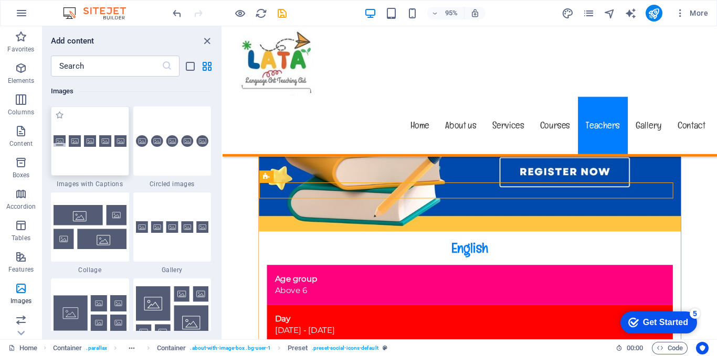
click at [99, 166] on div at bounding box center [90, 141] width 78 height 69
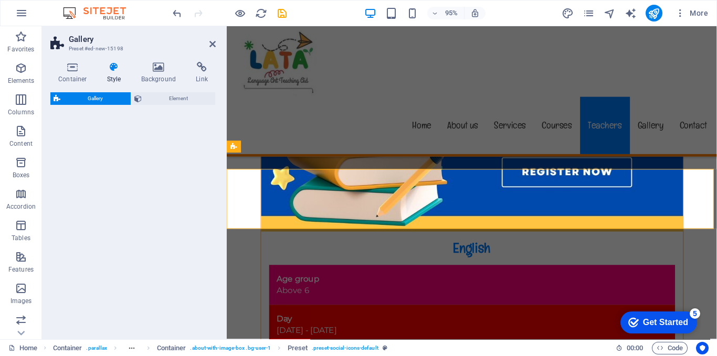
select select "rem"
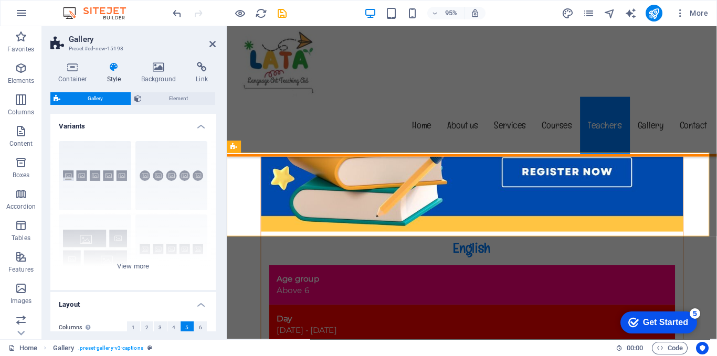
scroll to position [5431, 0]
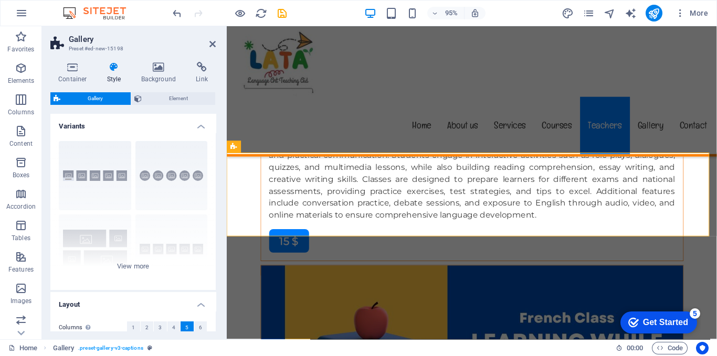
click at [100, 94] on span "Gallery" at bounding box center [95, 98] width 64 height 13
click at [172, 12] on icon "undo" at bounding box center [177, 13] width 12 height 12
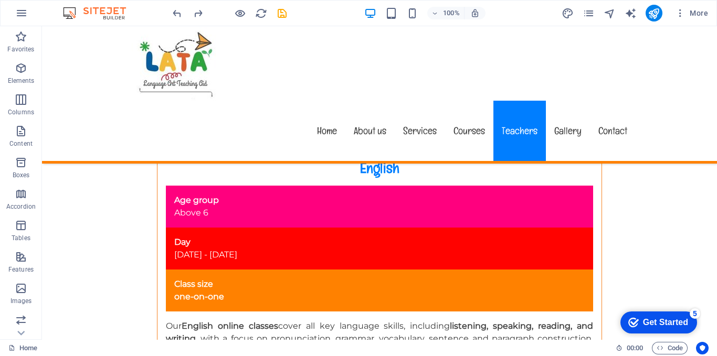
scroll to position [5181, 0]
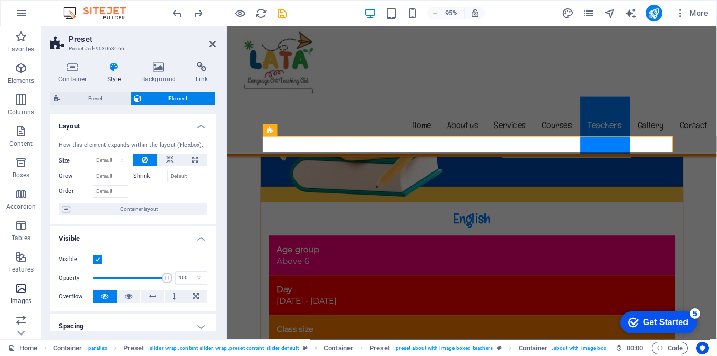
click at [25, 284] on icon "button" at bounding box center [21, 288] width 13 height 13
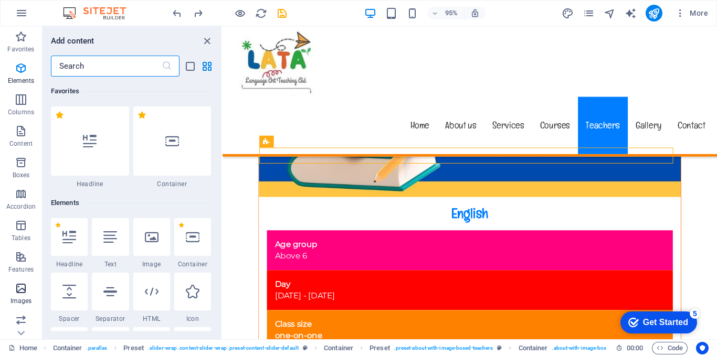
scroll to position [5320, 0]
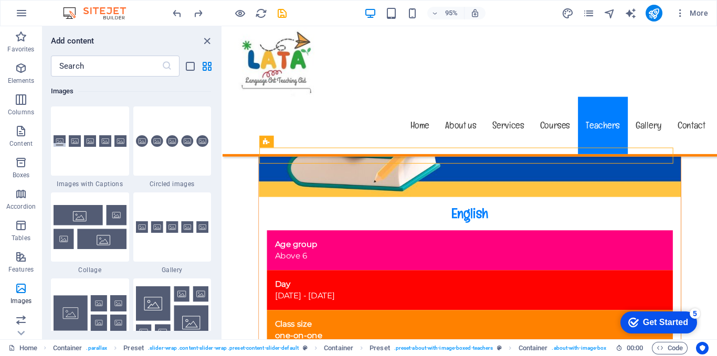
drag, startPoint x: 218, startPoint y: 209, endPoint x: 218, endPoint y: 218, distance: 8.4
click at [218, 218] on div "Favorites 1 Star Headline 1 Star Container Elements 1 Star Headline 1 Star Text…" at bounding box center [131, 204] width 179 height 254
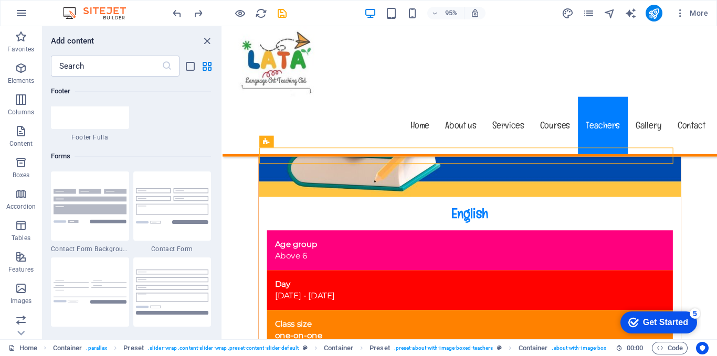
scroll to position [7745, 0]
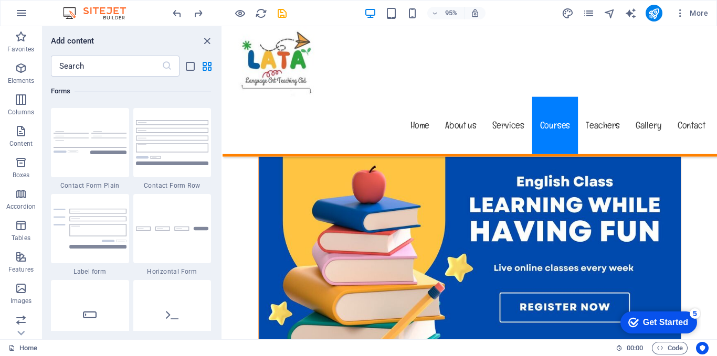
scroll to position [5063, 0]
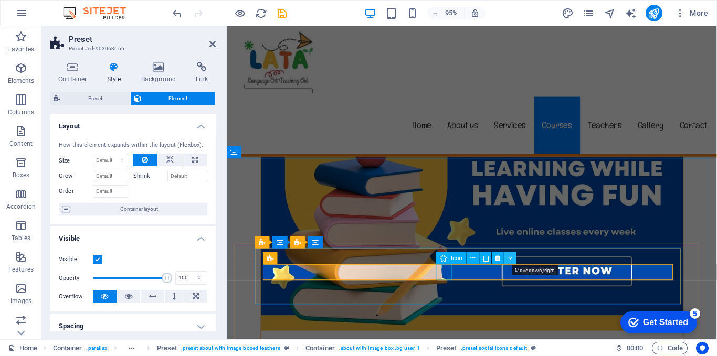
click at [505, 254] on button at bounding box center [510, 259] width 12 height 12
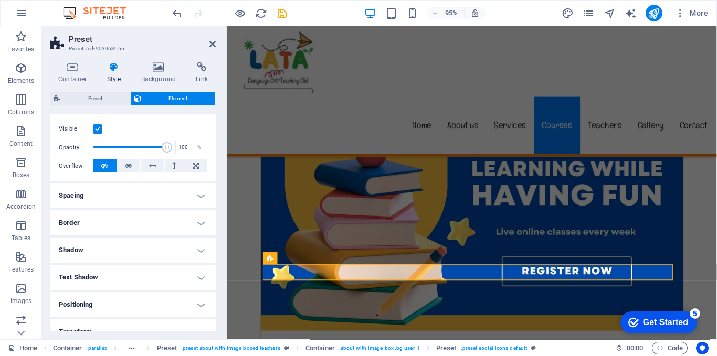
scroll to position [161, 0]
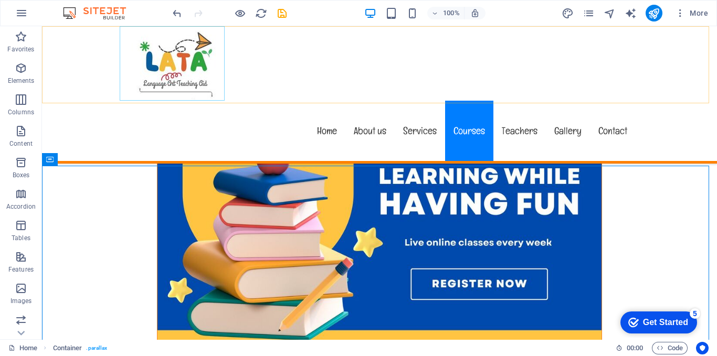
click at [211, 42] on div at bounding box center [379, 63] width 512 height 75
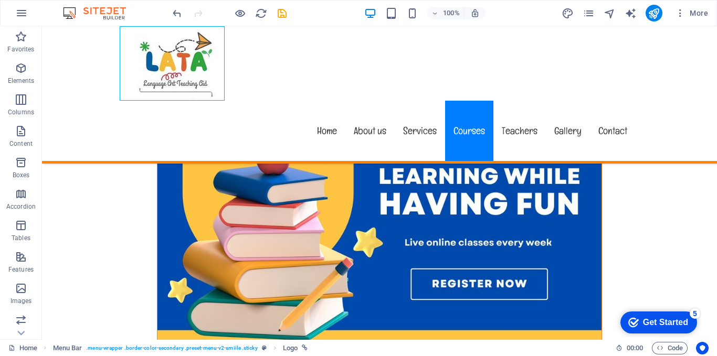
scroll to position [5063, 0]
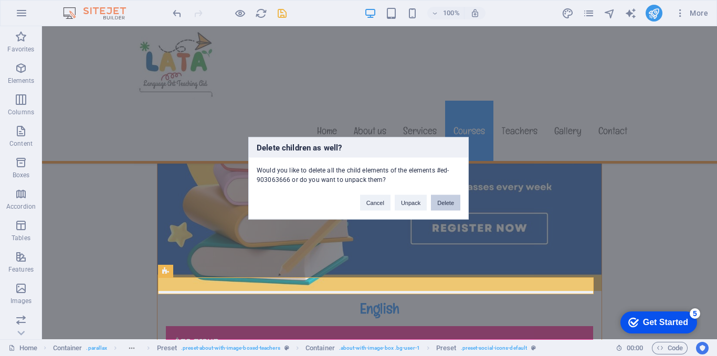
click at [438, 203] on button "Delete" at bounding box center [445, 203] width 29 height 16
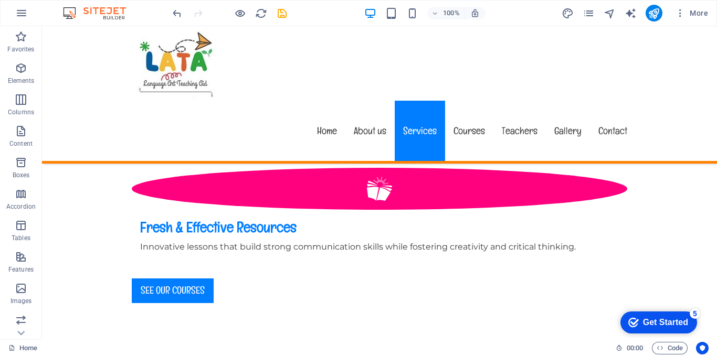
scroll to position [0, 0]
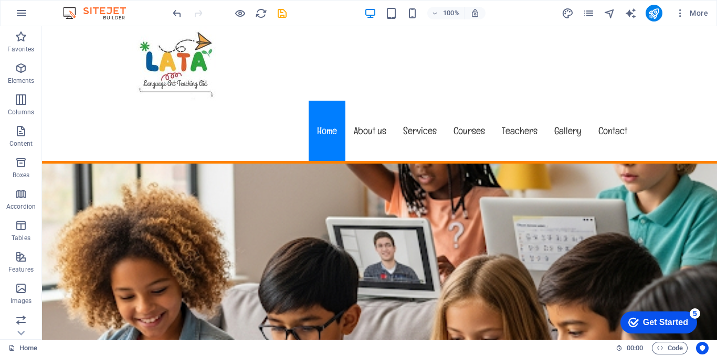
drag, startPoint x: 711, startPoint y: 181, endPoint x: 746, endPoint y: 47, distance: 138.6
click at [683, 14] on icon "button" at bounding box center [680, 13] width 10 height 10
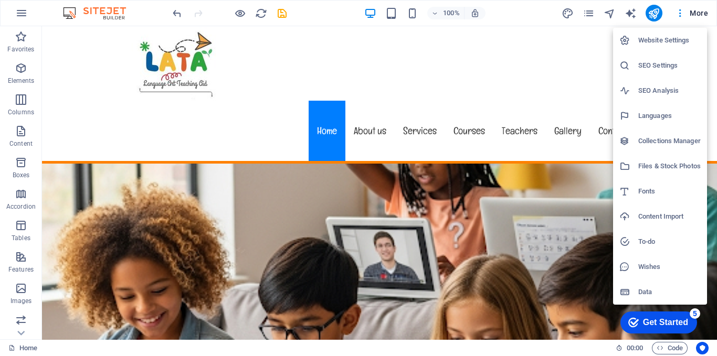
click at [657, 315] on div "checkmark Get Started 5" at bounding box center [658, 323] width 77 height 22
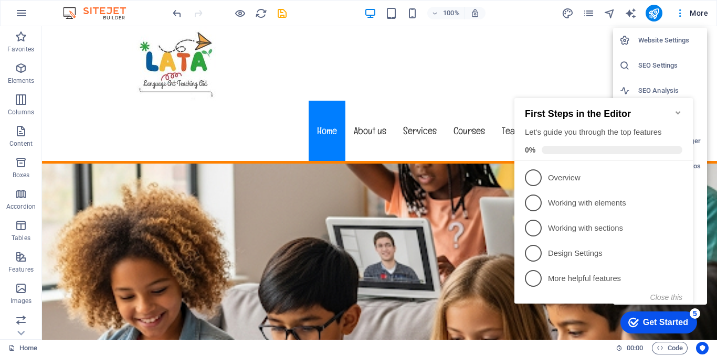
click at [518, 76] on div at bounding box center [358, 178] width 717 height 356
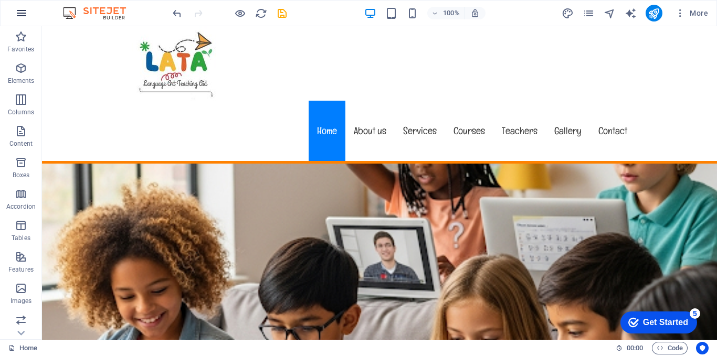
click at [20, 12] on icon "button" at bounding box center [21, 13] width 13 height 13
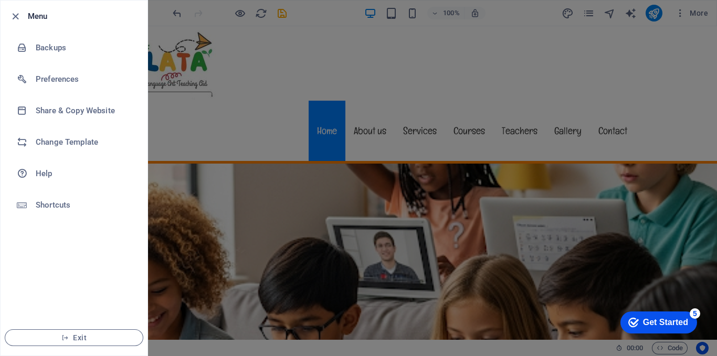
click at [235, 46] on div at bounding box center [358, 178] width 717 height 356
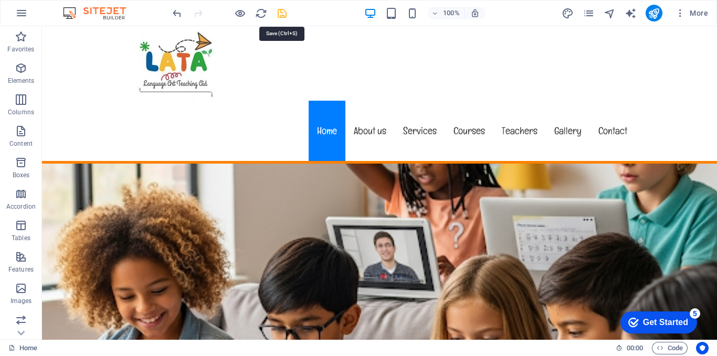
click at [280, 14] on icon "save" at bounding box center [282, 13] width 12 height 12
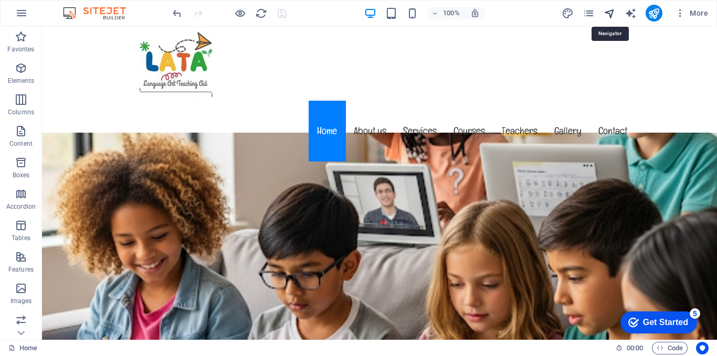
click at [607, 14] on icon "navigator" at bounding box center [609, 13] width 12 height 12
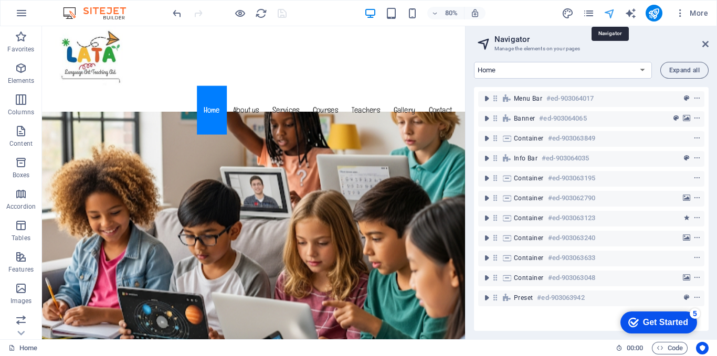
click at [607, 14] on icon "navigator" at bounding box center [609, 13] width 12 height 12
click at [700, 41] on h2 "Navigator" at bounding box center [601, 39] width 214 height 9
click at [704, 40] on icon at bounding box center [705, 44] width 6 height 8
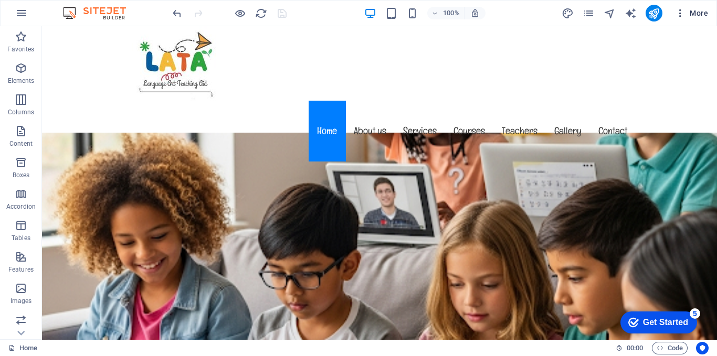
click at [697, 9] on span "More" at bounding box center [691, 13] width 33 height 10
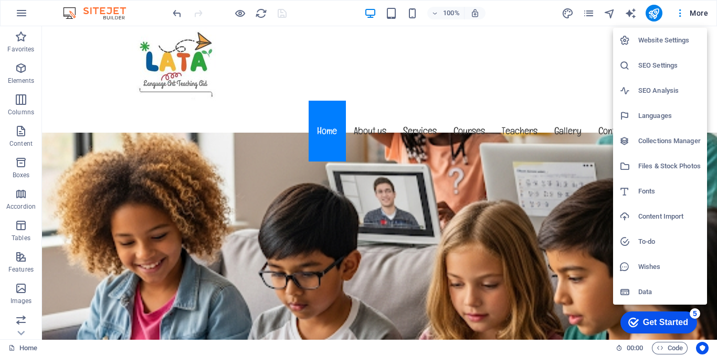
drag, startPoint x: 714, startPoint y: 40, endPoint x: 713, endPoint y: 28, distance: 12.1
click at [713, 28] on div at bounding box center [358, 178] width 717 height 356
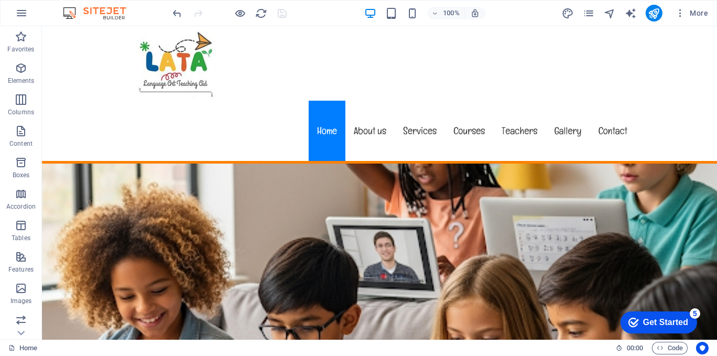
click at [113, 9] on img at bounding box center [99, 13] width 79 height 13
click at [66, 13] on img at bounding box center [99, 13] width 79 height 13
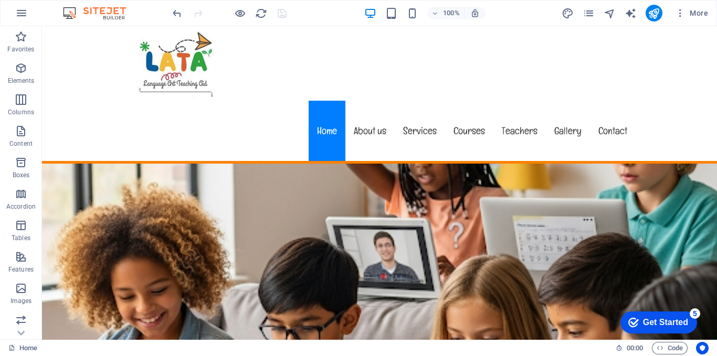
click at [66, 13] on img at bounding box center [99, 13] width 79 height 13
click at [97, 33] on icon at bounding box center [96, 32] width 6 height 11
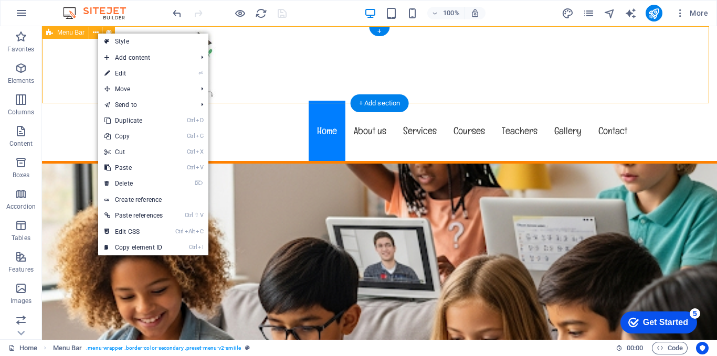
click at [84, 66] on div "Menu Home About us Services Courses Teachers Gallery Contact" at bounding box center [379, 94] width 675 height 137
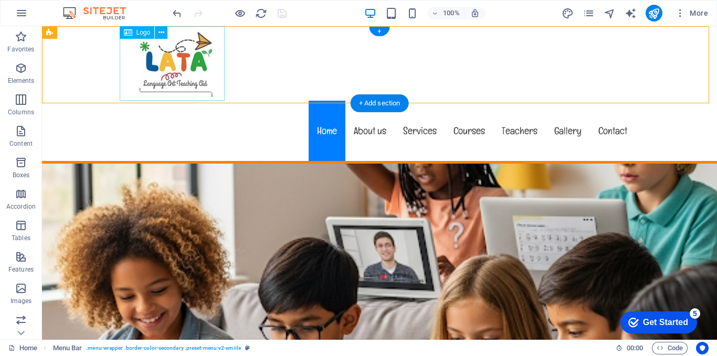
click at [154, 60] on div at bounding box center [379, 63] width 512 height 75
click at [162, 32] on icon at bounding box center [161, 32] width 6 height 11
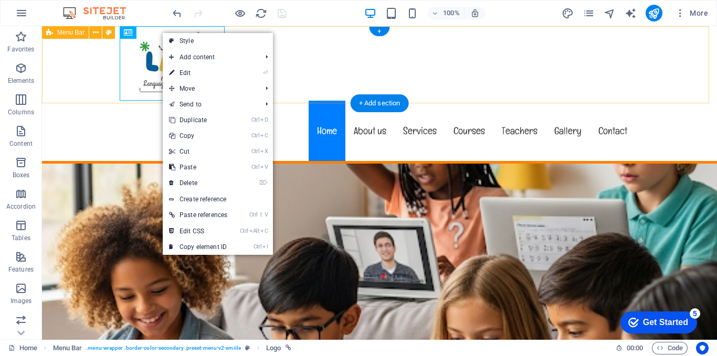
click at [84, 62] on div "Menu Home About us Services Courses Teachers Gallery Contact" at bounding box center [379, 94] width 675 height 137
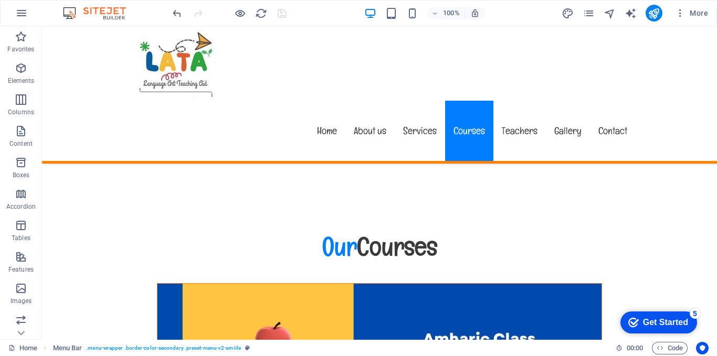
scroll to position [4281, 0]
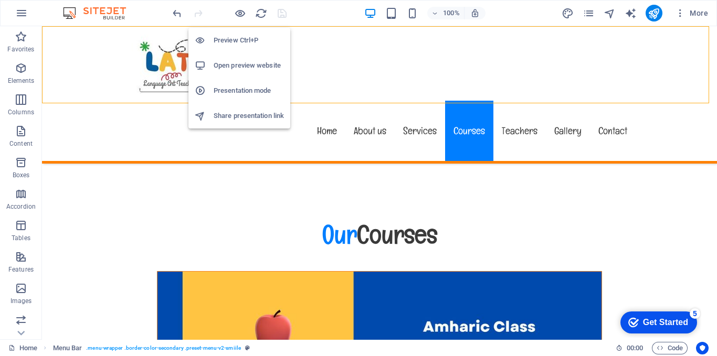
click at [231, 37] on h6 "Preview Ctrl+P" at bounding box center [249, 40] width 70 height 13
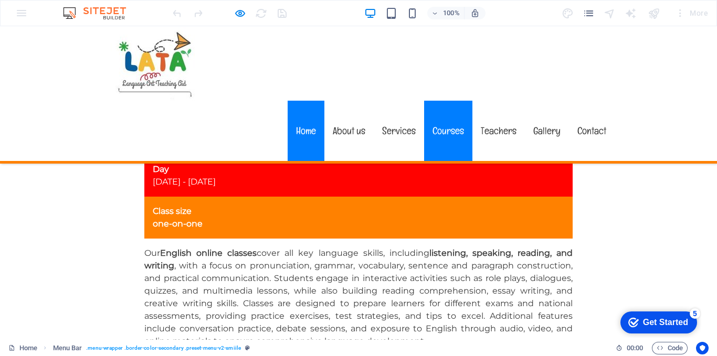
click at [303, 101] on link "Home" at bounding box center [306, 131] width 37 height 60
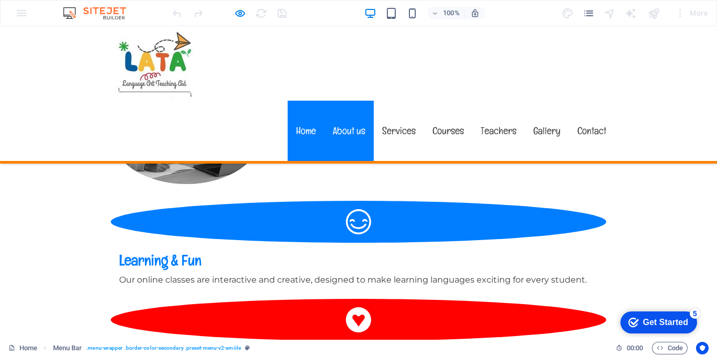
scroll to position [699, 0]
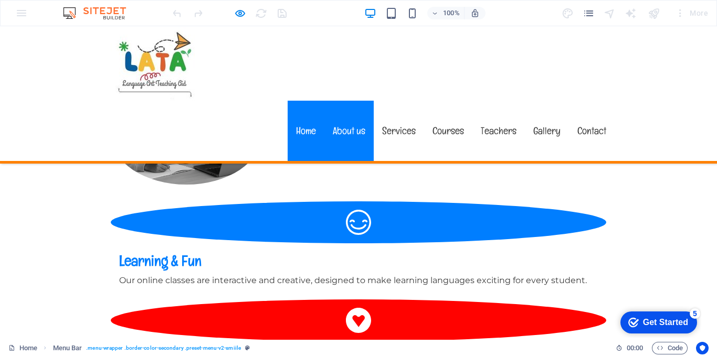
click at [290, 101] on link "Home" at bounding box center [306, 131] width 37 height 60
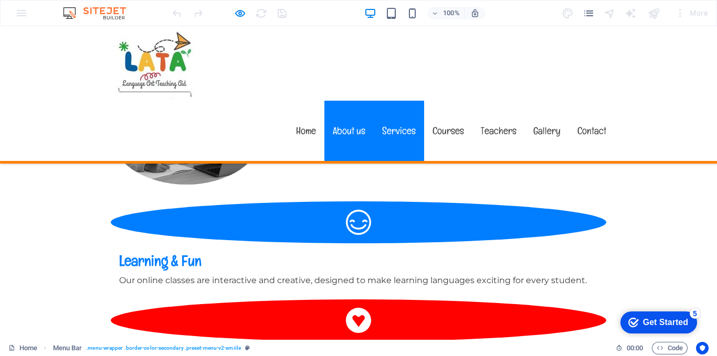
click at [379, 101] on link "Services" at bounding box center [399, 131] width 50 height 60
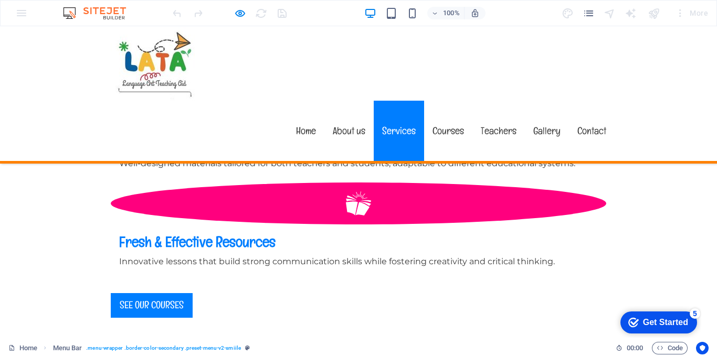
scroll to position [1014, 0]
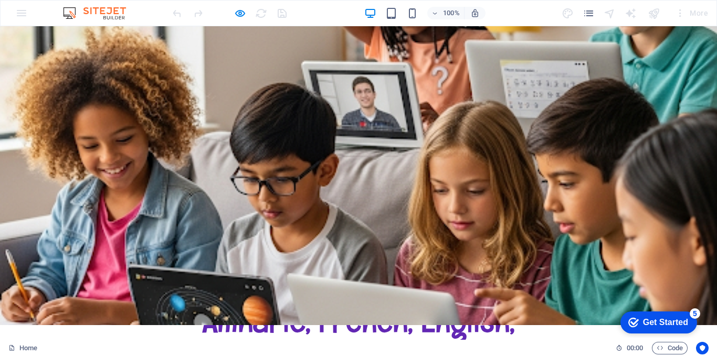
scroll to position [0, 0]
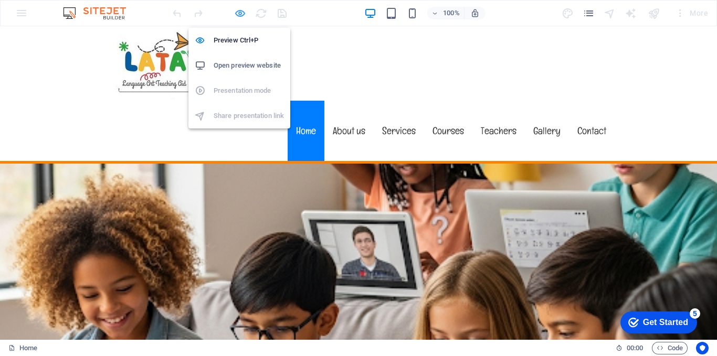
click at [245, 11] on icon "button" at bounding box center [240, 13] width 12 height 12
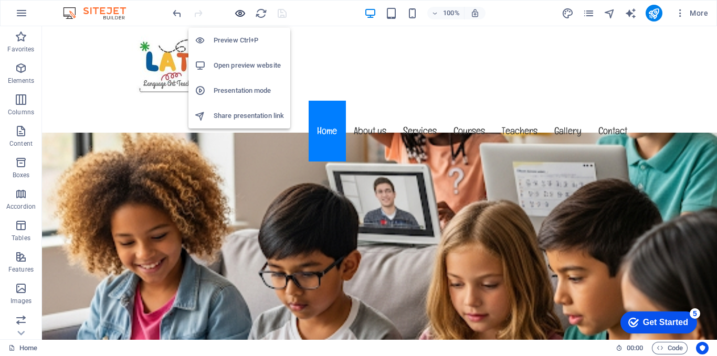
click at [242, 15] on icon "button" at bounding box center [240, 13] width 12 height 12
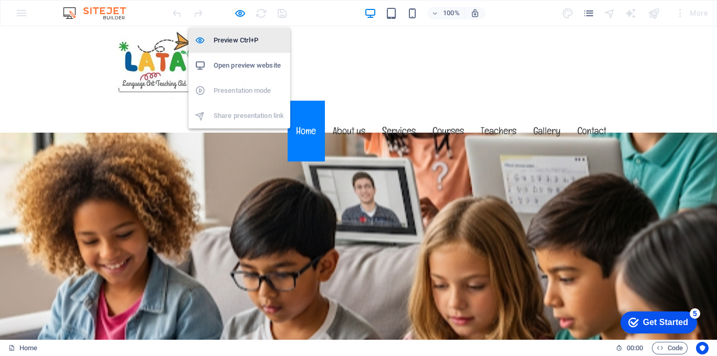
click at [240, 37] on h6 "Preview Ctrl+P" at bounding box center [249, 40] width 70 height 13
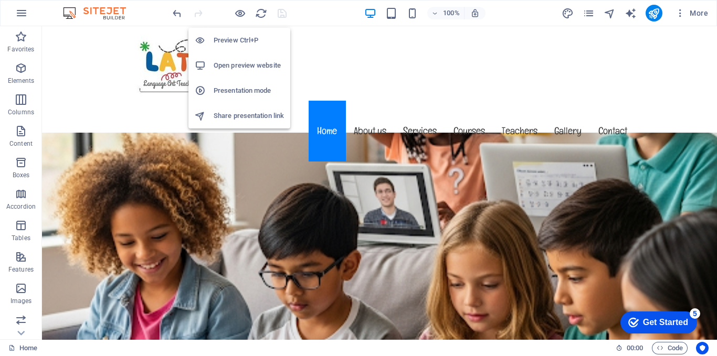
click at [240, 37] on h6 "Preview Ctrl+P" at bounding box center [249, 40] width 70 height 13
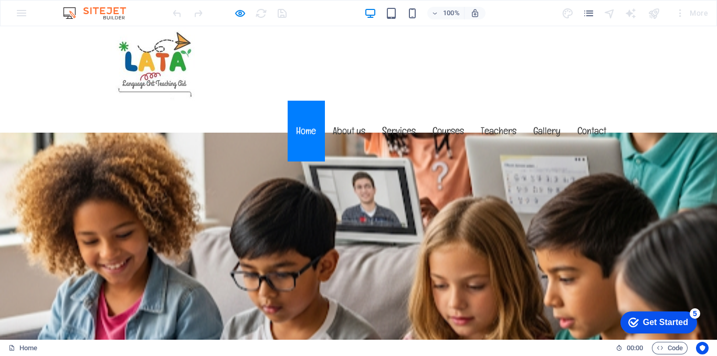
click at [109, 17] on img at bounding box center [99, 13] width 79 height 13
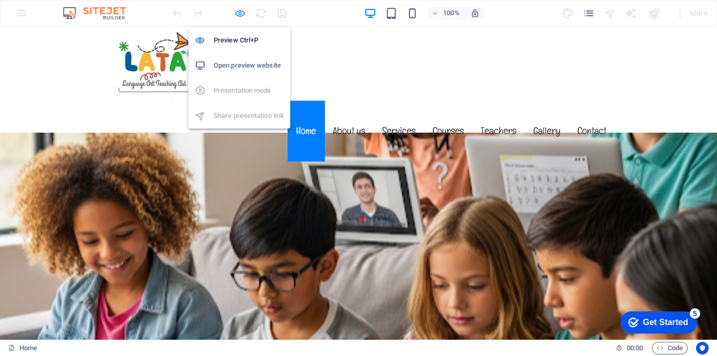
click at [241, 11] on icon "button" at bounding box center [240, 13] width 12 height 12
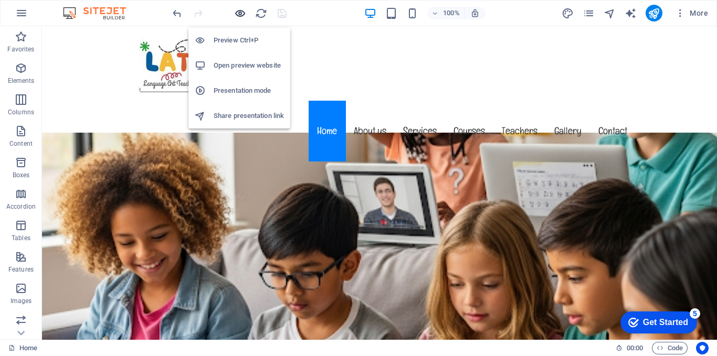
click at [241, 11] on icon "button" at bounding box center [240, 13] width 12 height 12
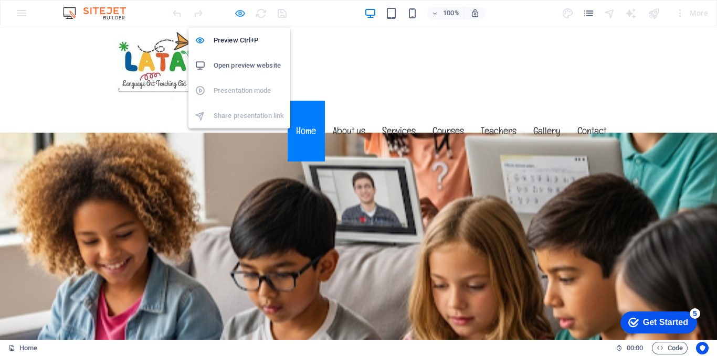
click at [241, 11] on icon "button" at bounding box center [240, 13] width 12 height 12
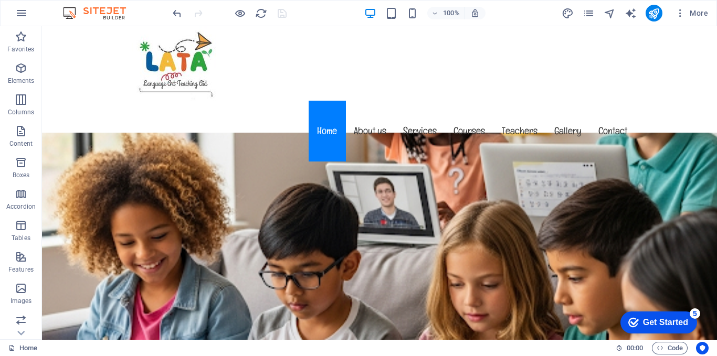
click at [280, 13] on div at bounding box center [230, 13] width 118 height 17
click at [23, 9] on icon "button" at bounding box center [21, 13] width 13 height 13
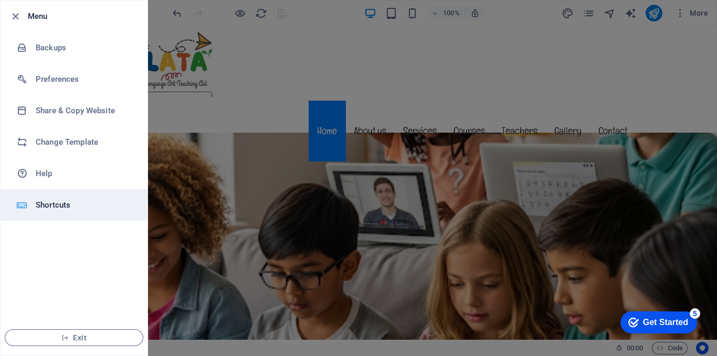
click at [58, 206] on h6 "Shortcuts" at bounding box center [84, 205] width 97 height 13
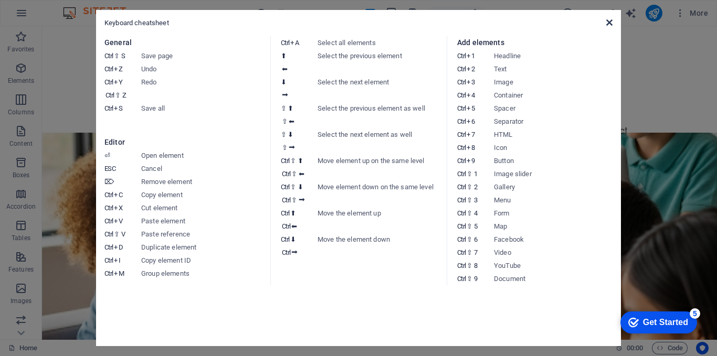
click at [606, 24] on icon at bounding box center [609, 22] width 6 height 8
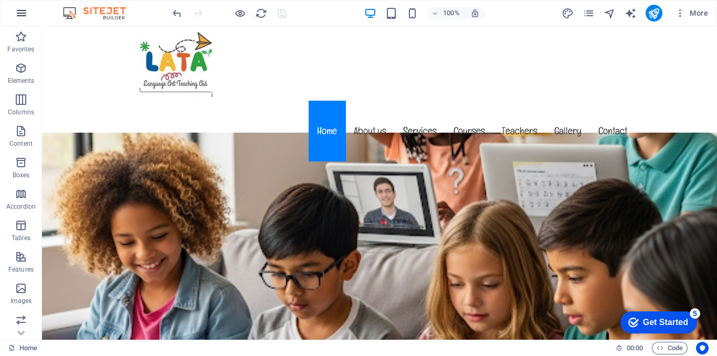
click at [20, 14] on icon "button" at bounding box center [21, 13] width 13 height 13
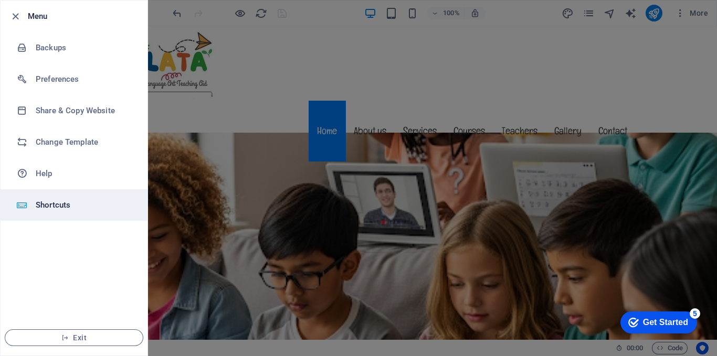
click at [42, 200] on h6 "Shortcuts" at bounding box center [84, 205] width 97 height 13
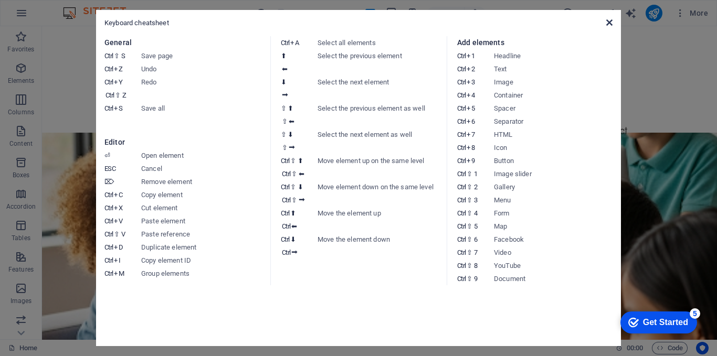
click at [607, 18] on icon at bounding box center [609, 22] width 6 height 8
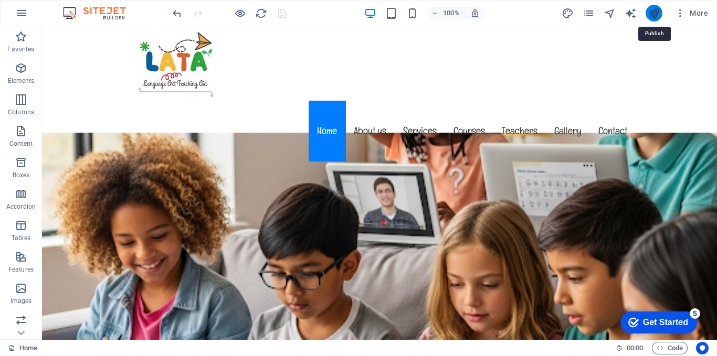
click at [651, 14] on icon "publish" at bounding box center [653, 13] width 12 height 12
